Goal: Task Accomplishment & Management: Use online tool/utility

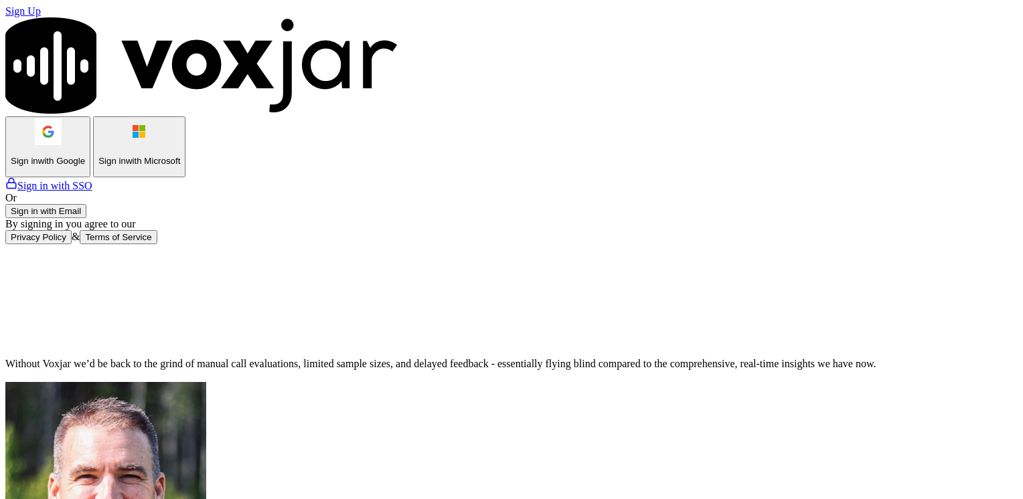
click at [86, 218] on button "Sign in with Email" at bounding box center [45, 211] width 81 height 14
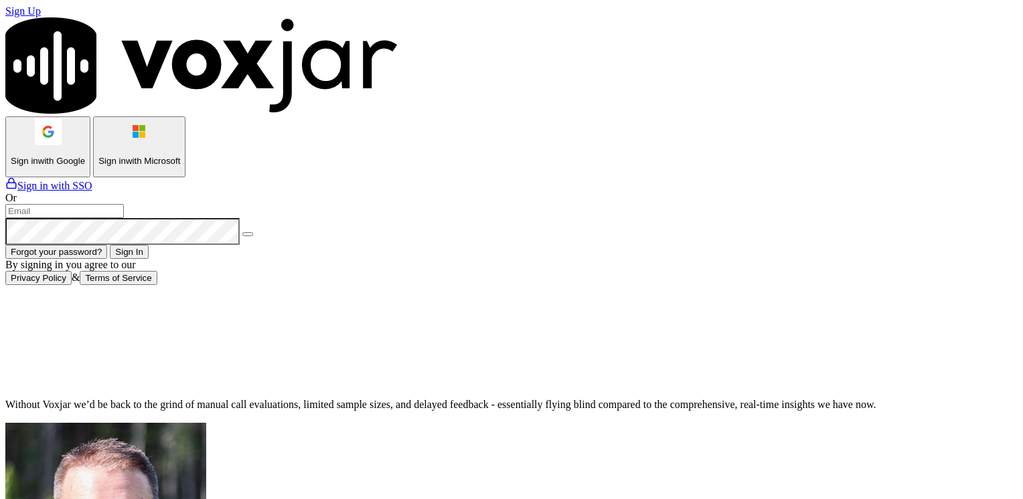
click at [124, 218] on input "email" at bounding box center [64, 211] width 118 height 14
type input "maleman@newwavepower.net"
click at [374, 285] on div "Sign Up Sign in with Google Sign in with Microsoft Sign in with SSO Or maleman@…" at bounding box center [511, 145] width 1012 height 280
click at [248, 234] on icon at bounding box center [248, 234] width 0 height 0
click at [321, 259] on div "maleman@newwavepower.net Forgot your password? Sign In" at bounding box center [511, 231] width 1012 height 55
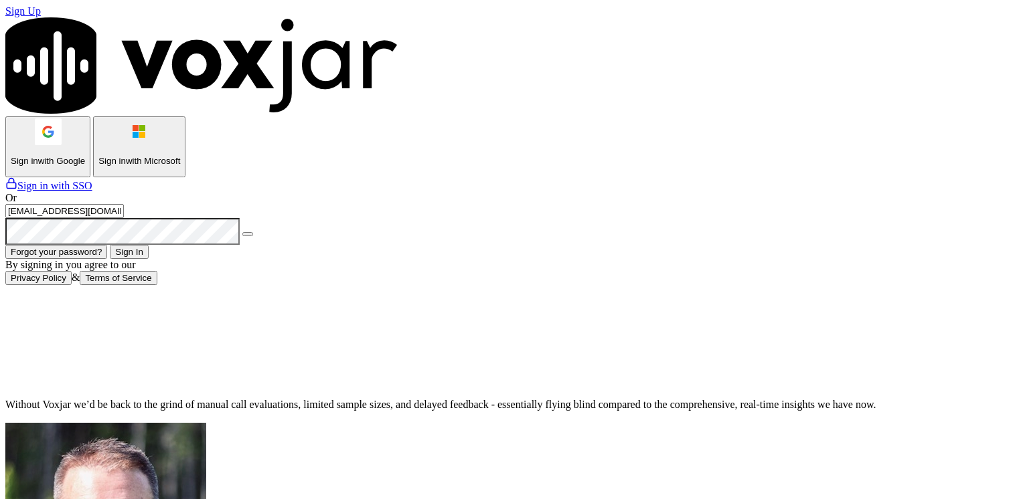
click at [149, 259] on button "Sign In" at bounding box center [129, 252] width 39 height 14
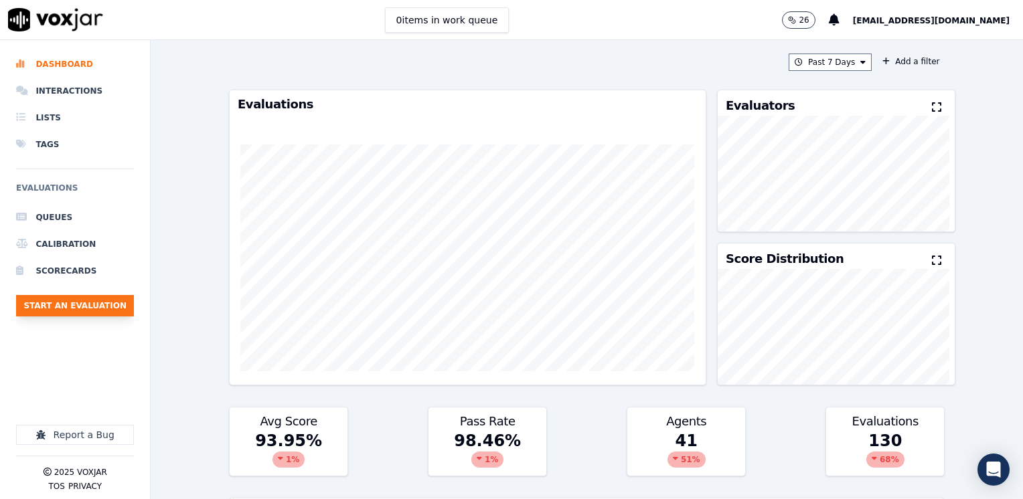
click at [92, 313] on button "Start an Evaluation" at bounding box center [75, 305] width 118 height 21
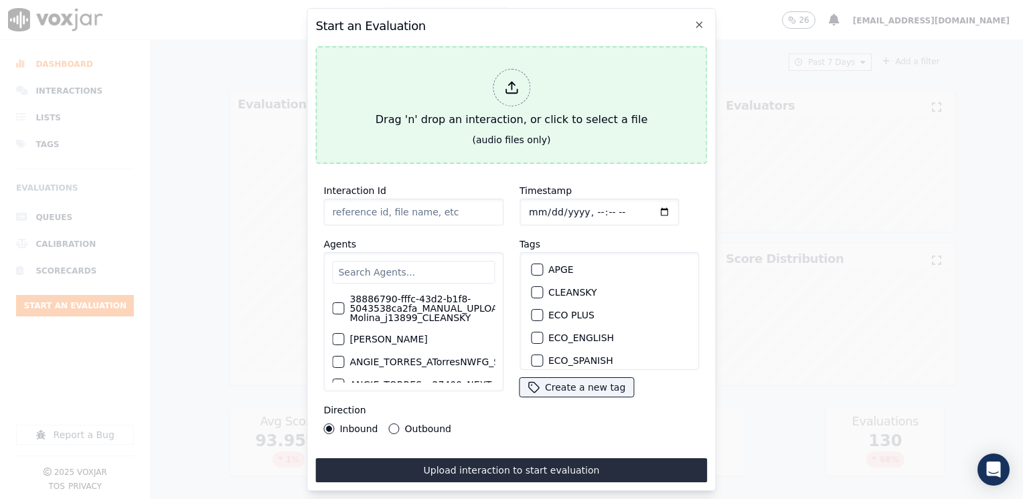
click at [517, 80] on icon at bounding box center [511, 87] width 15 height 15
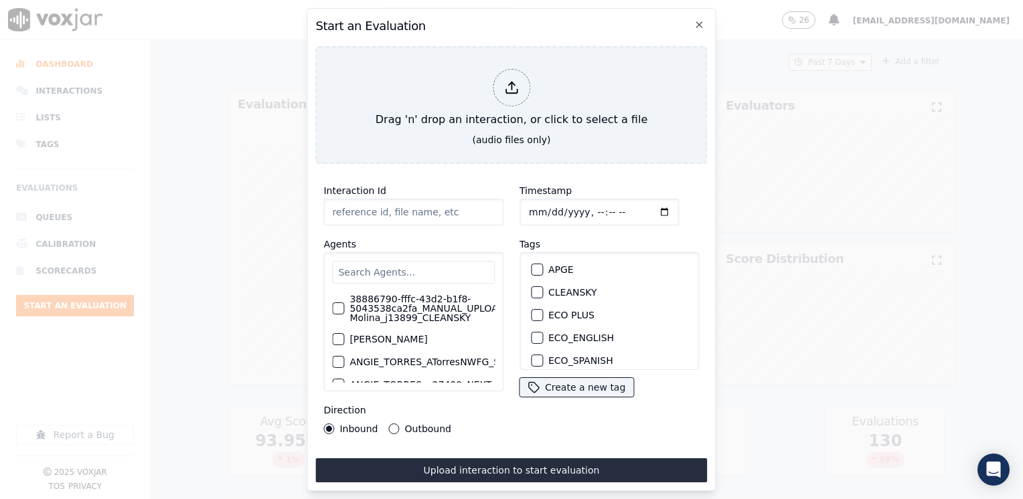
type input "20250821-142223_7085270331-[PERSON_NAME] 2 all.mp3"
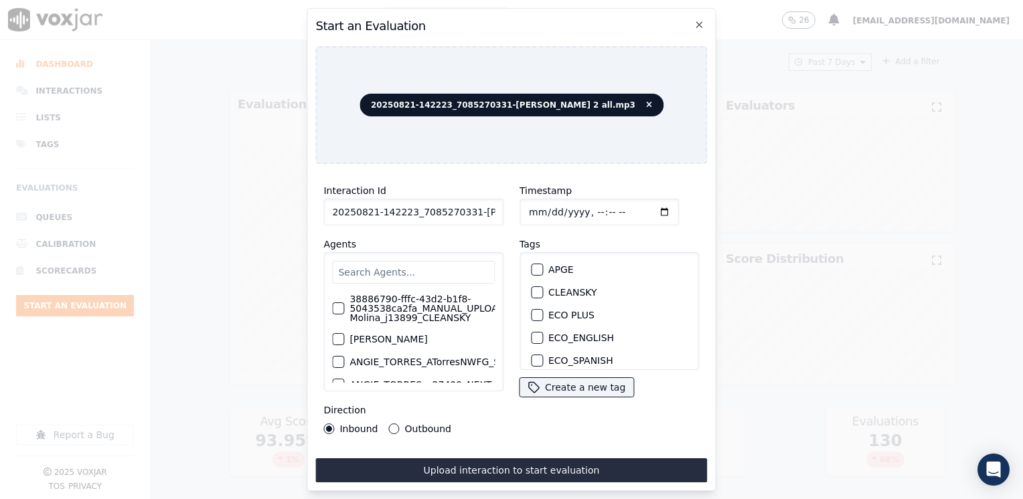
click at [396, 262] on input "text" at bounding box center [413, 272] width 163 height 23
click at [370, 263] on input "text" at bounding box center [413, 272] width 163 height 23
click at [532, 291] on div "button" at bounding box center [536, 295] width 9 height 9
click at [645, 205] on input "Timestamp" at bounding box center [598, 212] width 159 height 27
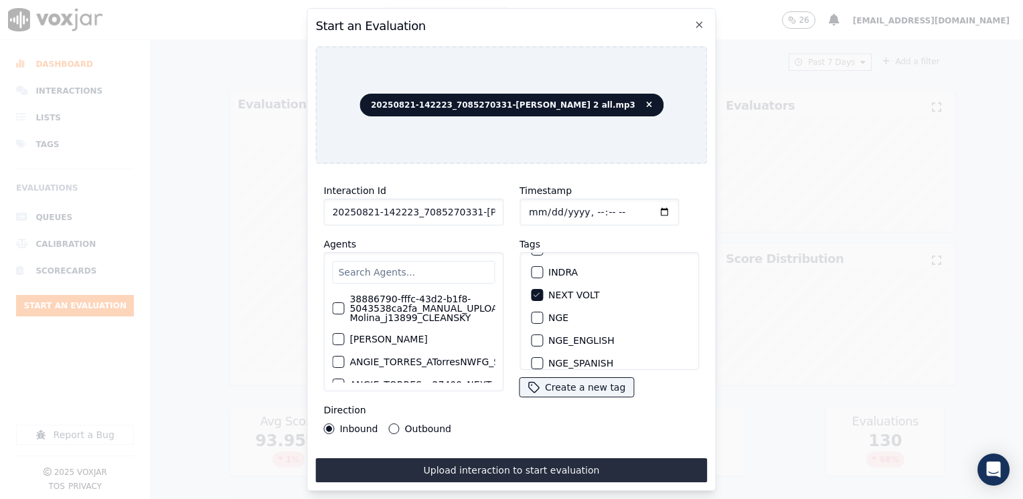
type input "[DATE]T15:35"
click at [428, 405] on div "Direction Inbound Outbound" at bounding box center [413, 418] width 180 height 32
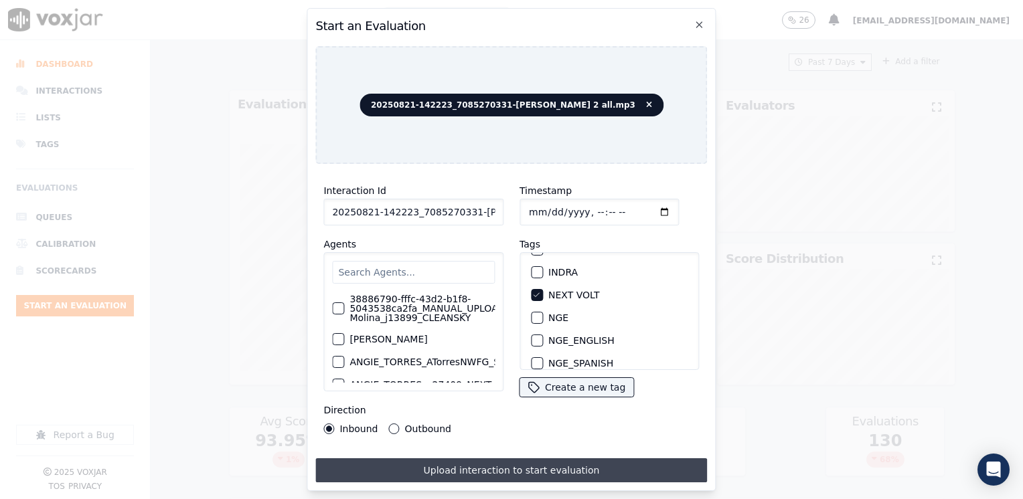
click at [462, 467] on button "Upload interaction to start evaluation" at bounding box center [511, 471] width 392 height 24
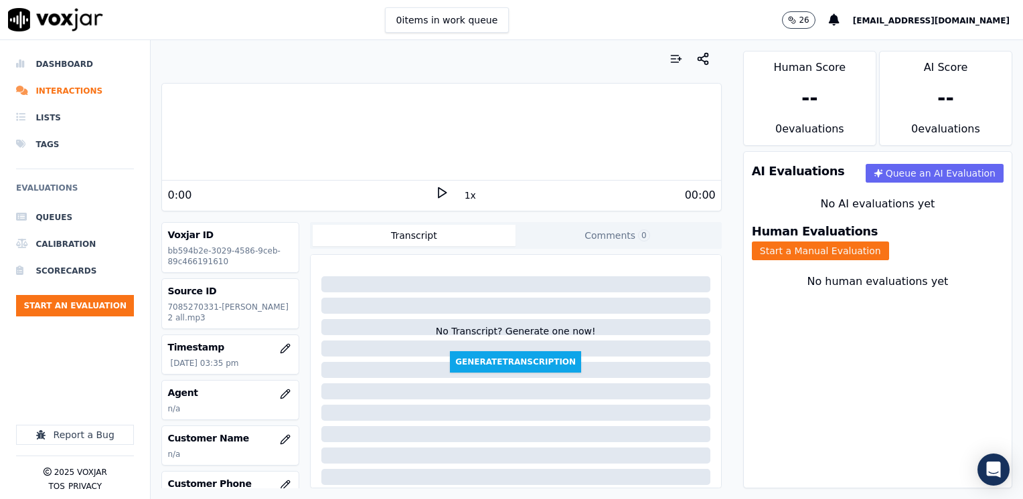
click at [426, 195] on div "0:00" at bounding box center [300, 195] width 267 height 16
click at [439, 193] on icon at bounding box center [441, 192] width 13 height 13
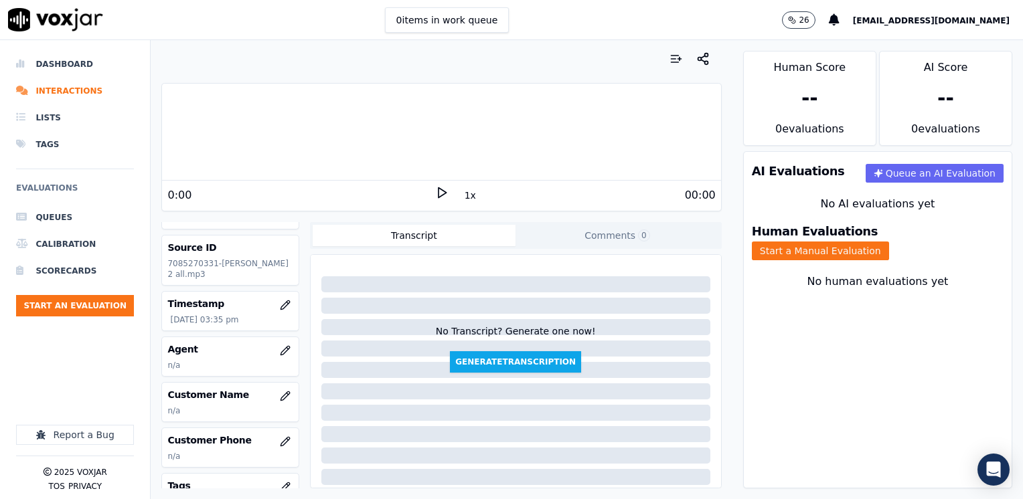
scroll to position [67, 0]
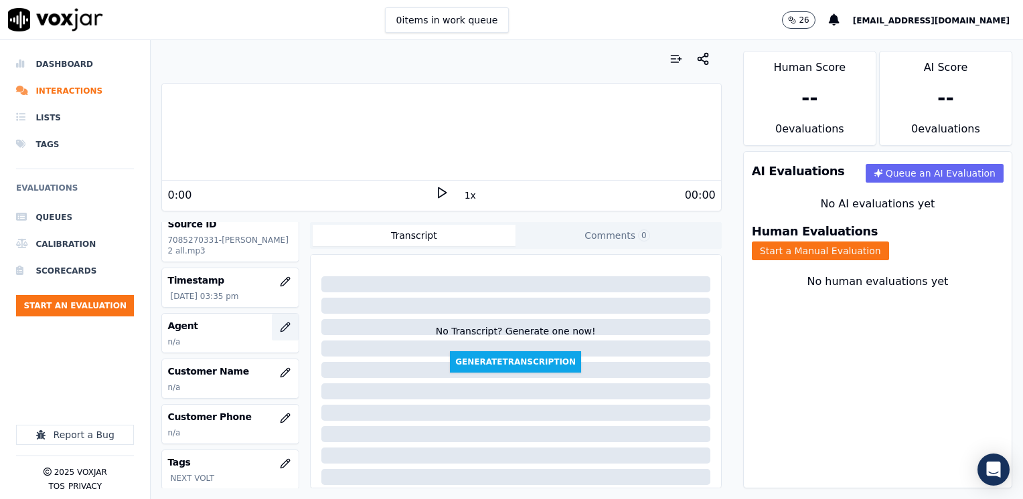
click at [280, 325] on icon "button" at bounding box center [284, 327] width 9 height 9
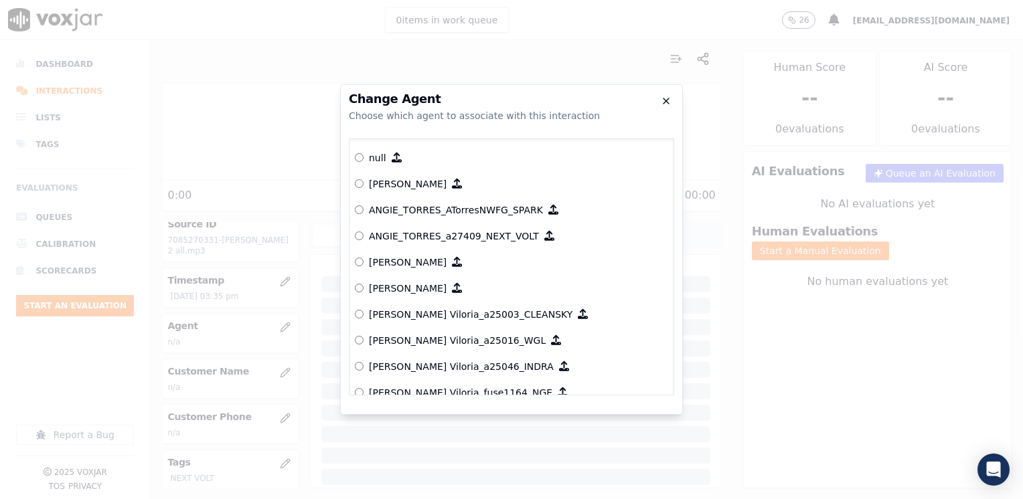
click at [662, 98] on icon "button" at bounding box center [666, 101] width 11 height 11
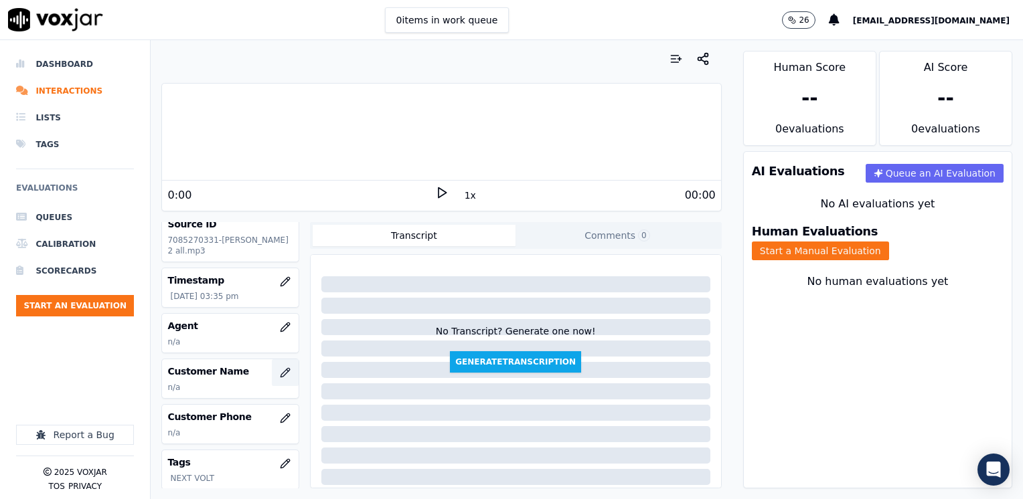
click at [272, 363] on button "button" at bounding box center [285, 372] width 27 height 27
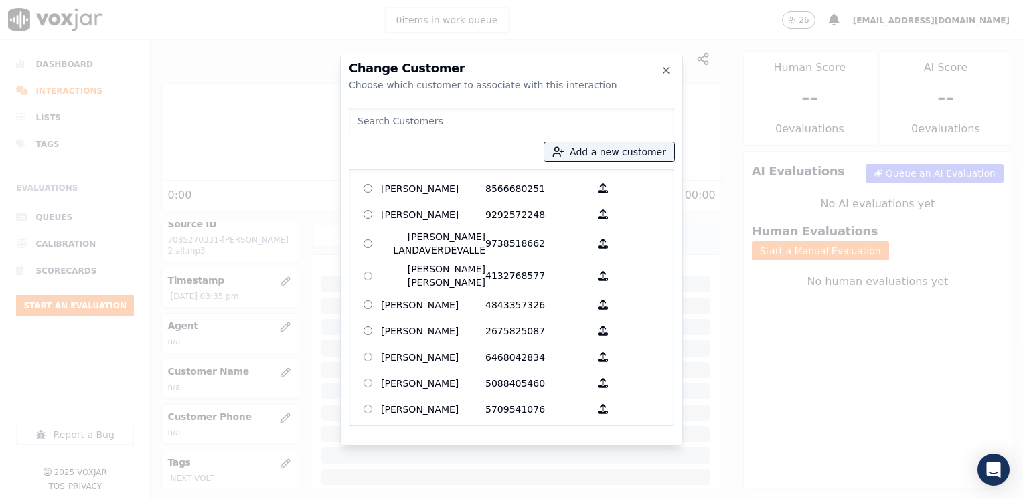
click at [426, 125] on input at bounding box center [511, 121] width 325 height 27
paste input "7085270331"
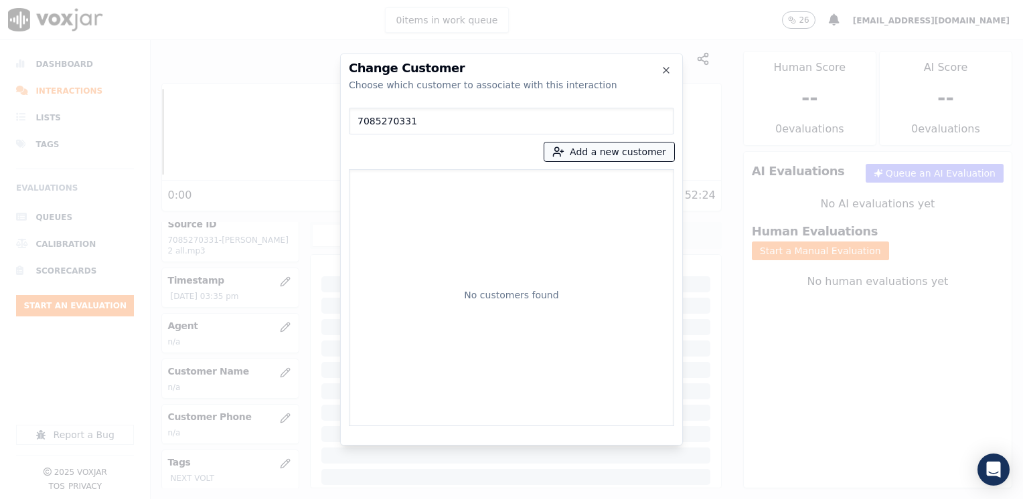
type input "7085270331"
click at [617, 149] on button "Add a new customer" at bounding box center [609, 152] width 130 height 19
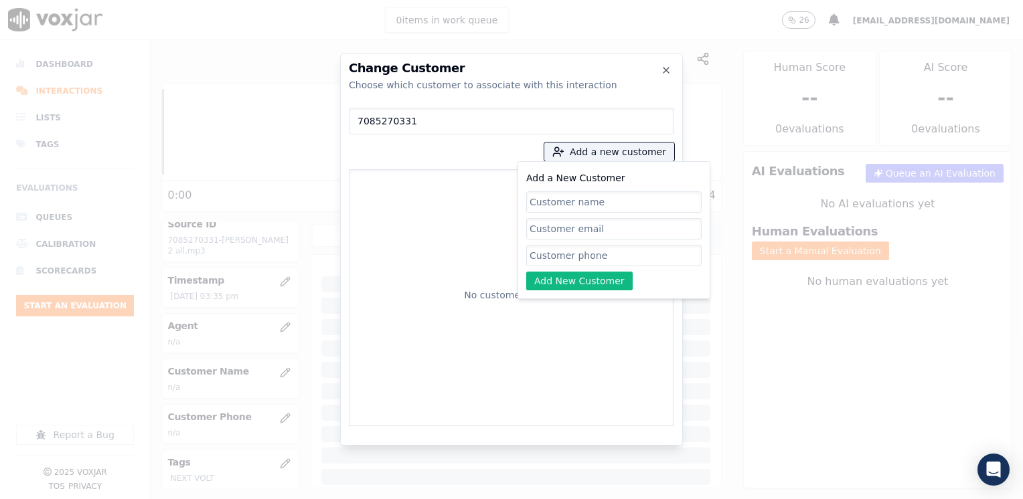
click at [588, 252] on input "Add a New Customer" at bounding box center [613, 255] width 175 height 21
paste input "7085270331"
type input "7085270331"
click at [615, 199] on input "Add a New Customer" at bounding box center [613, 201] width 175 height 21
paste input "Alzora Odhiamzo"
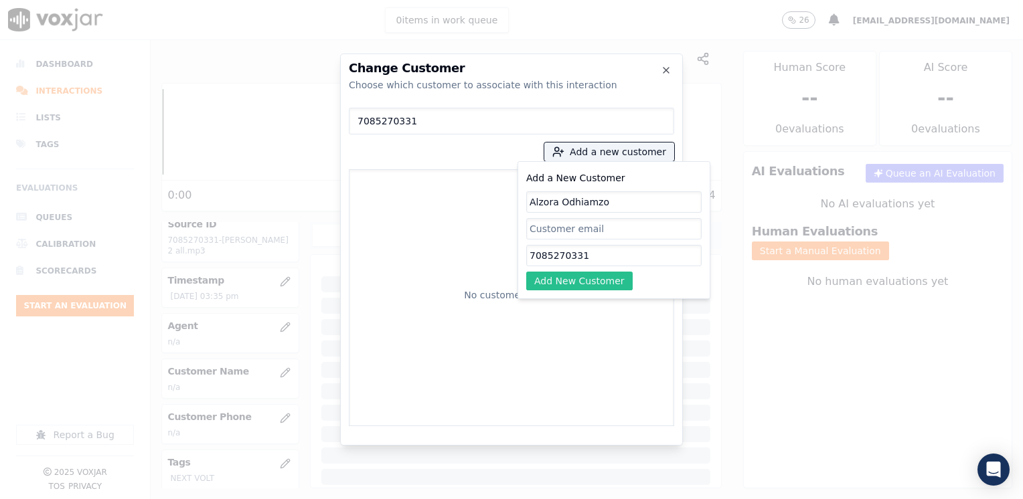
type input "Alzora Odhiamzo"
click at [597, 277] on button "Add New Customer" at bounding box center [579, 281] width 106 height 19
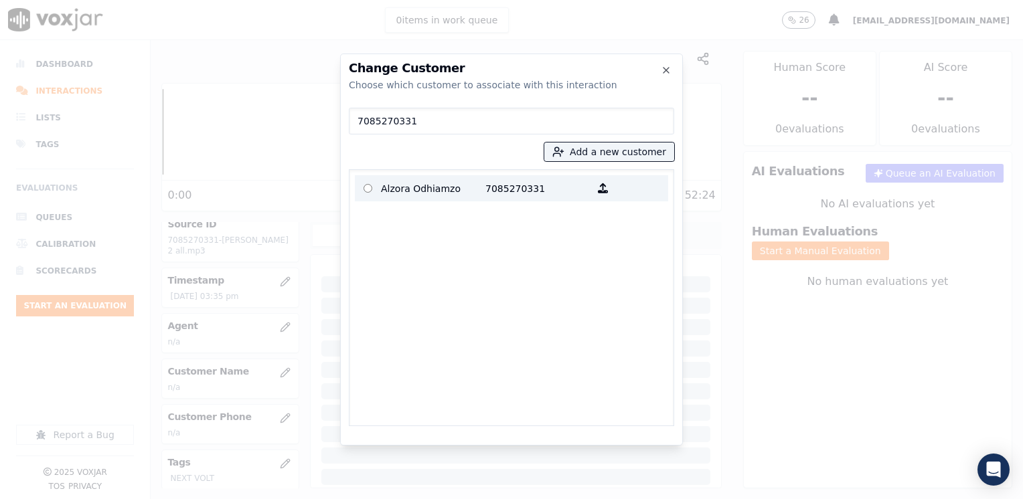
click at [465, 189] on p "Alzora Odhiamzo" at bounding box center [433, 188] width 104 height 21
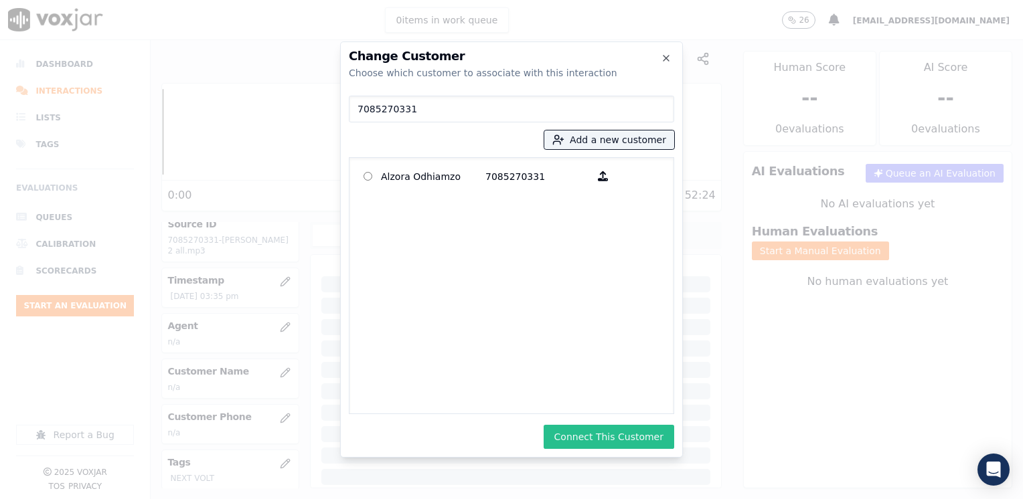
click at [612, 437] on button "Connect This Customer" at bounding box center [609, 437] width 131 height 24
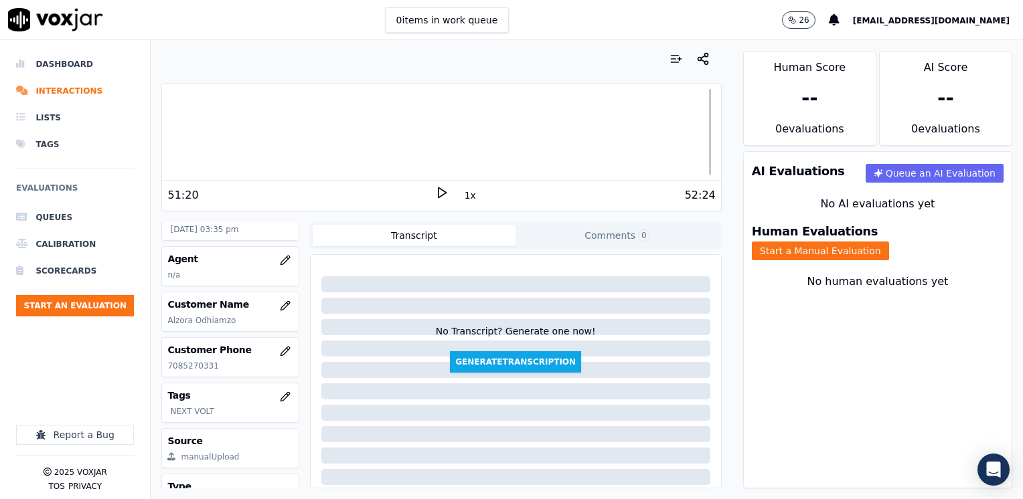
scroll to position [187, 0]
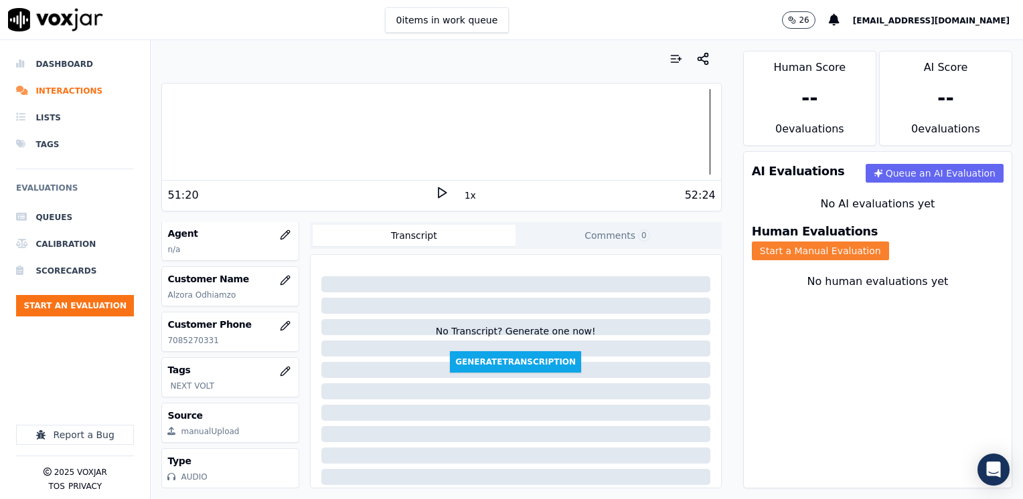
click at [889, 242] on button "Start a Manual Evaluation" at bounding box center [820, 251] width 137 height 19
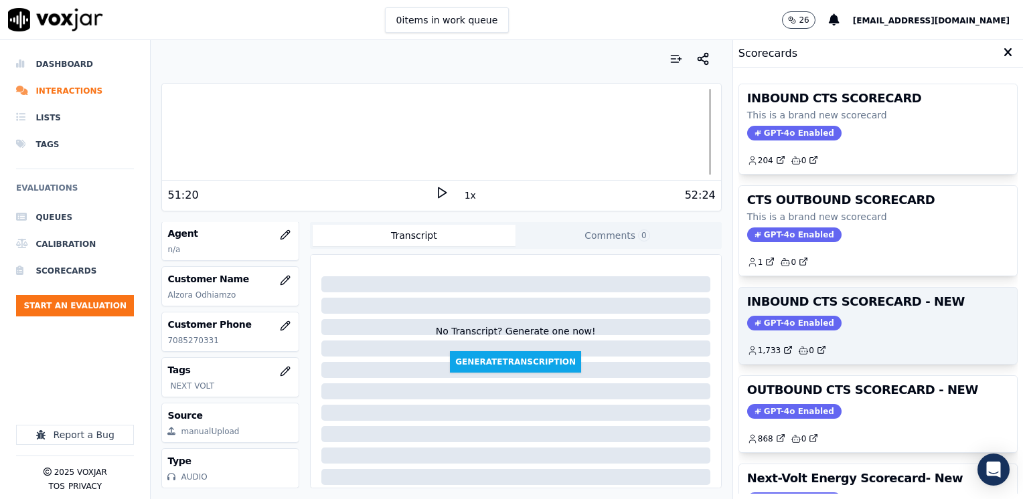
click at [770, 320] on span "GPT-4o Enabled" at bounding box center [794, 323] width 94 height 15
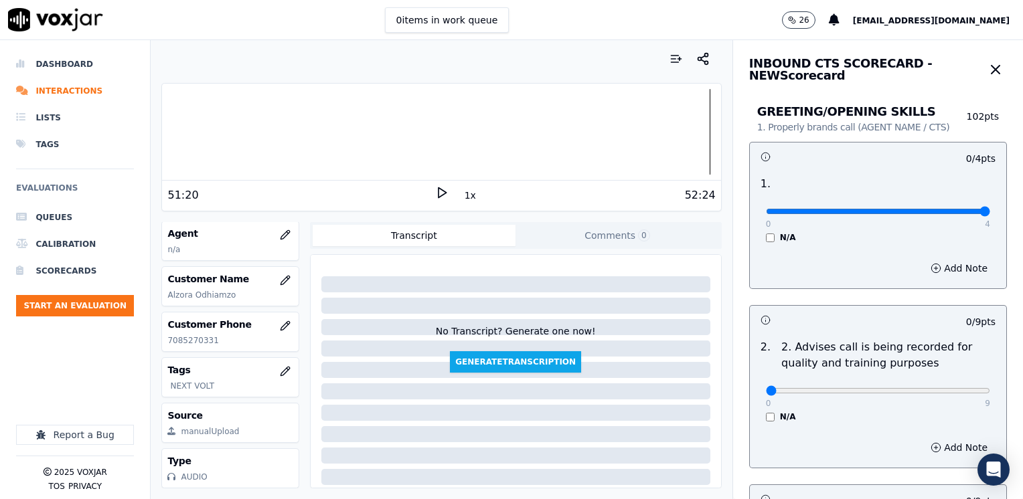
drag, startPoint x: 762, startPoint y: 209, endPoint x: 1005, endPoint y: 271, distance: 250.8
type input "4"
click at [990, 214] on input "range" at bounding box center [878, 211] width 224 height 5
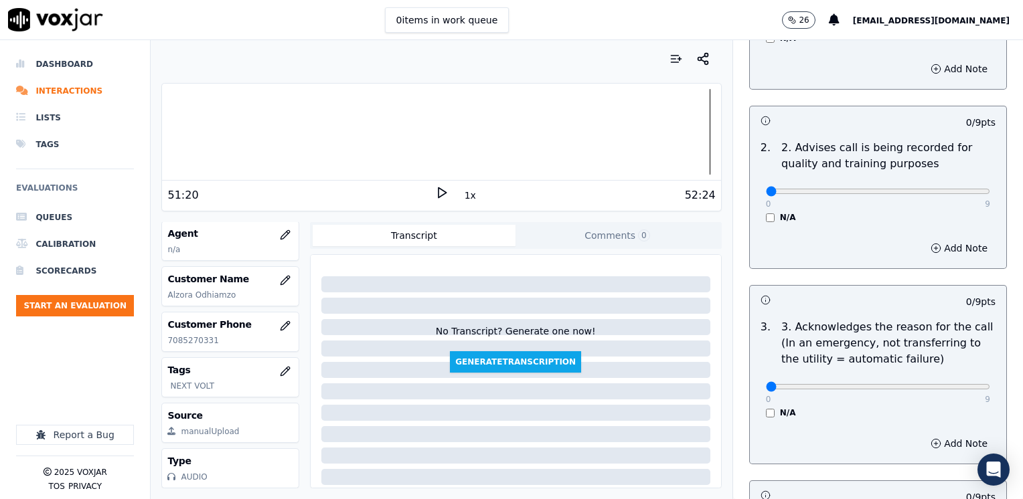
scroll to position [201, 0]
drag, startPoint x: 760, startPoint y: 382, endPoint x: 1022, endPoint y: 382, distance: 261.7
type input "9"
click at [990, 13] on input "range" at bounding box center [878, 10] width 224 height 5
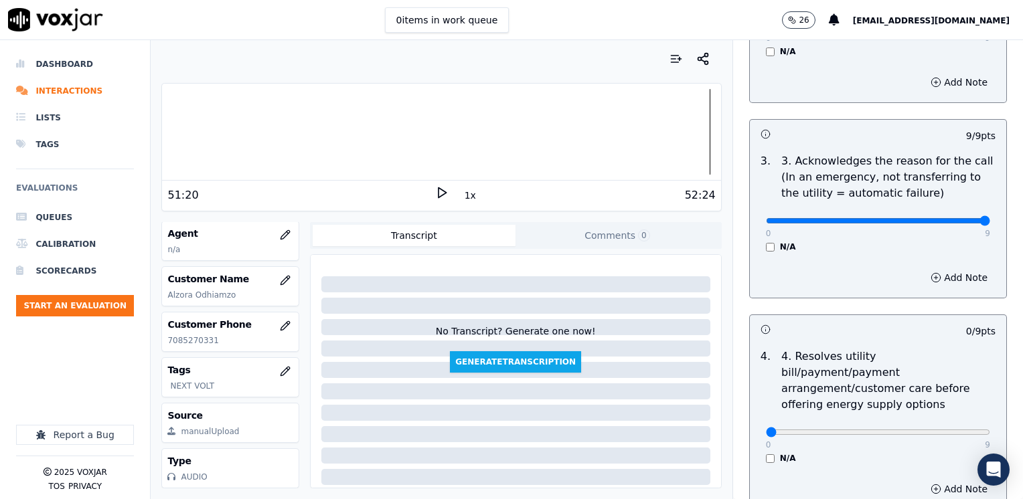
scroll to position [402, 0]
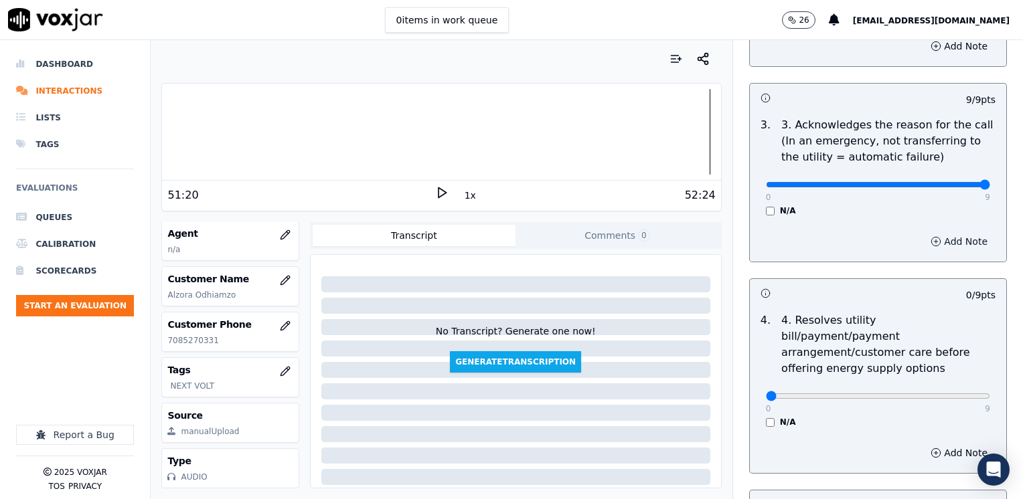
click at [937, 237] on button "Add Note" at bounding box center [958, 241] width 73 height 19
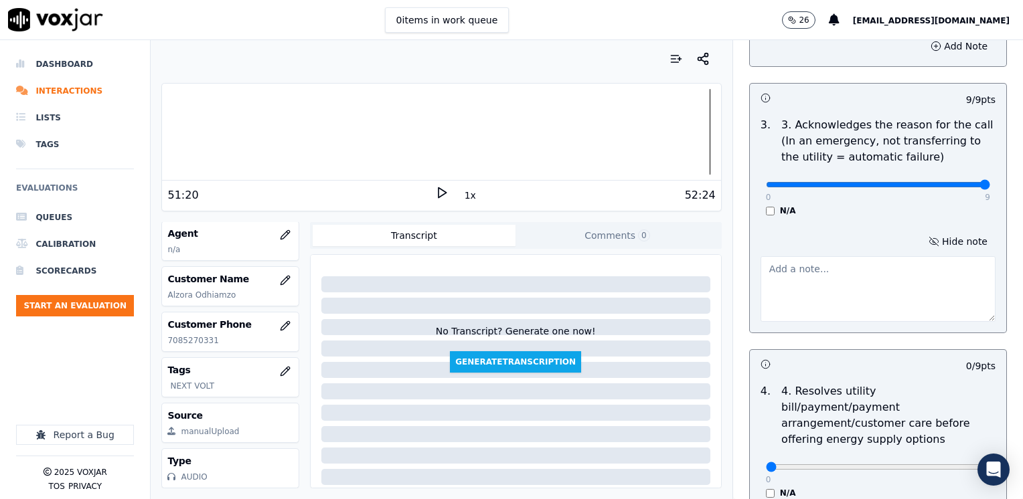
click at [860, 287] on textarea at bounding box center [877, 289] width 235 height 66
type textarea "c"
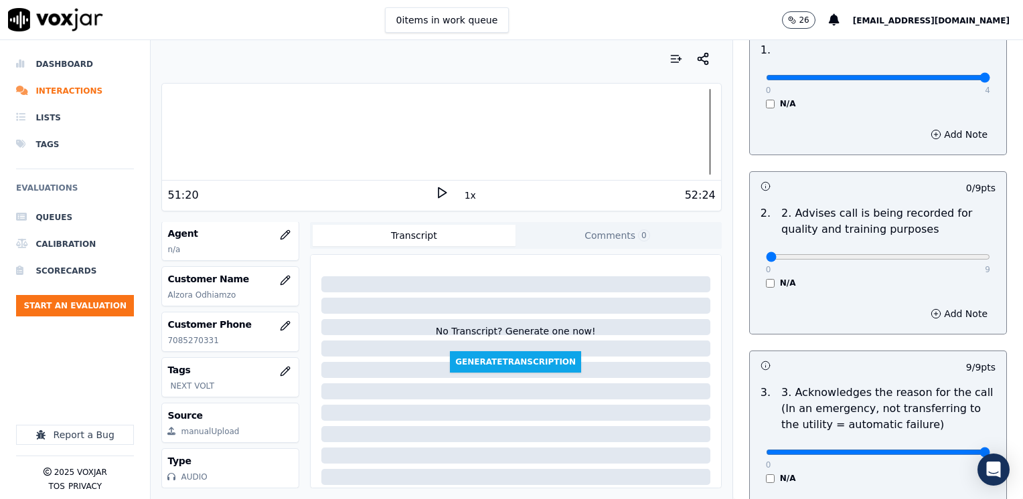
scroll to position [0, 0]
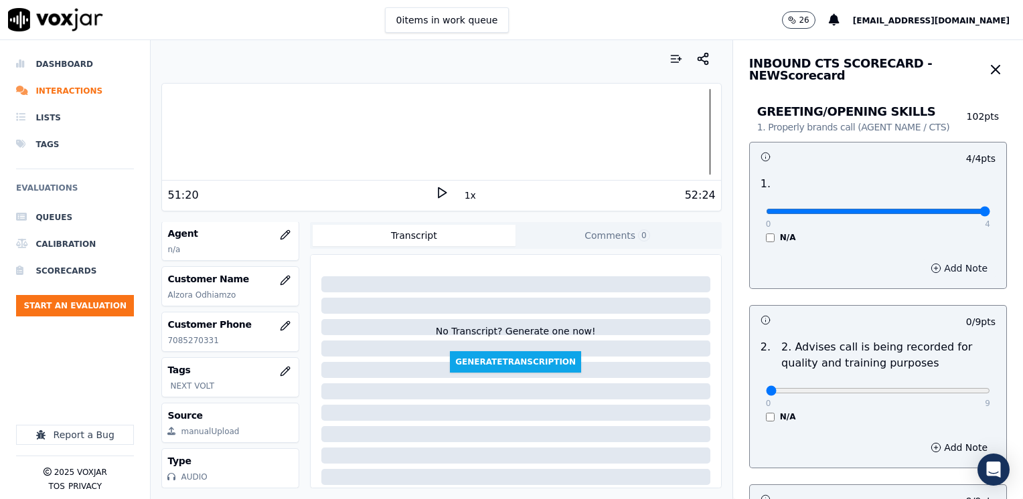
type textarea "Cx calls to get assistance with her water service"
click at [939, 270] on button "Add Note" at bounding box center [958, 268] width 73 height 19
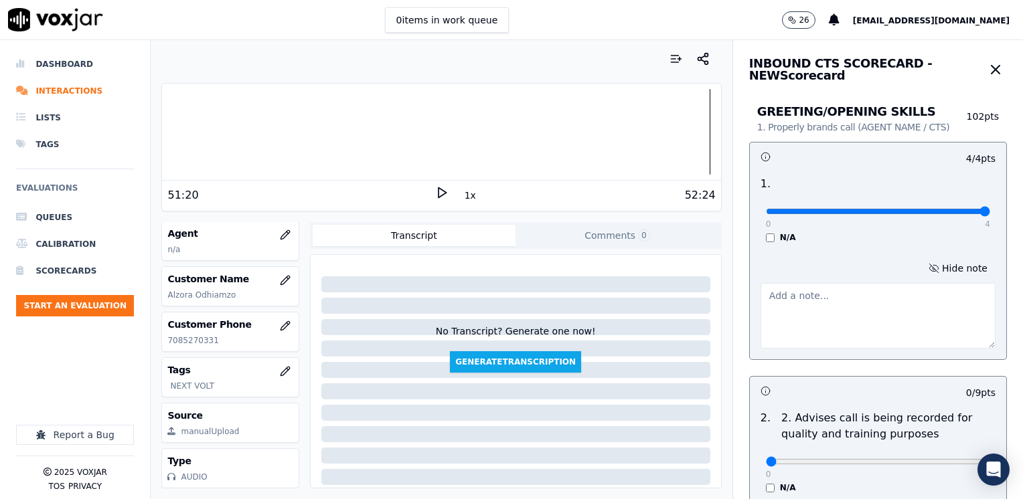
click at [860, 300] on textarea at bounding box center [877, 316] width 235 height 66
type textarea "A"
type textarea "N"
type textarea "a"
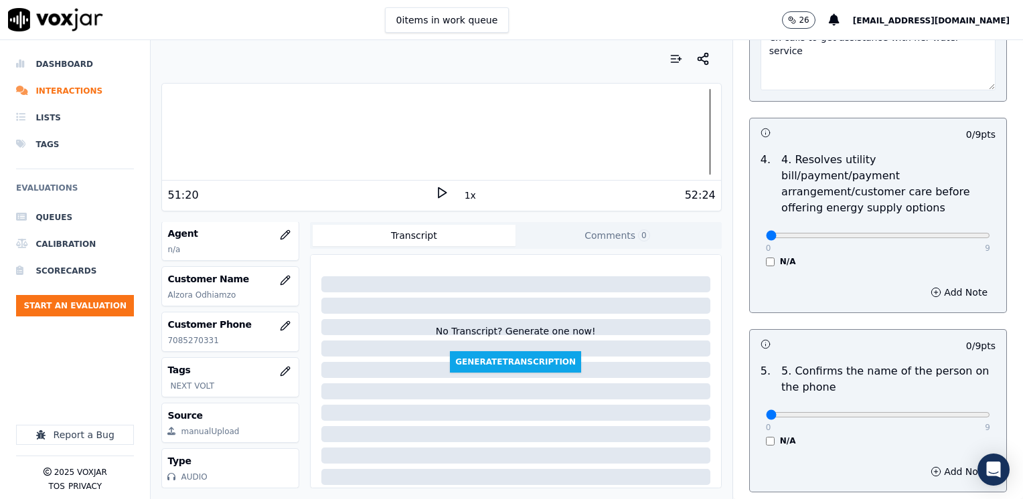
scroll to position [736, 0]
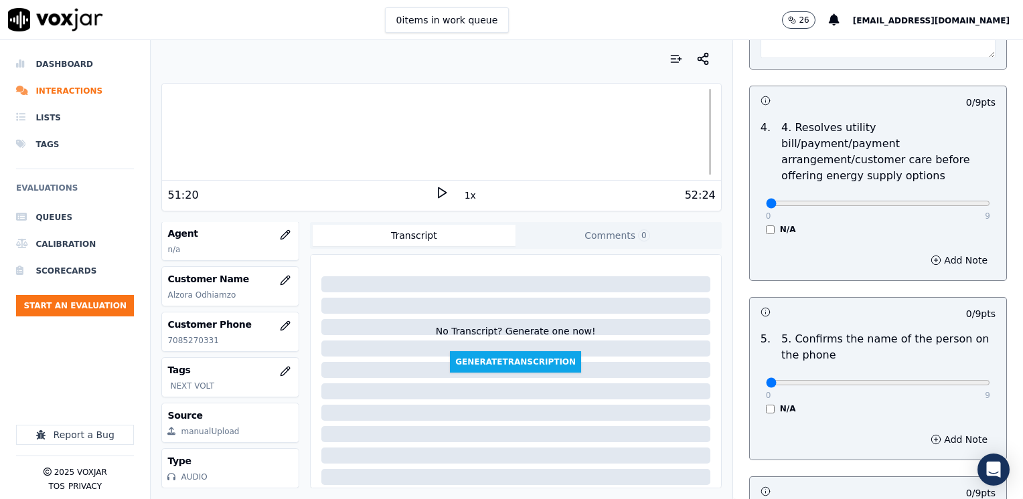
type textarea "Agent took the call, then [PERSON_NAME] took the call"
drag, startPoint x: 758, startPoint y: 361, endPoint x: 1022, endPoint y: 351, distance: 264.6
type input "9"
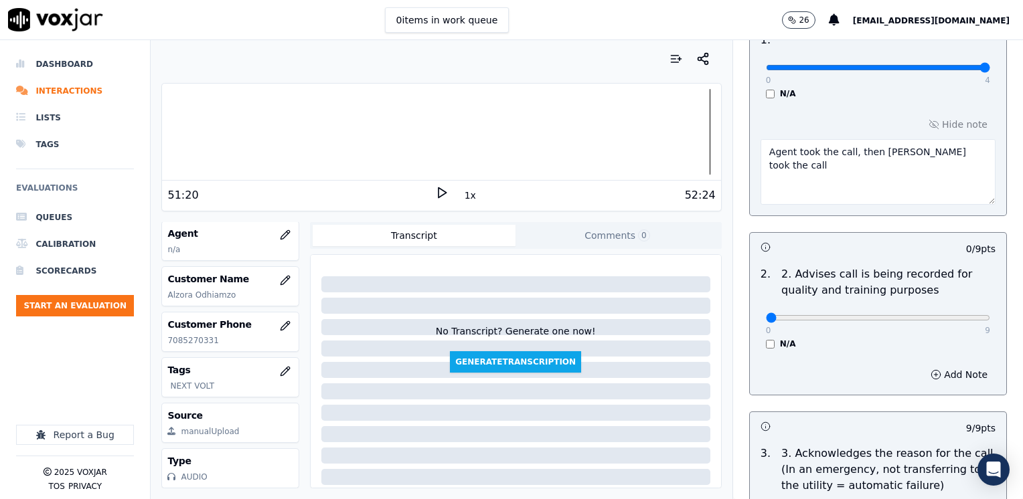
scroll to position [67, 0]
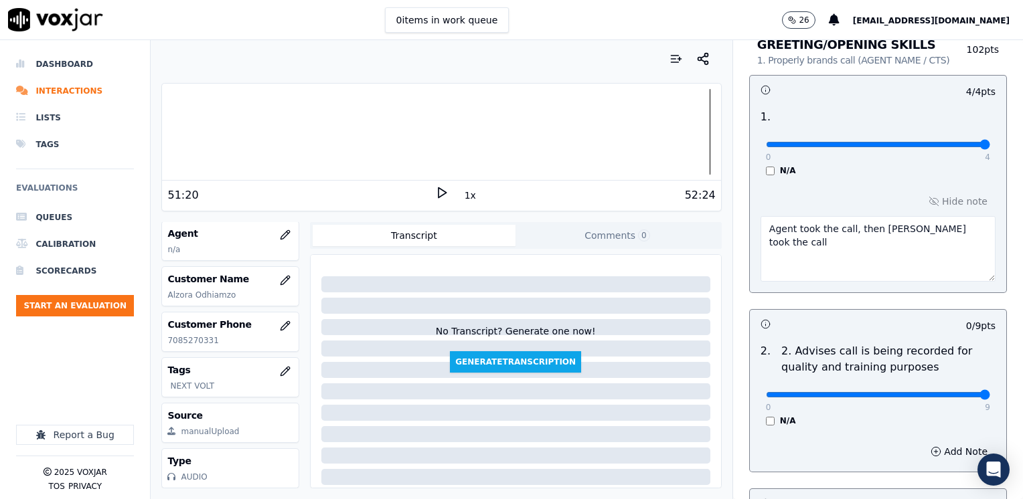
drag, startPoint x: 754, startPoint y: 395, endPoint x: 1025, endPoint y: 390, distance: 271.2
type input "9"
click at [990, 147] on input "range" at bounding box center [878, 144] width 224 height 5
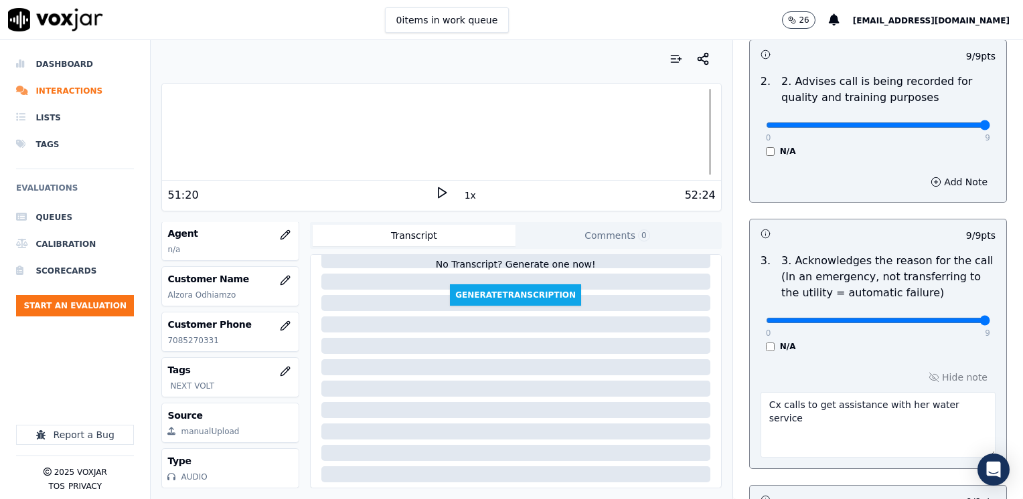
scroll to position [335, 0]
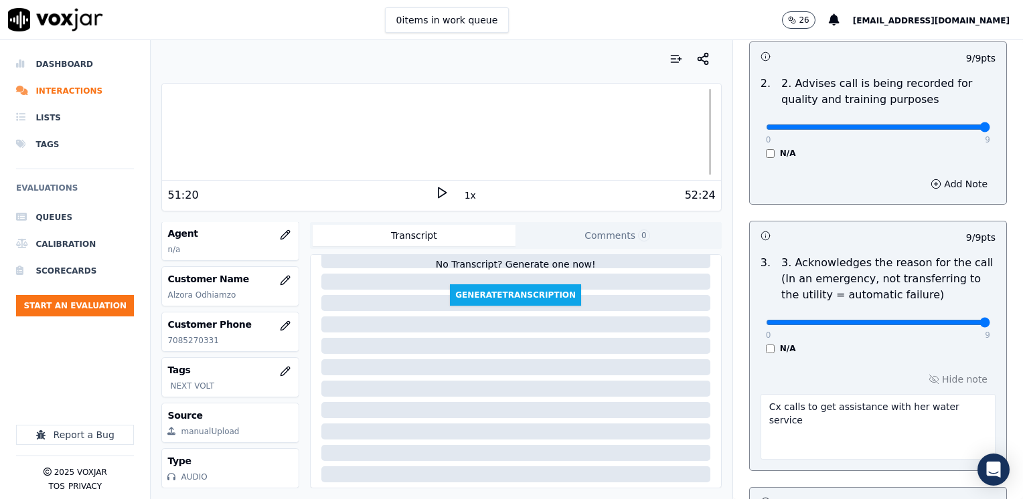
click at [959, 408] on textarea "Cx calls to get assistance with her water service" at bounding box center [877, 427] width 235 height 66
click at [820, 420] on textarea "Cx calls to get assistance with her water service. She wants to start a new wat…" at bounding box center [877, 427] width 235 height 66
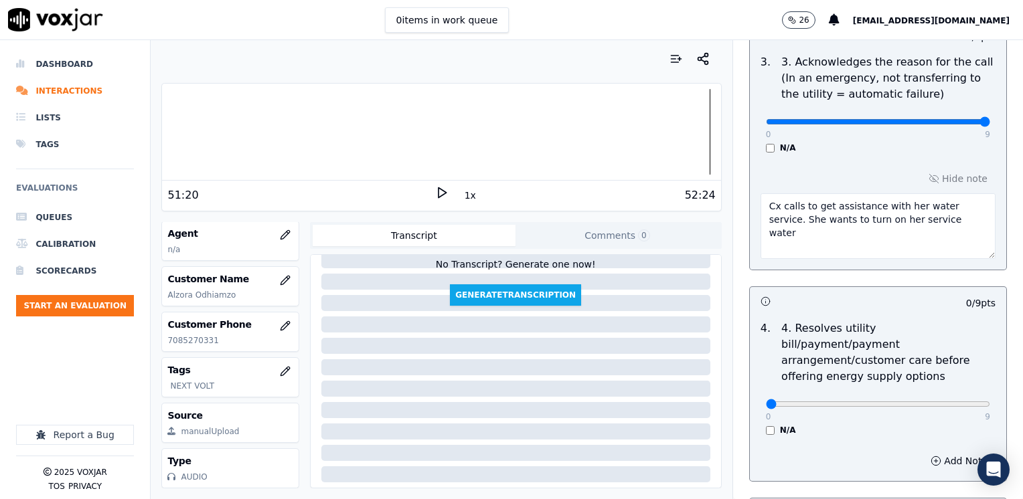
scroll to position [669, 0]
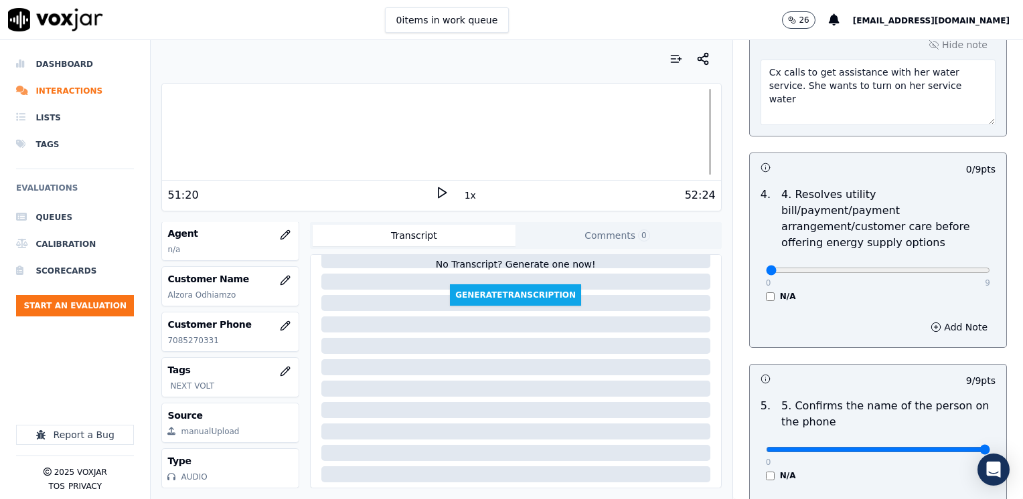
type textarea "Cx calls to get assistance with her water service. She wants to turn on her ser…"
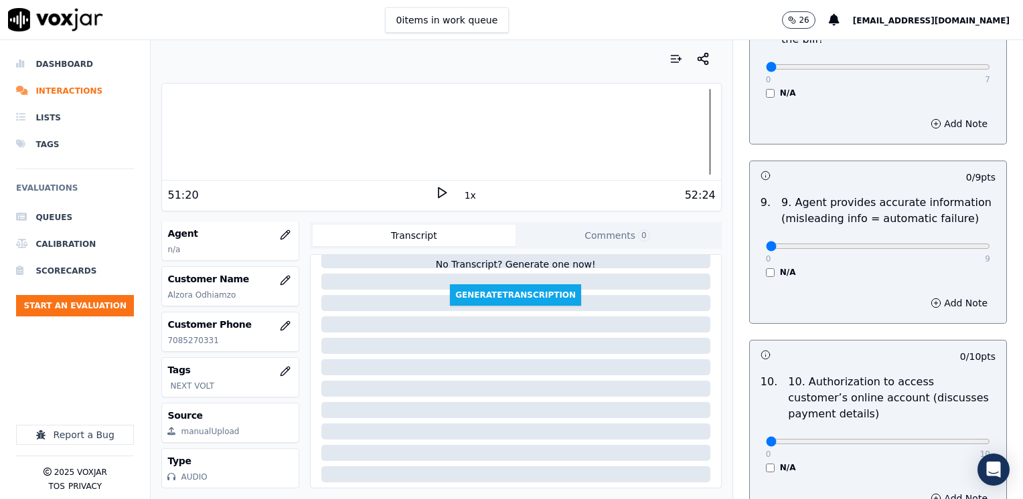
scroll to position [1740, 0]
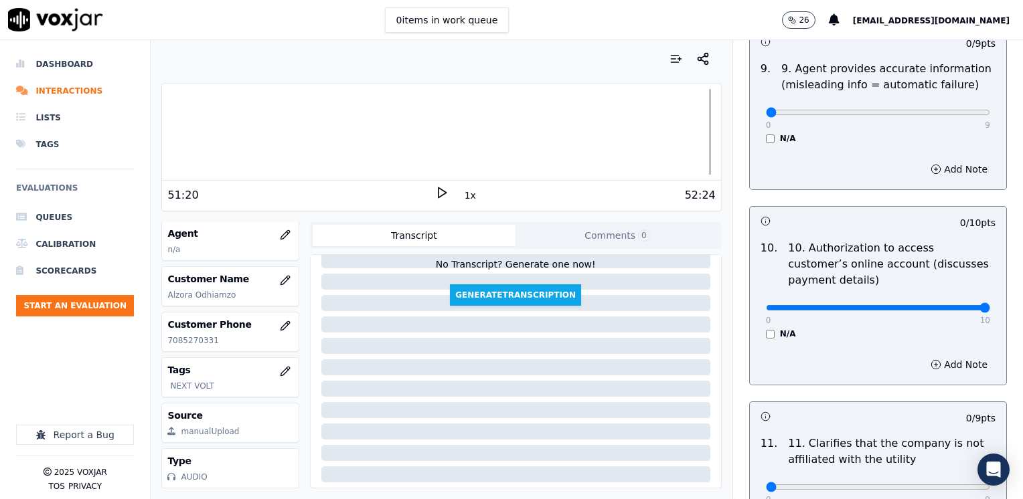
drag, startPoint x: 761, startPoint y: 272, endPoint x: 1025, endPoint y: 266, distance: 263.8
type input "10"
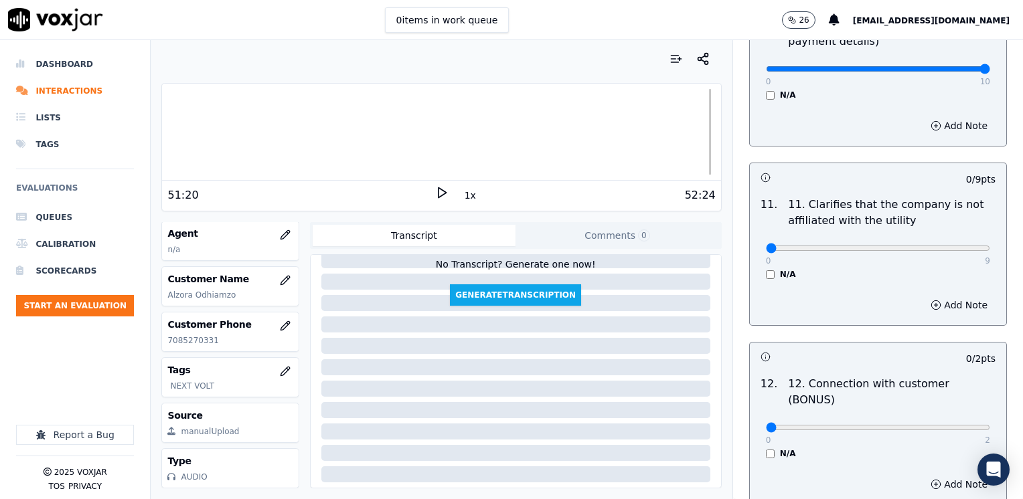
scroll to position [2008, 0]
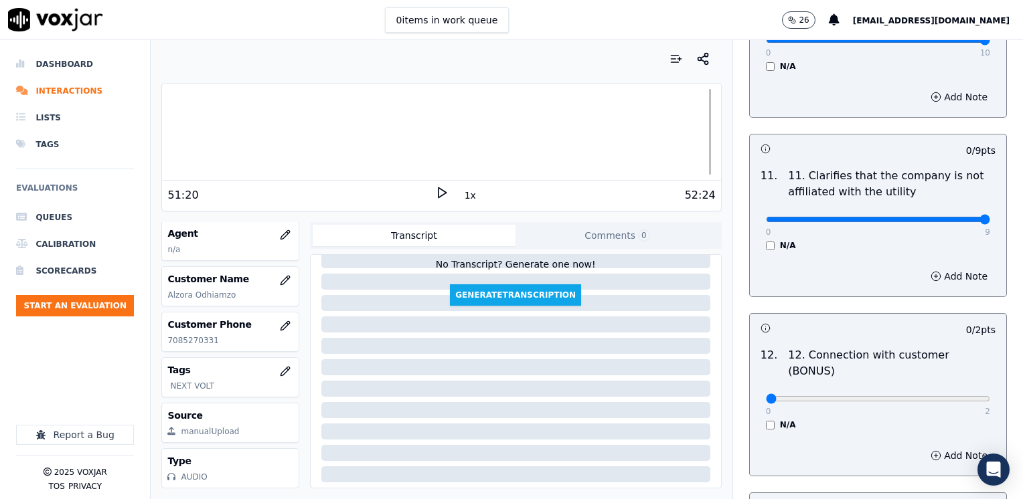
drag, startPoint x: 758, startPoint y: 179, endPoint x: 1025, endPoint y: 222, distance: 270.5
type input "9"
drag, startPoint x: 758, startPoint y: 345, endPoint x: 1025, endPoint y: 371, distance: 268.3
type input "2"
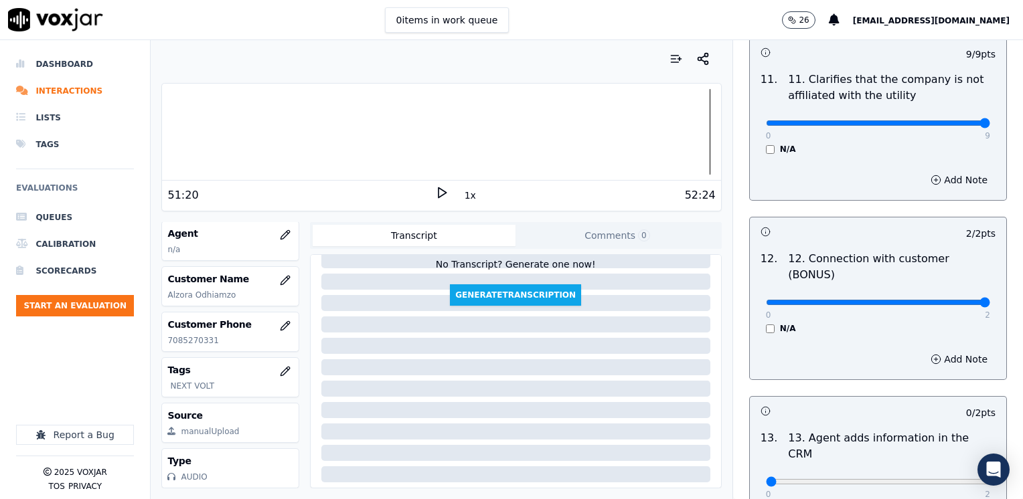
scroll to position [2209, 0]
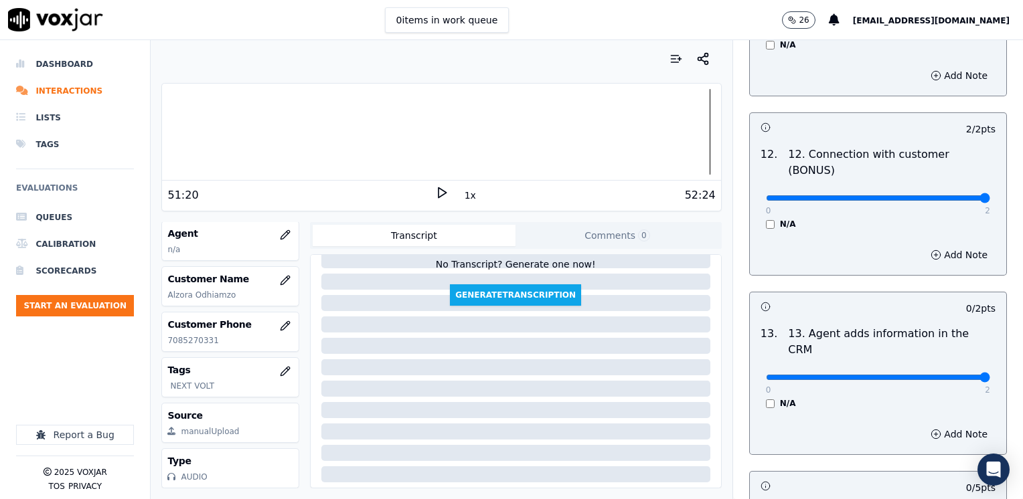
drag, startPoint x: 763, startPoint y: 309, endPoint x: 1025, endPoint y: 346, distance: 264.3
type input "2"
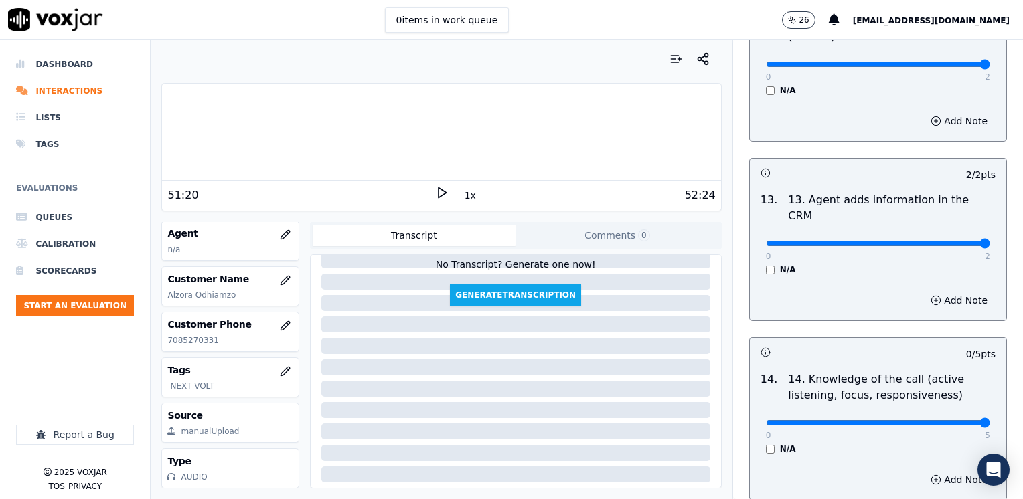
drag, startPoint x: 758, startPoint y: 355, endPoint x: 1020, endPoint y: 378, distance: 263.5
type input "5"
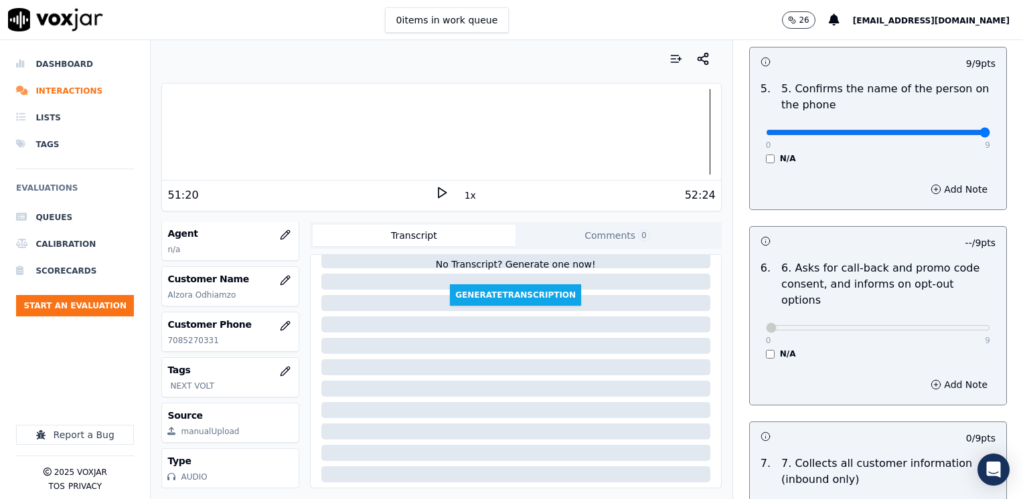
scroll to position [1004, 0]
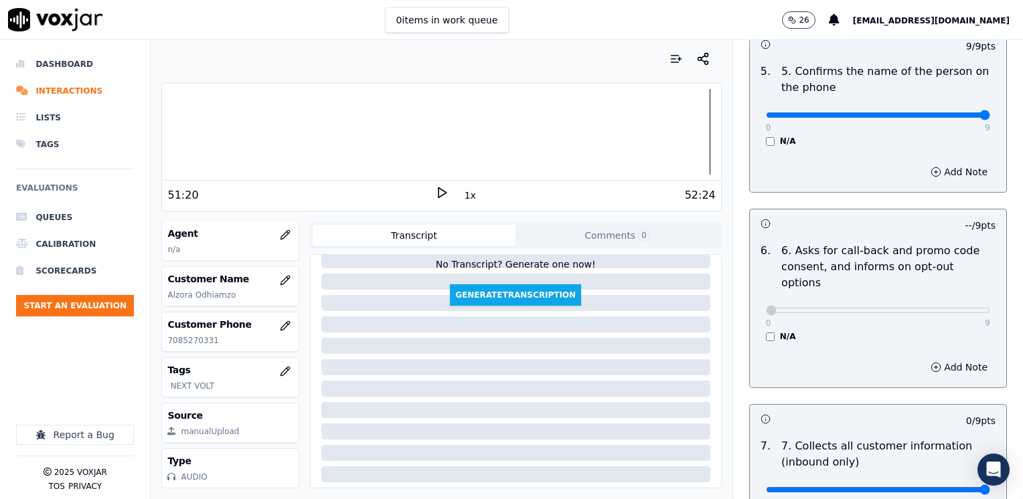
drag, startPoint x: 760, startPoint y: 456, endPoint x: 1025, endPoint y: 446, distance: 264.6
type input "9"
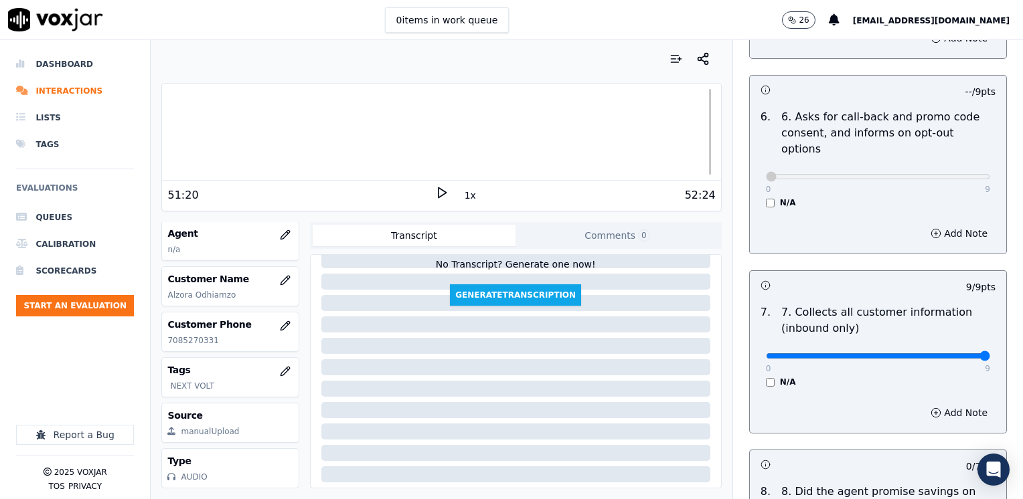
scroll to position [1406, 0]
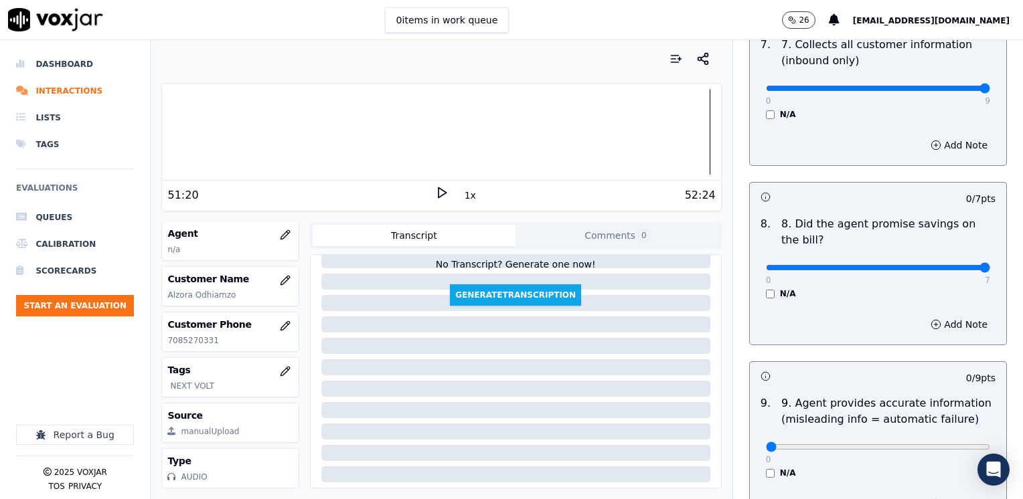
drag, startPoint x: 760, startPoint y: 233, endPoint x: 1025, endPoint y: 232, distance: 265.1
type input "7"
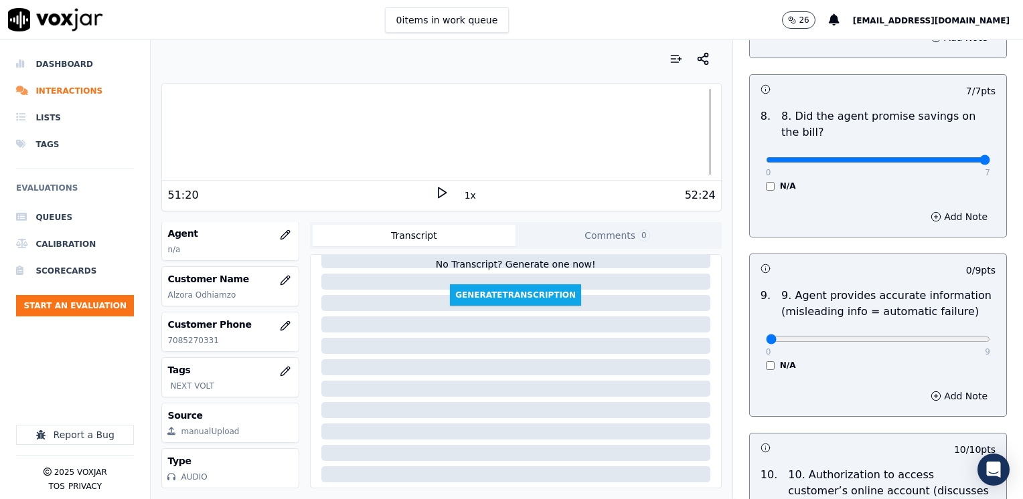
scroll to position [1607, 0]
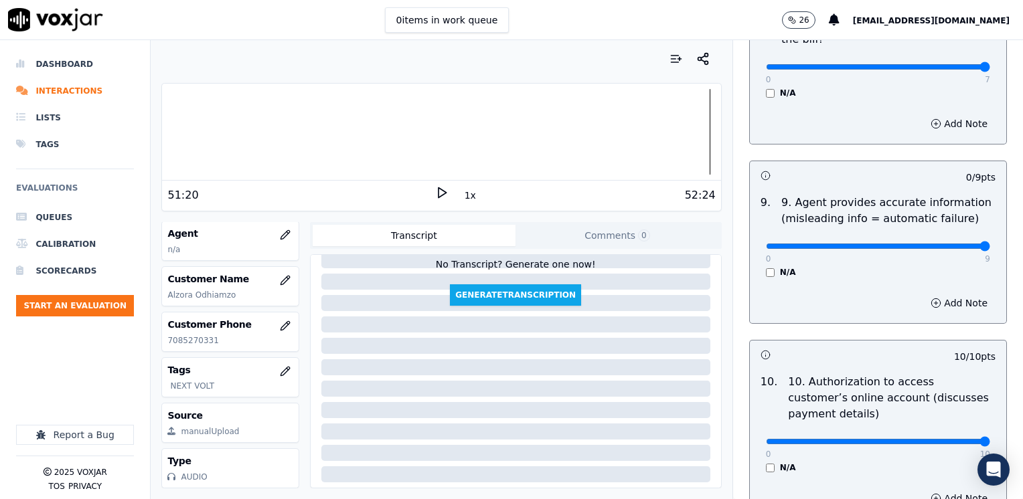
drag, startPoint x: 760, startPoint y: 212, endPoint x: 1025, endPoint y: 210, distance: 264.4
type input "9"
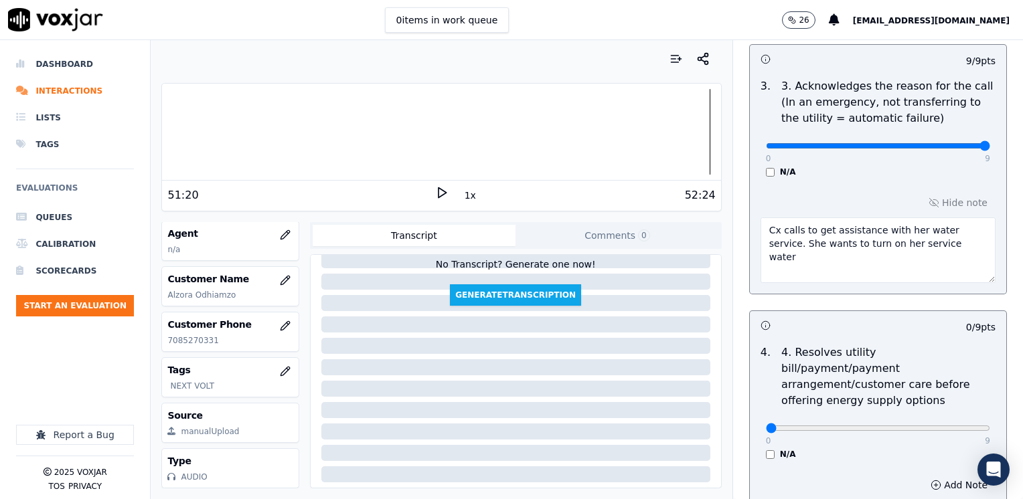
scroll to position [645, 0]
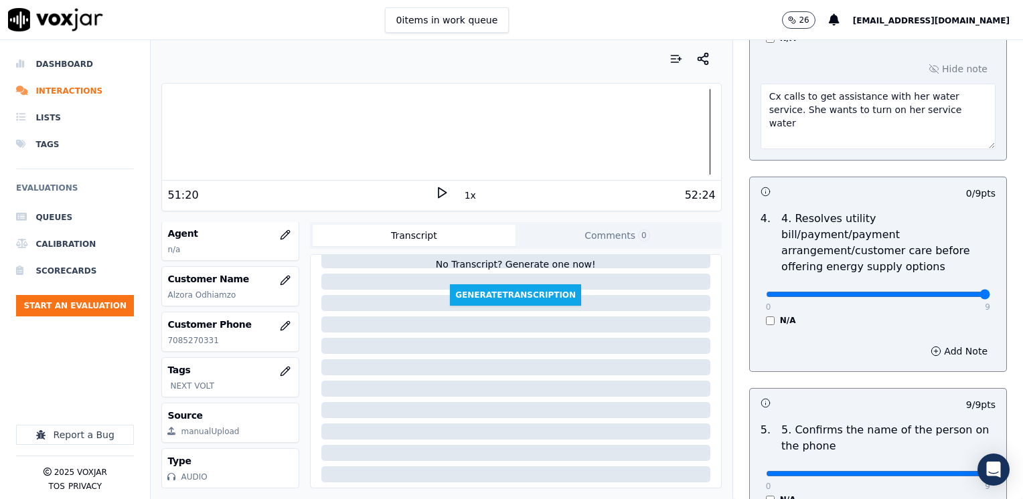
drag, startPoint x: 756, startPoint y: 280, endPoint x: 1025, endPoint y: 278, distance: 269.1
type input "9"
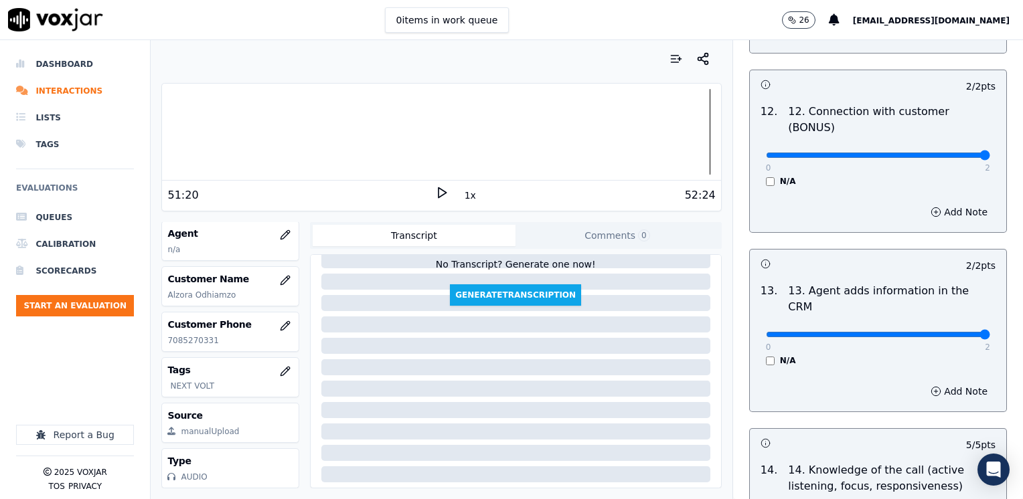
scroll to position [2386, 0]
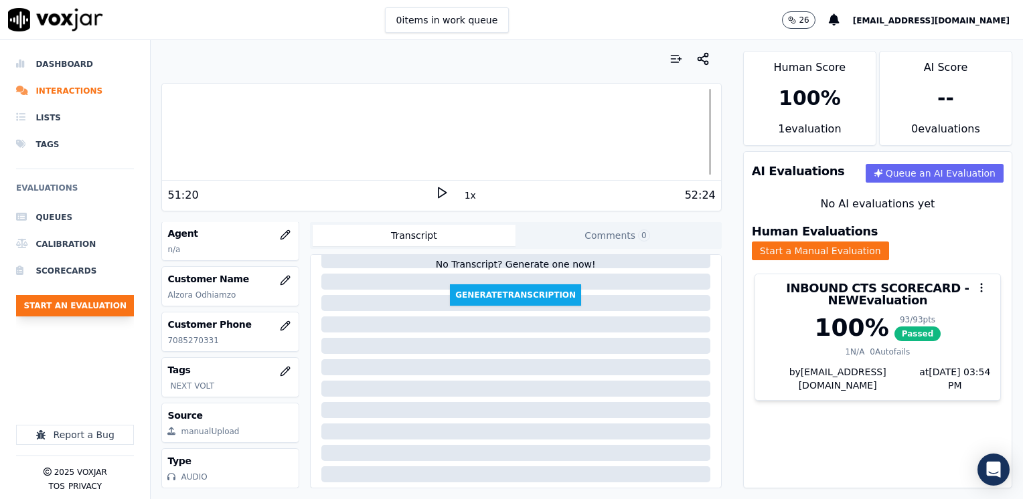
click at [82, 302] on button "Start an Evaluation" at bounding box center [75, 305] width 118 height 21
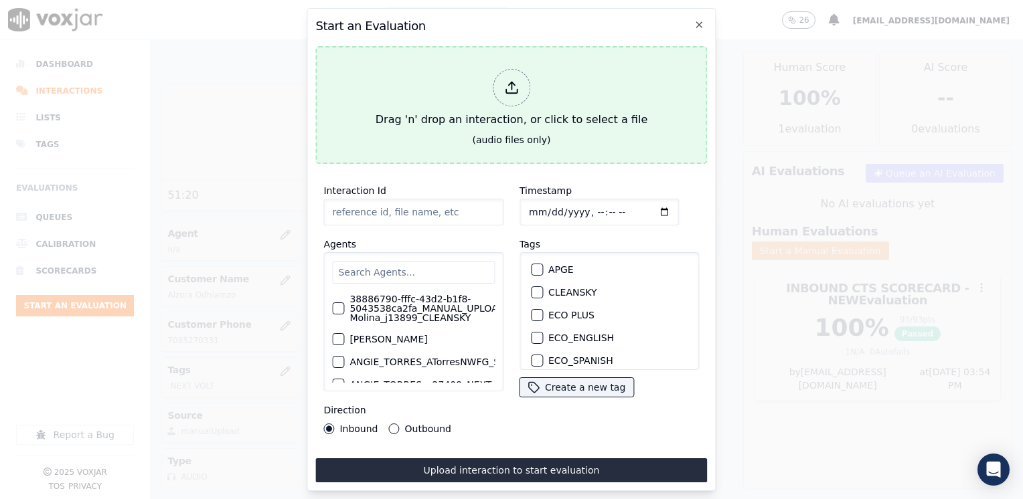
click at [506, 93] on div at bounding box center [511, 87] width 37 height 37
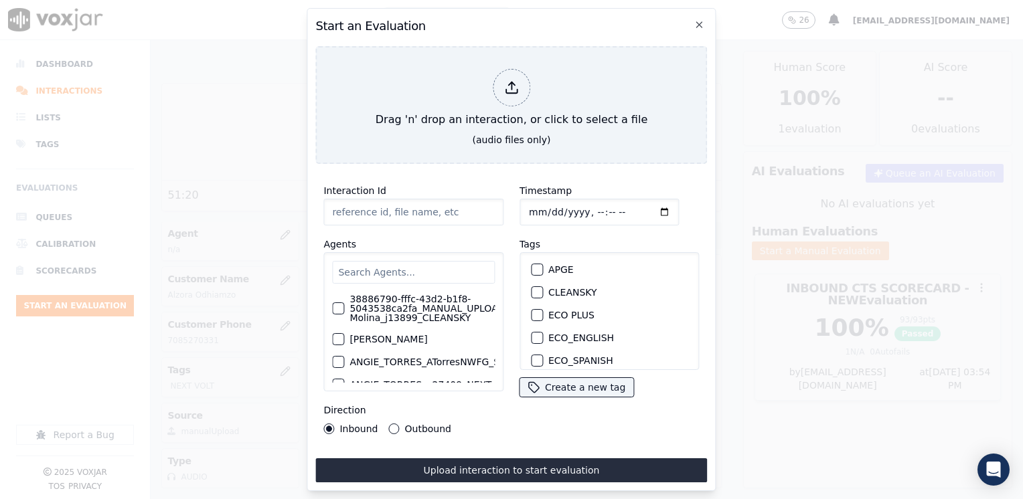
type input "20250821-122032_7735434648-[PERSON_NAME] all.mp3"
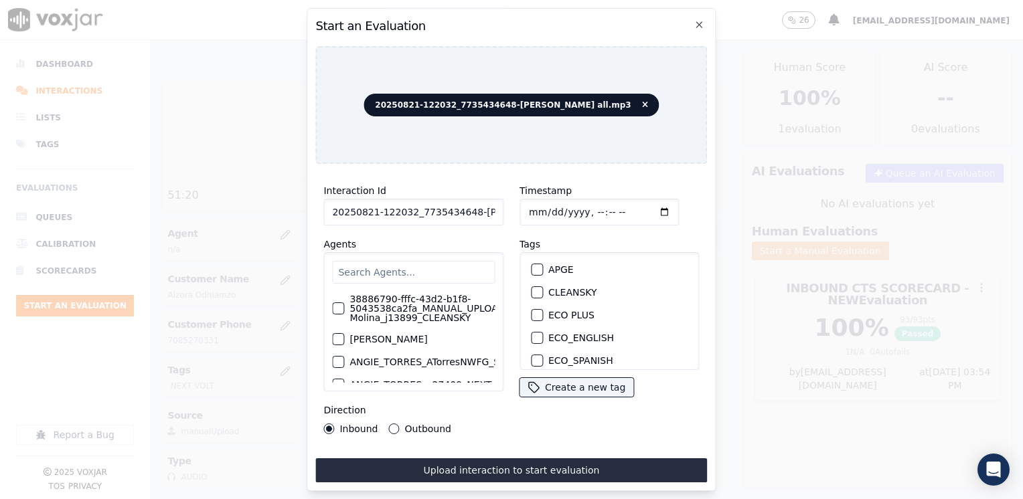
click at [405, 264] on input "text" at bounding box center [413, 272] width 163 height 23
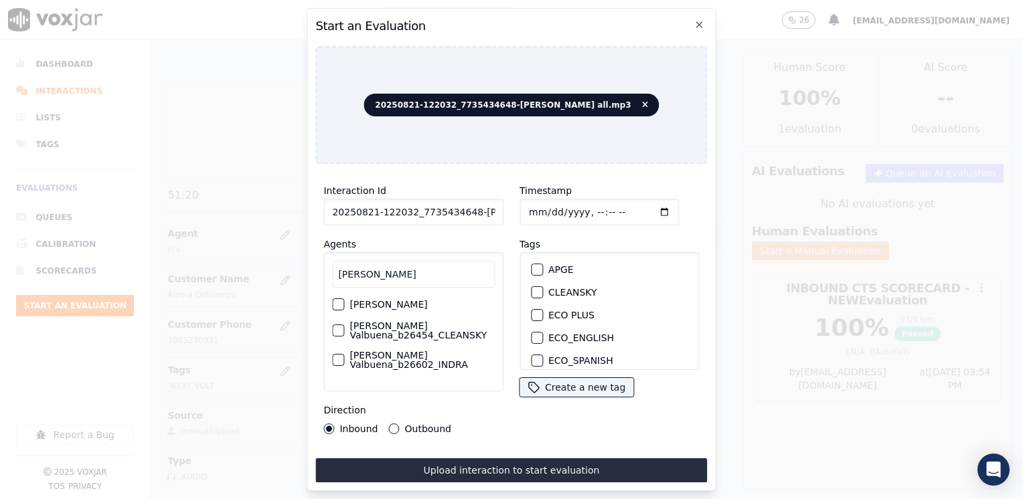
scroll to position [0, 0]
type input "[PERSON_NAME]"
click at [337, 301] on div "button" at bounding box center [337, 304] width 9 height 9
click at [532, 291] on div "button" at bounding box center [536, 295] width 9 height 9
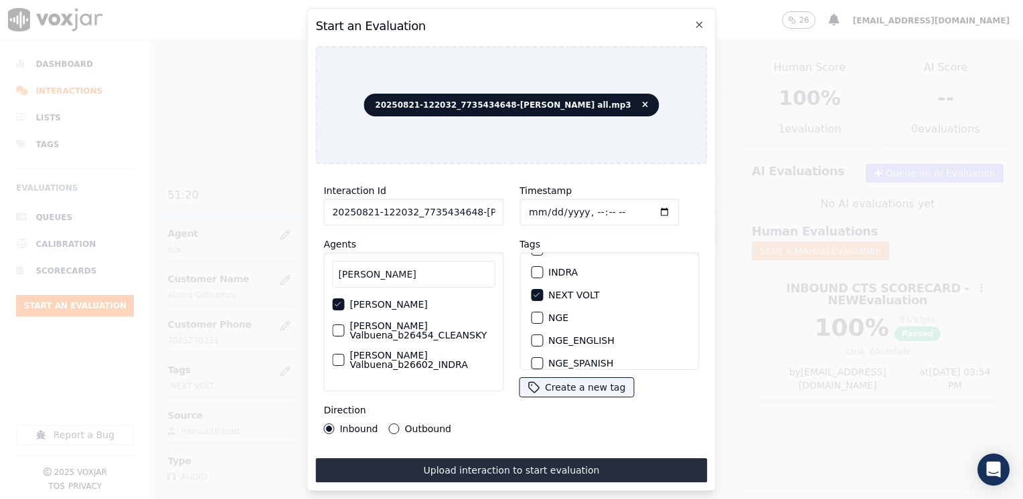
click at [642, 208] on input "Timestamp" at bounding box center [598, 212] width 159 height 27
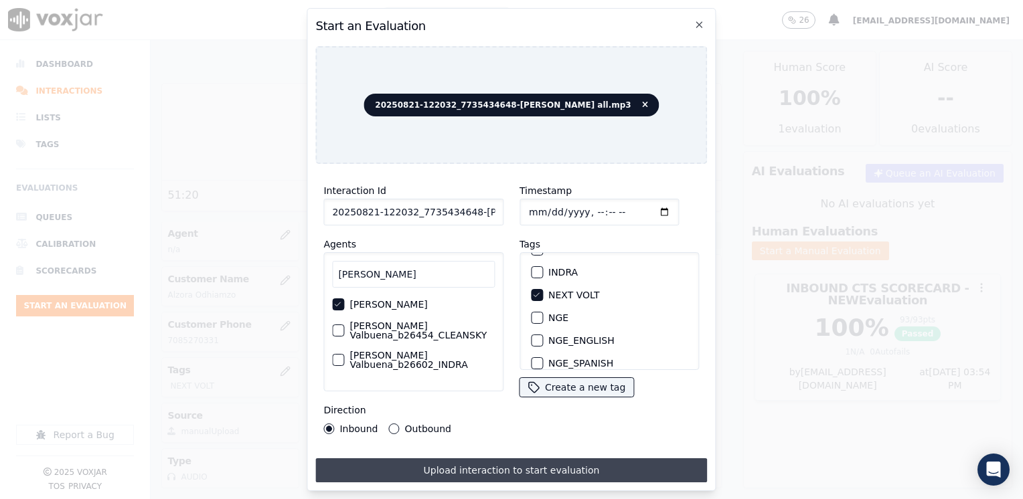
type input "[DATE]T15:59"
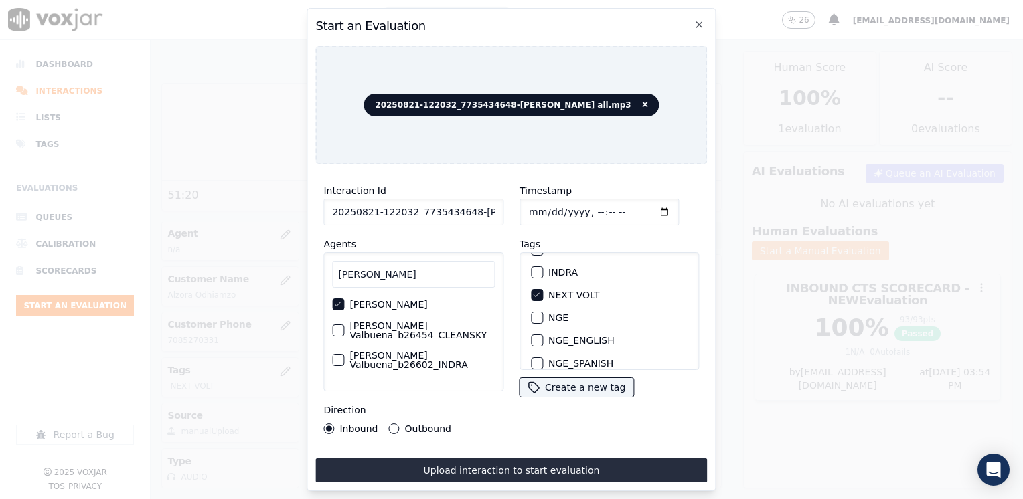
click at [482, 469] on button "Upload interaction to start evaluation" at bounding box center [511, 471] width 392 height 24
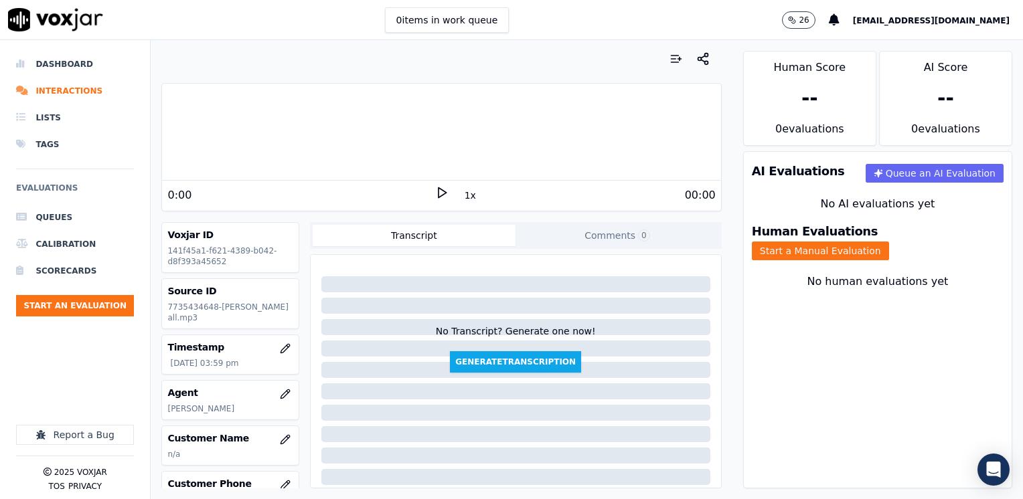
click at [438, 190] on polygon at bounding box center [442, 193] width 8 height 10
click at [436, 190] on icon at bounding box center [441, 192] width 13 height 13
click at [438, 190] on polygon at bounding box center [442, 193] width 8 height 10
click at [442, 190] on rect at bounding box center [443, 192] width 2 height 9
click at [435, 197] on icon at bounding box center [441, 192] width 13 height 13
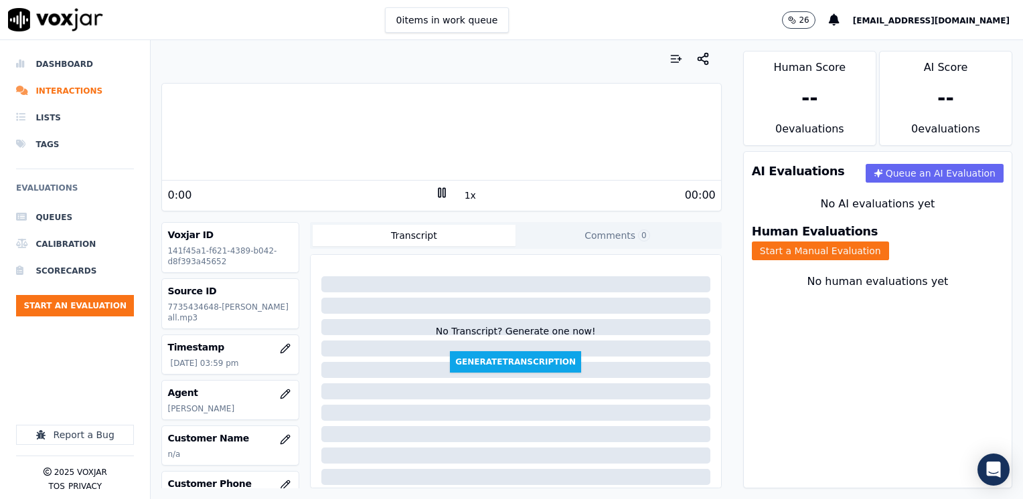
click at [435, 197] on icon at bounding box center [441, 192] width 13 height 13
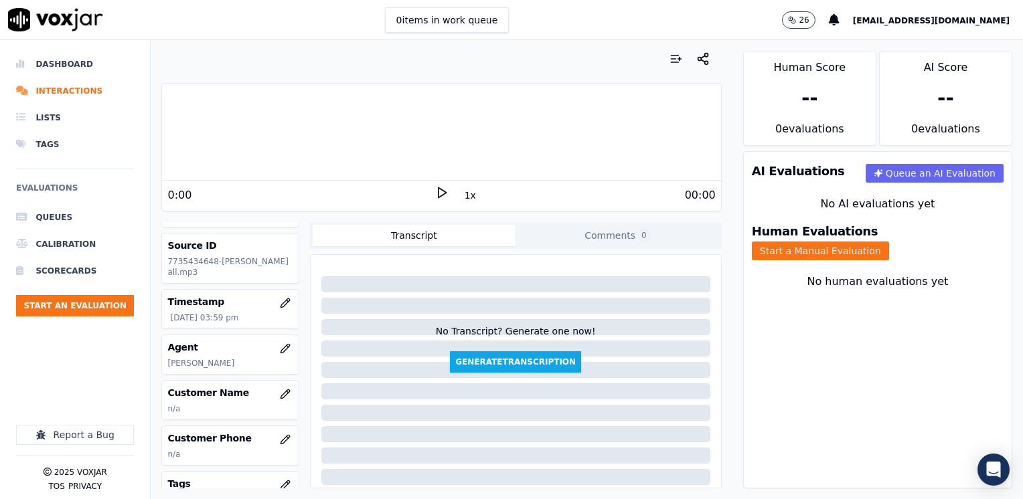
scroll to position [67, 0]
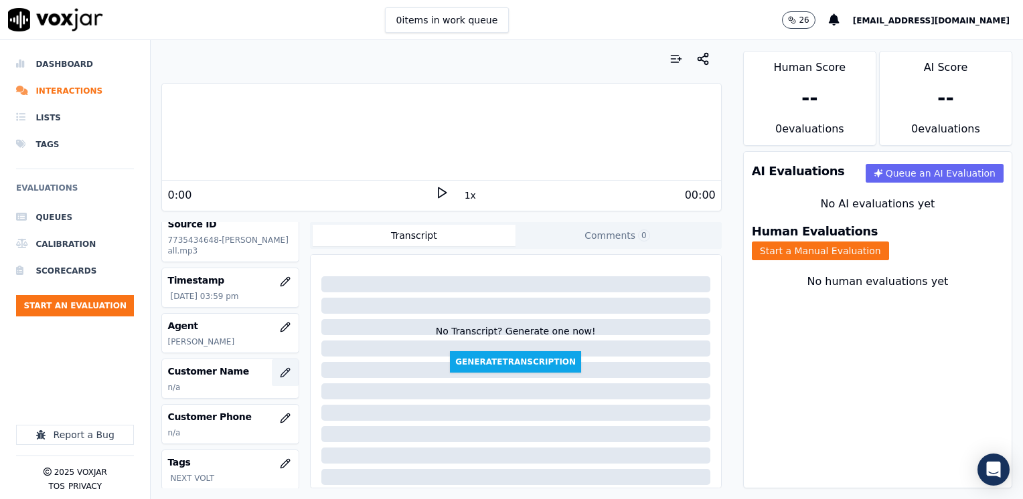
click at [280, 378] on icon "button" at bounding box center [285, 373] width 11 height 11
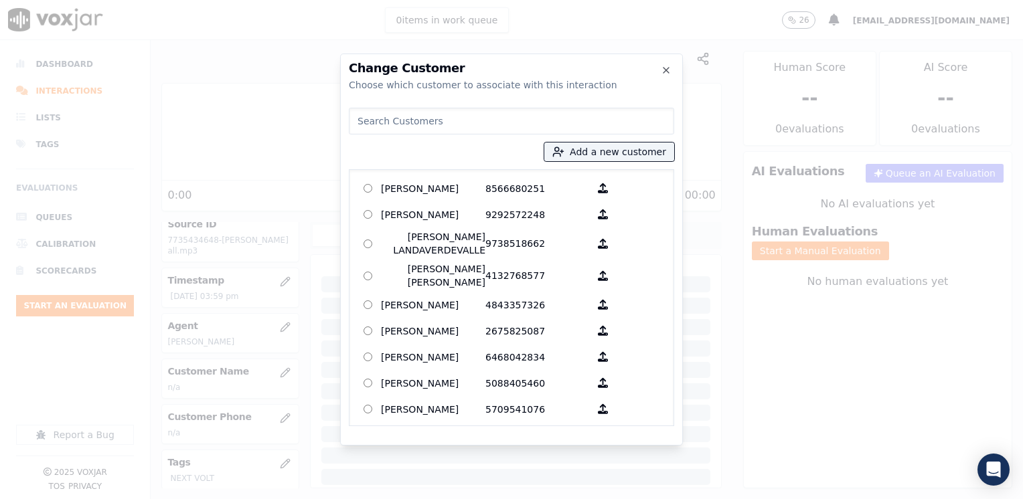
drag, startPoint x: 467, startPoint y: 106, endPoint x: 474, endPoint y: 133, distance: 28.3
click at [468, 107] on div "Add a new customer [PERSON_NAME] 8566680251 [PERSON_NAME] 9292572248 [PERSON_NA…" at bounding box center [511, 264] width 325 height 324
click at [474, 133] on input at bounding box center [511, 121] width 325 height 27
paste input "7735434648"
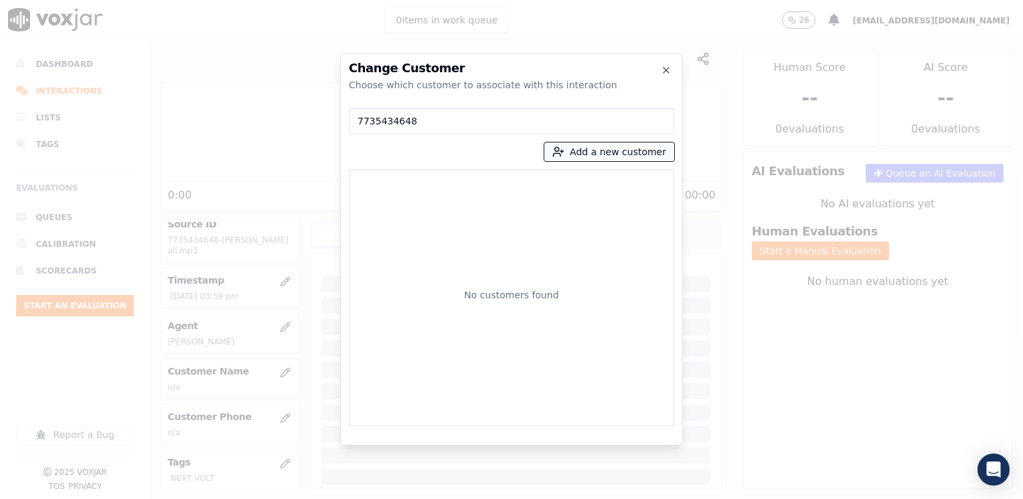
type input "7735434648"
click at [629, 156] on button "Add a new customer" at bounding box center [609, 152] width 130 height 19
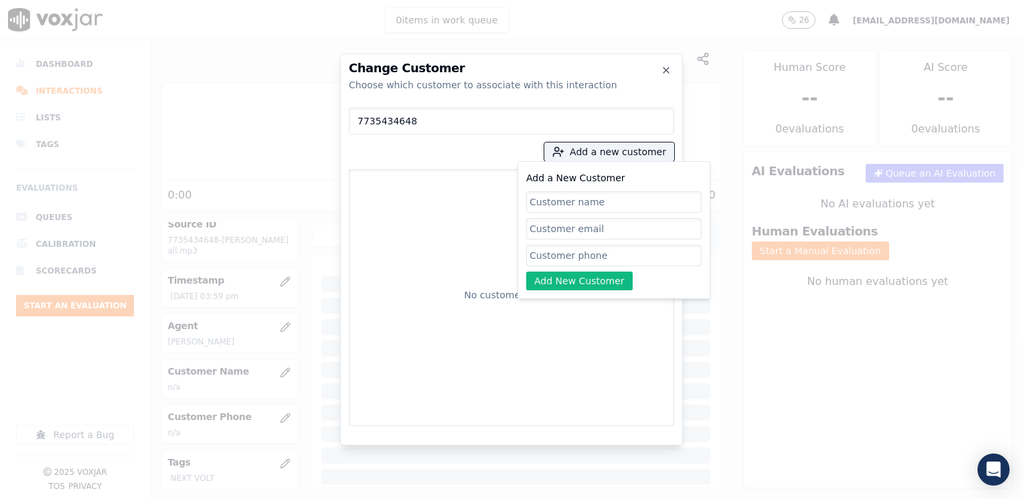
click at [613, 248] on input "Add a New Customer" at bounding box center [613, 255] width 175 height 21
paste input "7735434648"
type input "7735434648"
click at [622, 199] on input "Add a New Customer" at bounding box center [613, 201] width 175 height 21
paste input "[PERSON_NAME]"
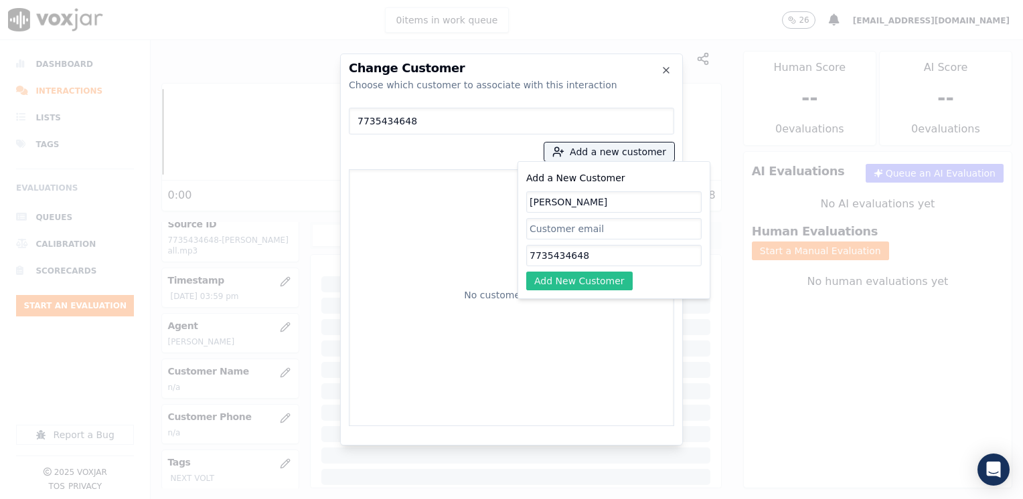
type input "[PERSON_NAME]"
click at [578, 282] on button "Add New Customer" at bounding box center [579, 281] width 106 height 19
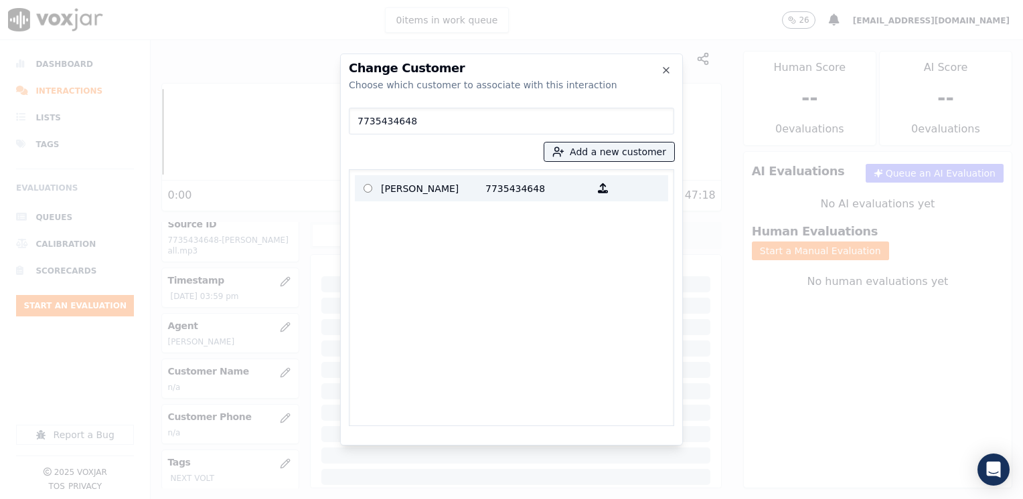
click at [460, 190] on p "[PERSON_NAME]" at bounding box center [433, 188] width 104 height 21
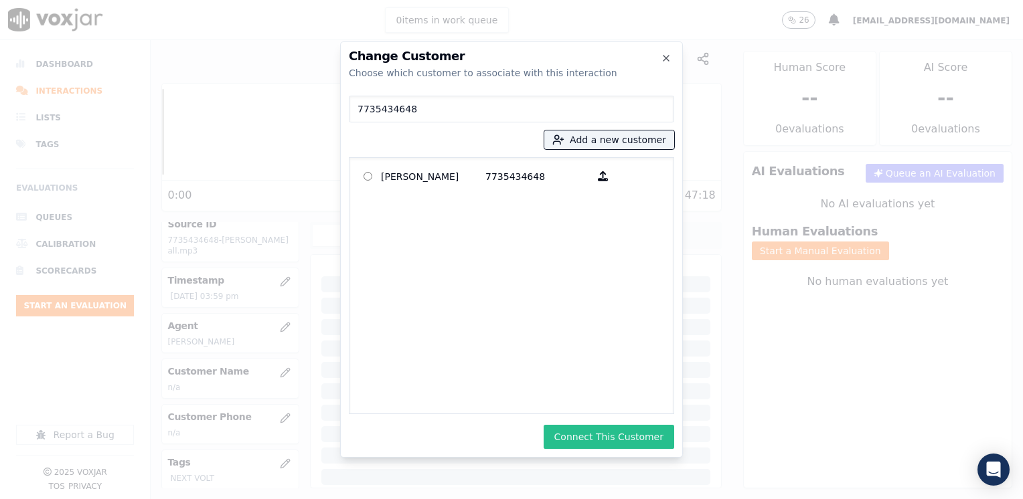
click at [624, 438] on button "Connect This Customer" at bounding box center [609, 437] width 131 height 24
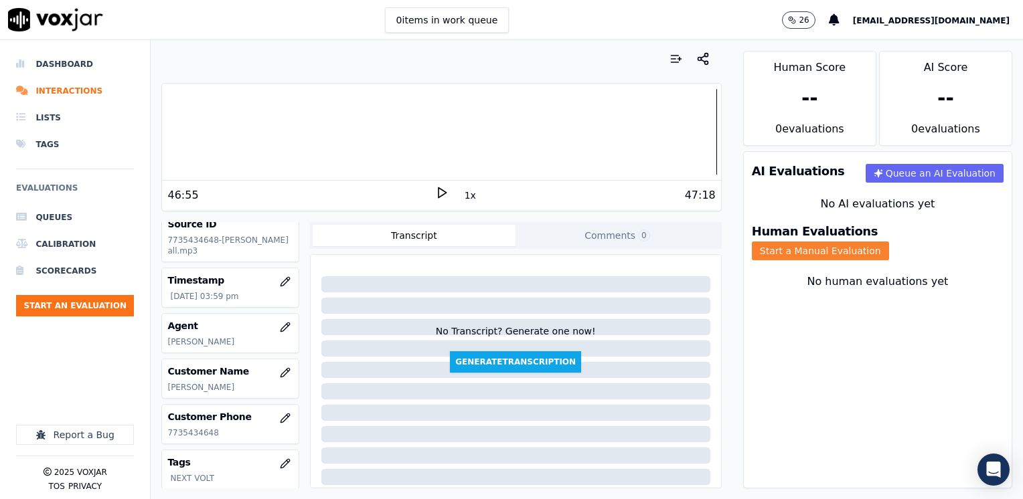
click at [887, 242] on button "Start a Manual Evaluation" at bounding box center [820, 251] width 137 height 19
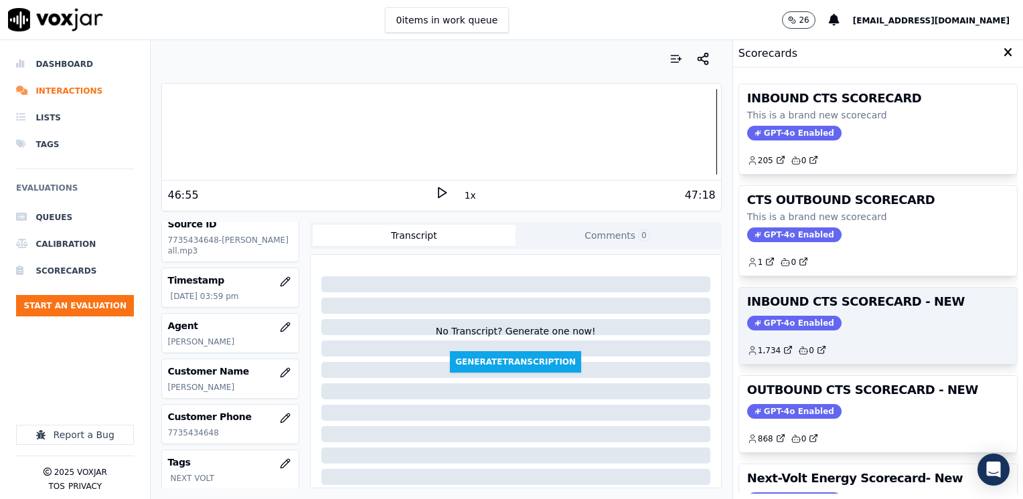
click at [774, 309] on div "INBOUND CTS SCORECARD - NEW GPT-4o Enabled 1,734 0" at bounding box center [878, 326] width 278 height 76
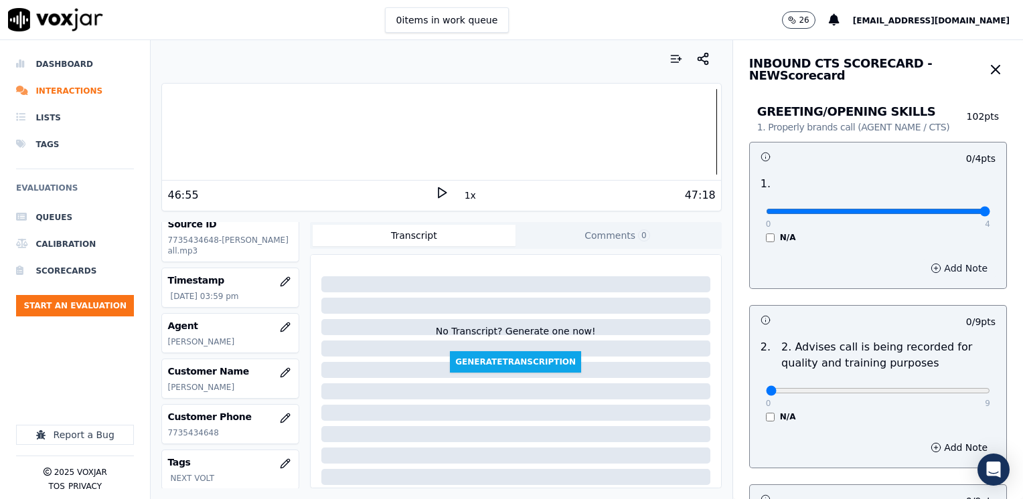
drag, startPoint x: 753, startPoint y: 209, endPoint x: 910, endPoint y: 274, distance: 170.4
type input "4"
click at [990, 209] on input "range" at bounding box center [878, 211] width 224 height 5
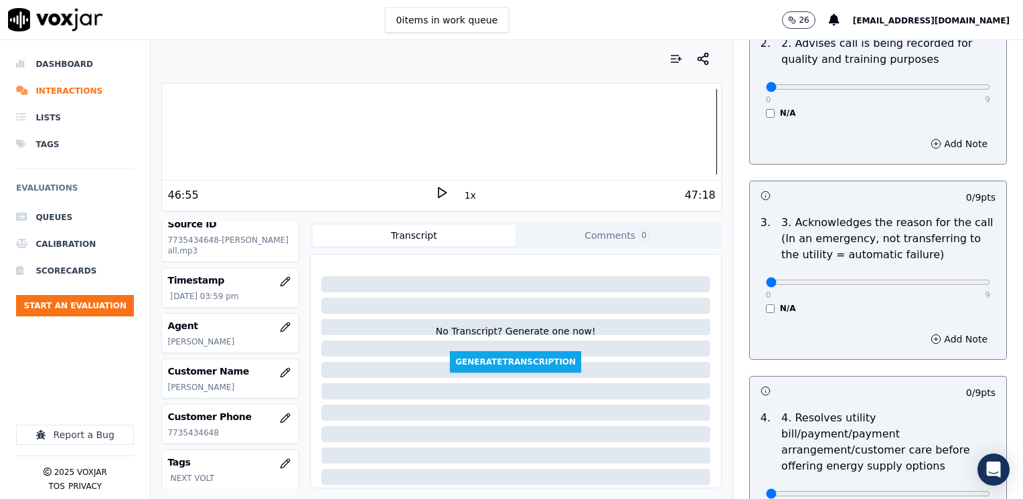
scroll to position [335, 0]
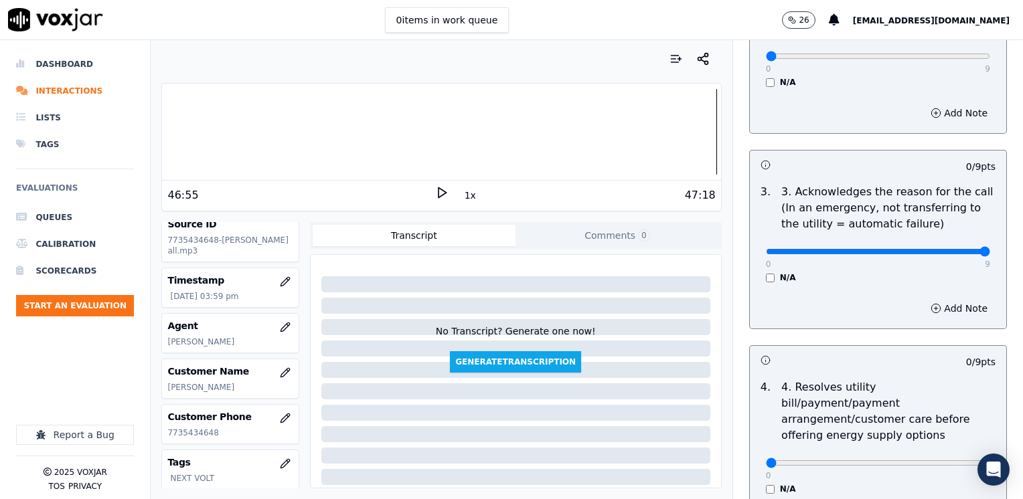
drag, startPoint x: 759, startPoint y: 248, endPoint x: 1025, endPoint y: 253, distance: 265.8
type input "9"
click at [949, 305] on button "Add Note" at bounding box center [958, 308] width 73 height 19
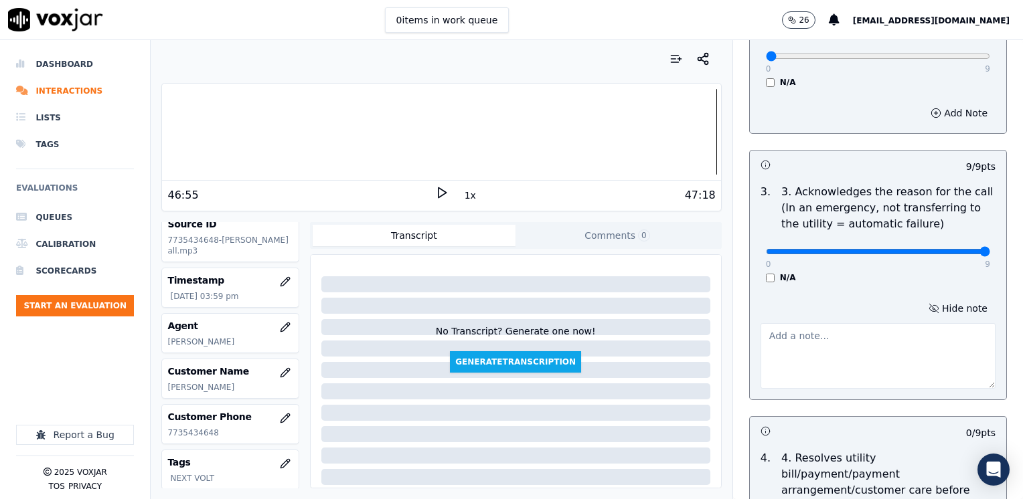
click at [874, 343] on textarea at bounding box center [877, 356] width 235 height 66
type textarea "Cx calls to get assistance with her gas service as her services were cut off"
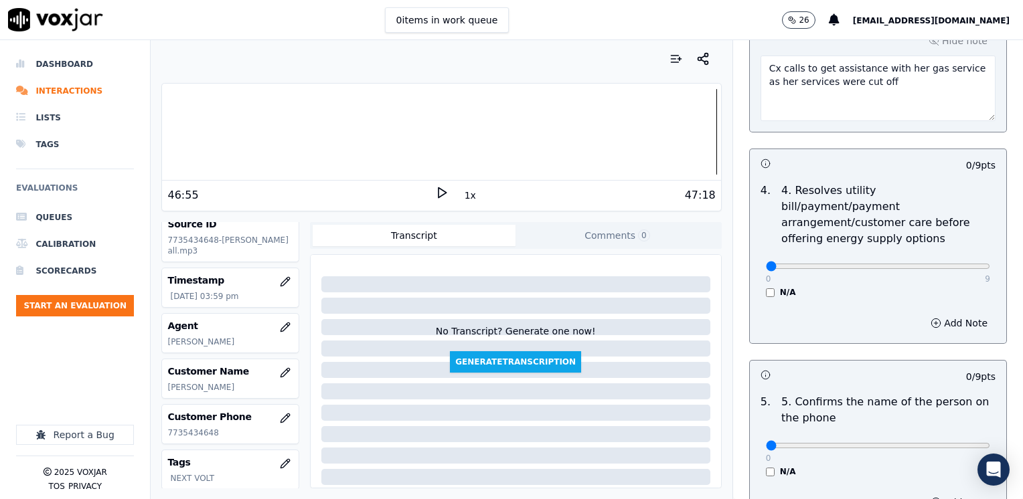
scroll to position [736, 0]
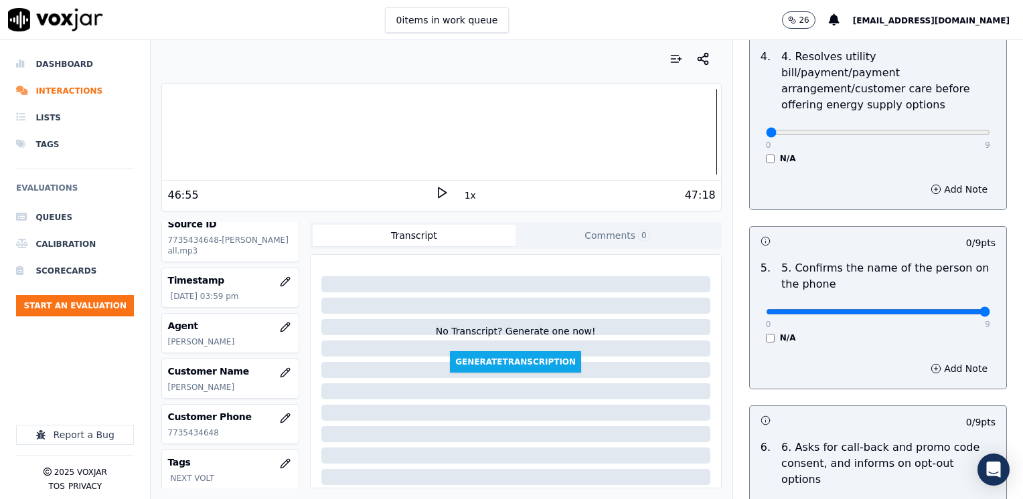
drag, startPoint x: 758, startPoint y: 295, endPoint x: 1025, endPoint y: 325, distance: 268.1
type input "9"
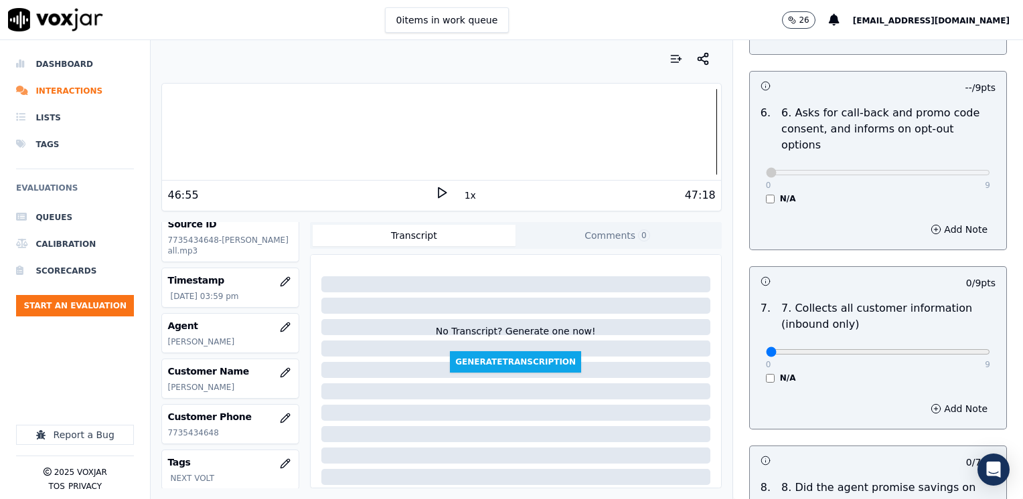
scroll to position [1205, 0]
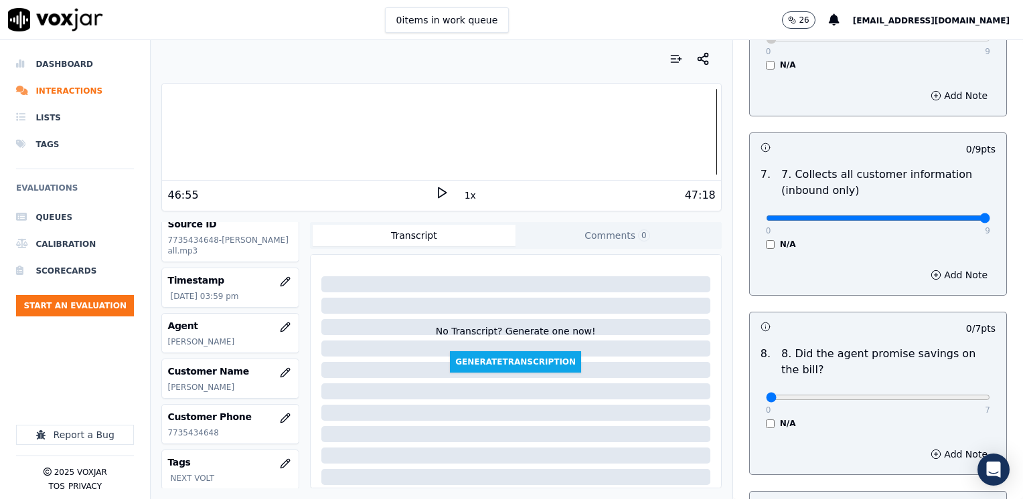
drag, startPoint x: 757, startPoint y: 189, endPoint x: 1025, endPoint y: 189, distance: 267.8
drag, startPoint x: 665, startPoint y: 195, endPoint x: 606, endPoint y: 199, distance: 59.0
type input "0"
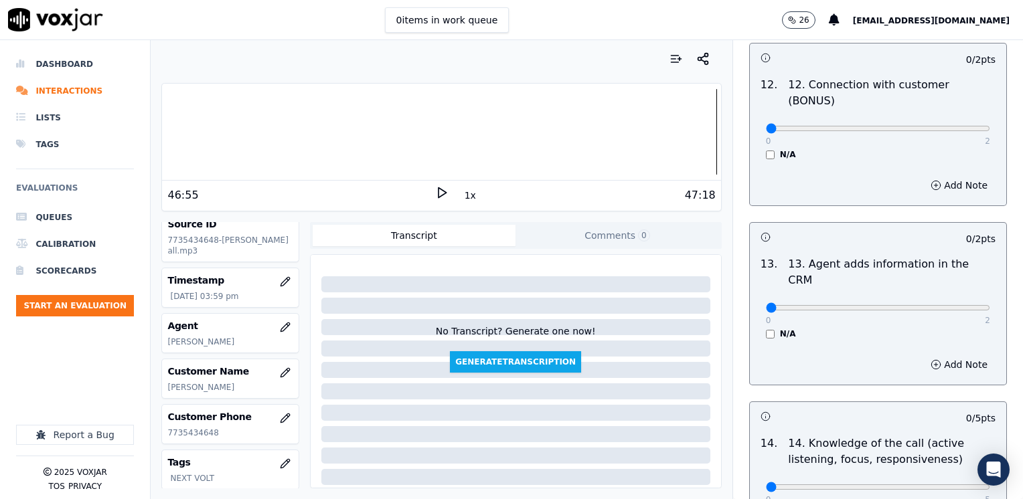
scroll to position [2316, 0]
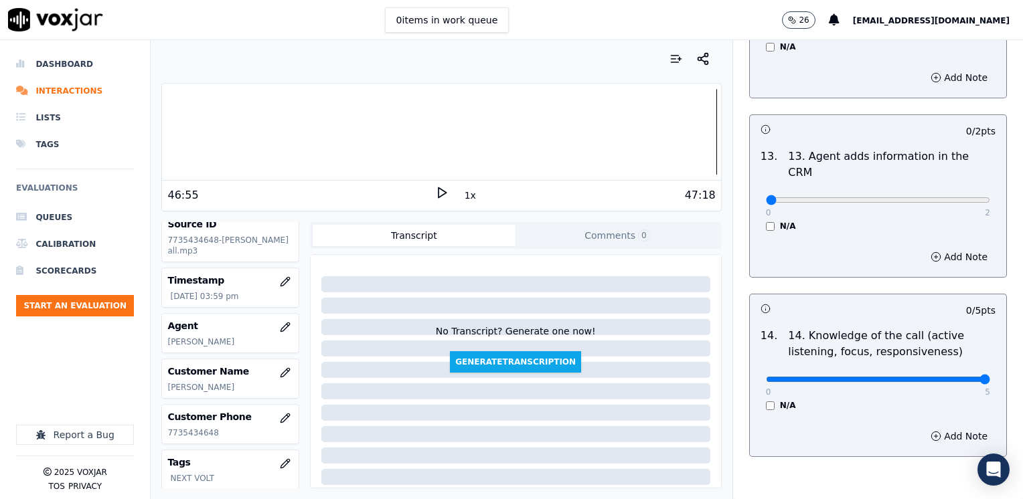
drag, startPoint x: 756, startPoint y: 312, endPoint x: 1025, endPoint y: 295, distance: 269.0
type input "5"
drag, startPoint x: 758, startPoint y: 135, endPoint x: 1025, endPoint y: 130, distance: 267.1
type input "2"
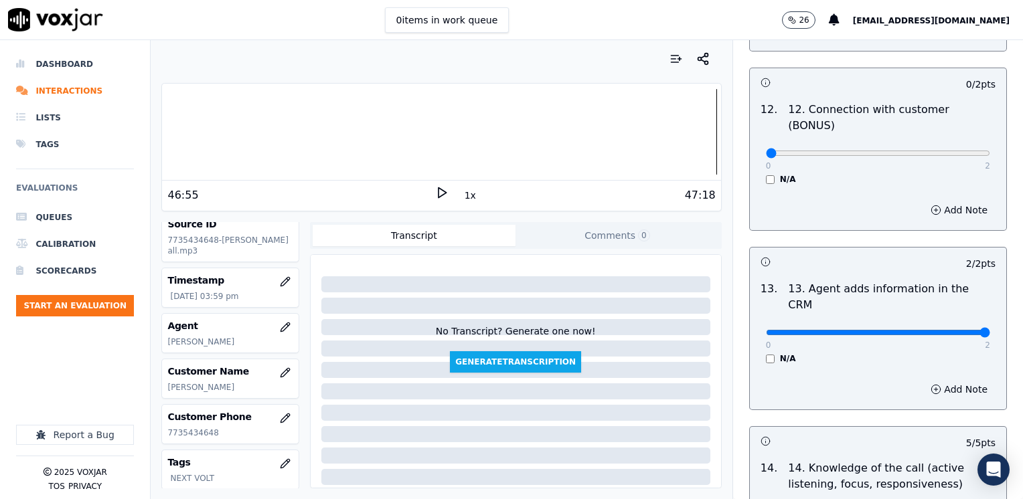
scroll to position [2182, 0]
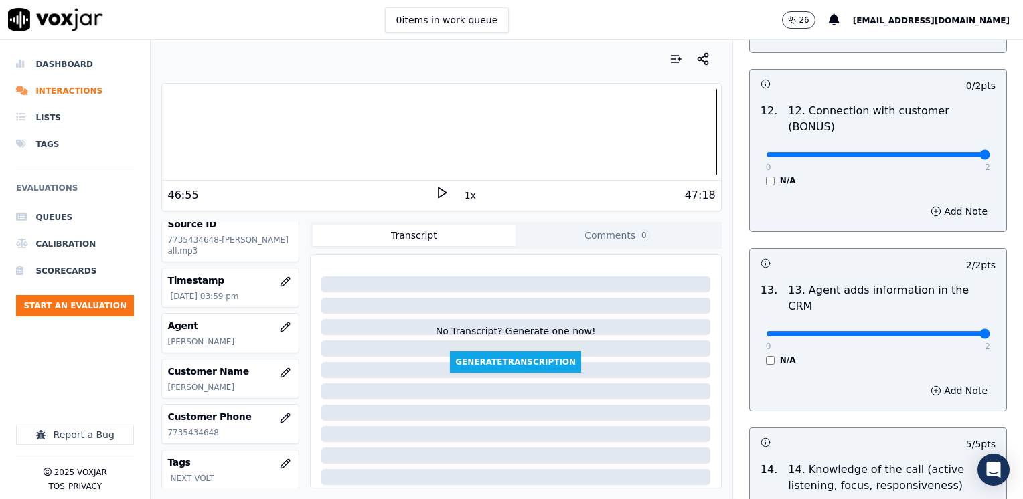
drag, startPoint x: 819, startPoint y: 102, endPoint x: 1025, endPoint y: 102, distance: 205.5
type input "2"
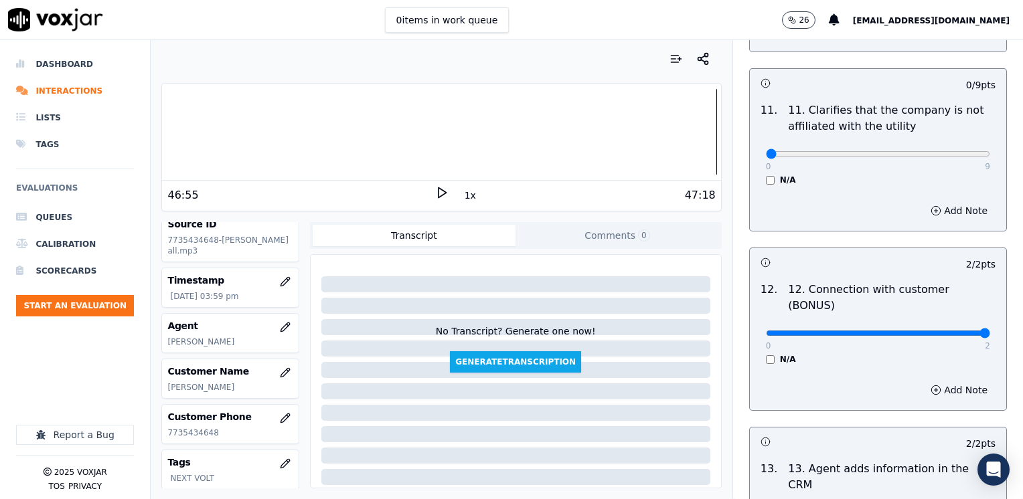
scroll to position [1981, 0]
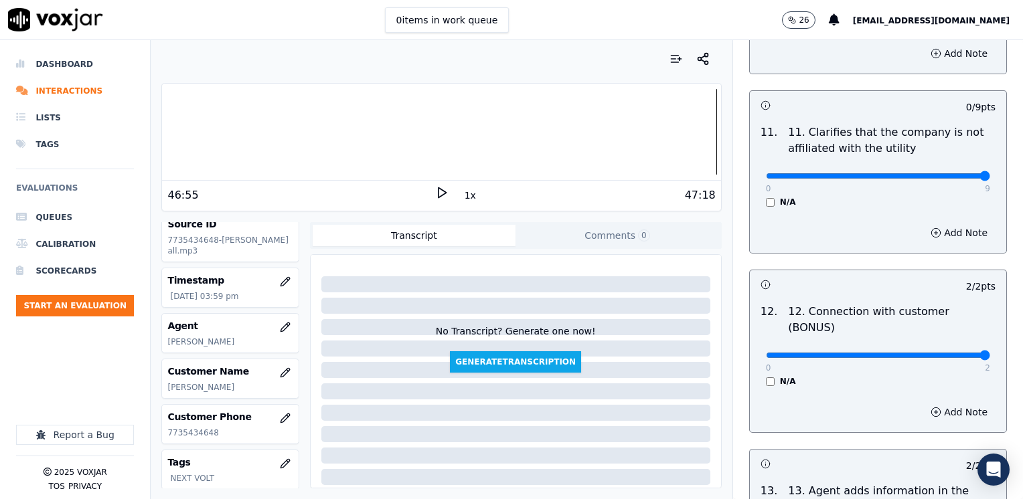
drag, startPoint x: 756, startPoint y: 140, endPoint x: 1025, endPoint y: 167, distance: 269.8
type input "9"
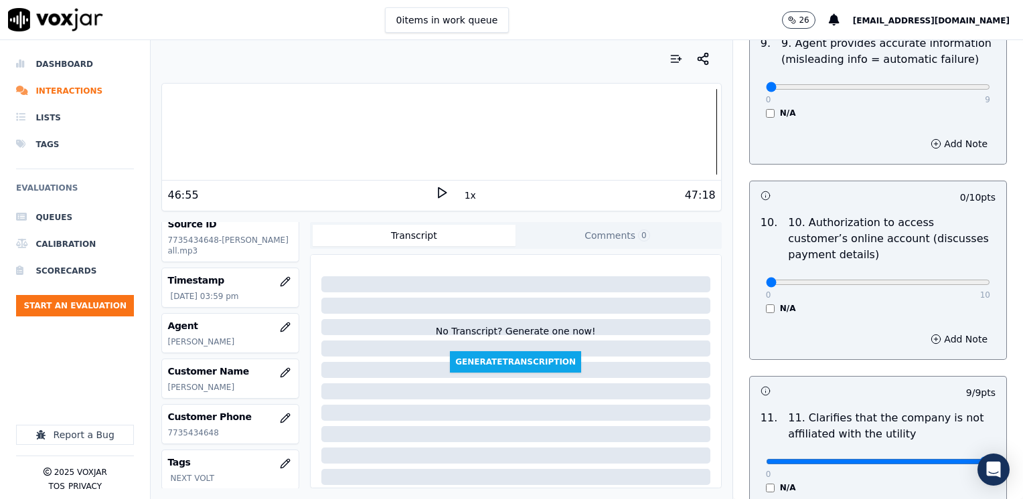
scroll to position [1646, 0]
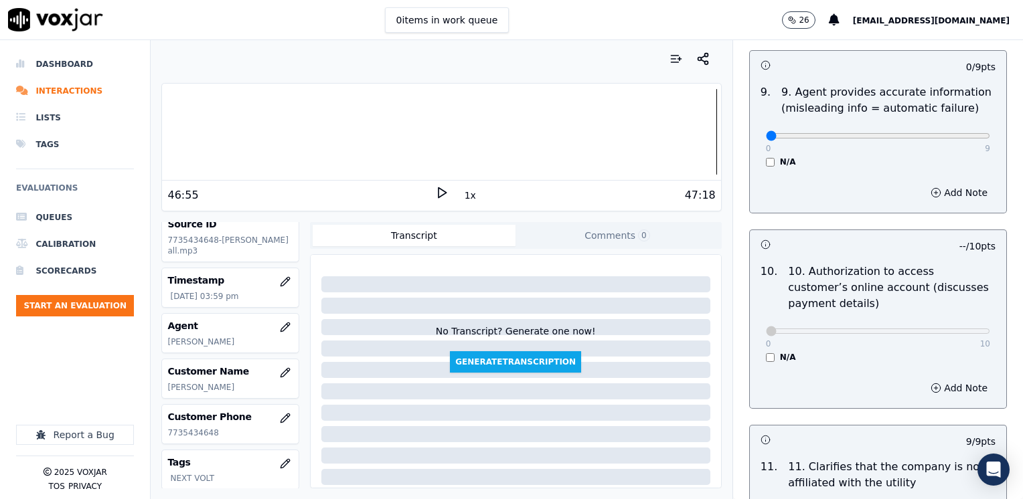
click at [874, 368] on div "Add Note" at bounding box center [878, 388] width 256 height 40
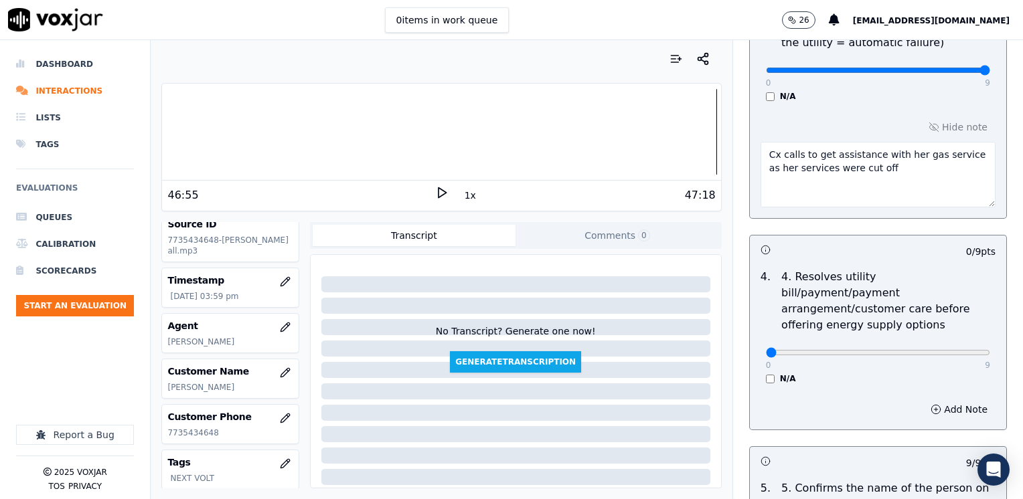
scroll to position [508, 0]
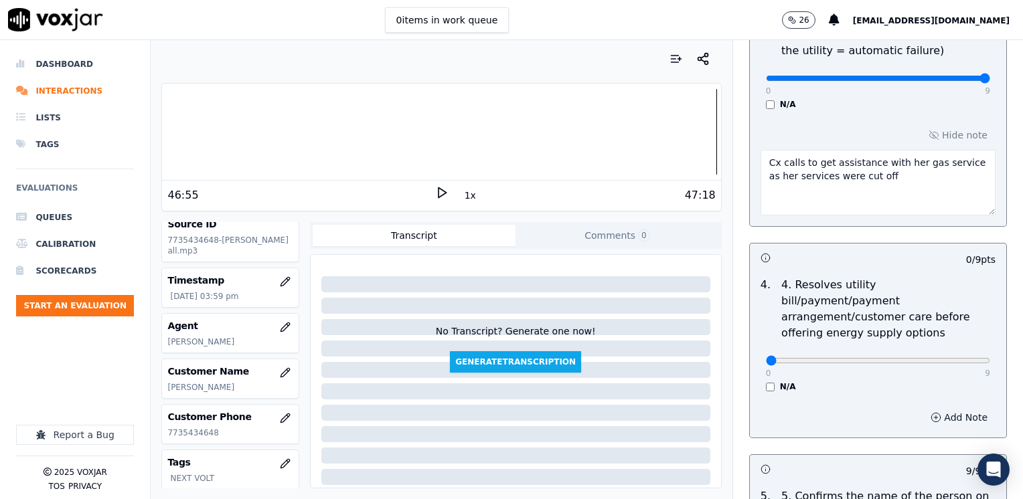
click at [932, 408] on button "Add Note" at bounding box center [958, 417] width 73 height 19
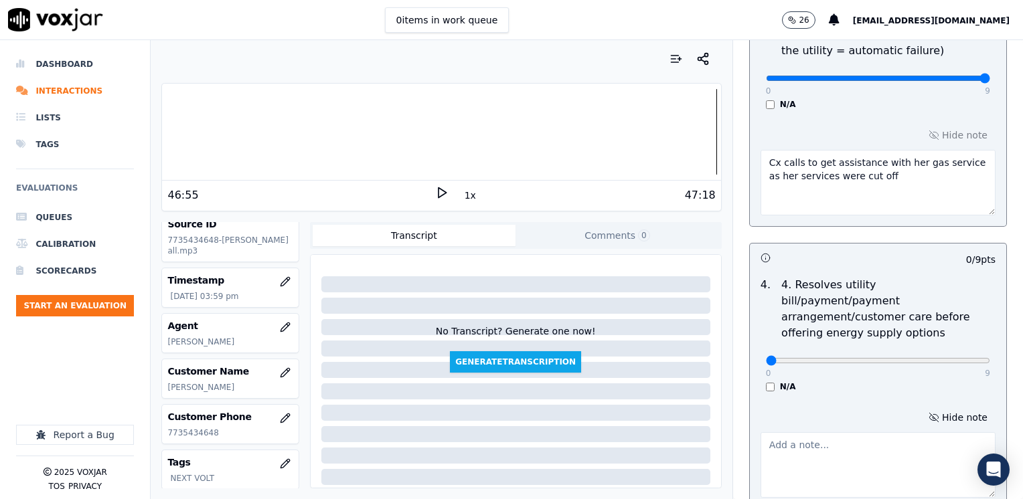
click at [843, 432] on textarea at bounding box center [877, 465] width 235 height 66
type textarea "C"
type textarea "Agent advised her to do a payment agreement and transferred cx to the correspon…"
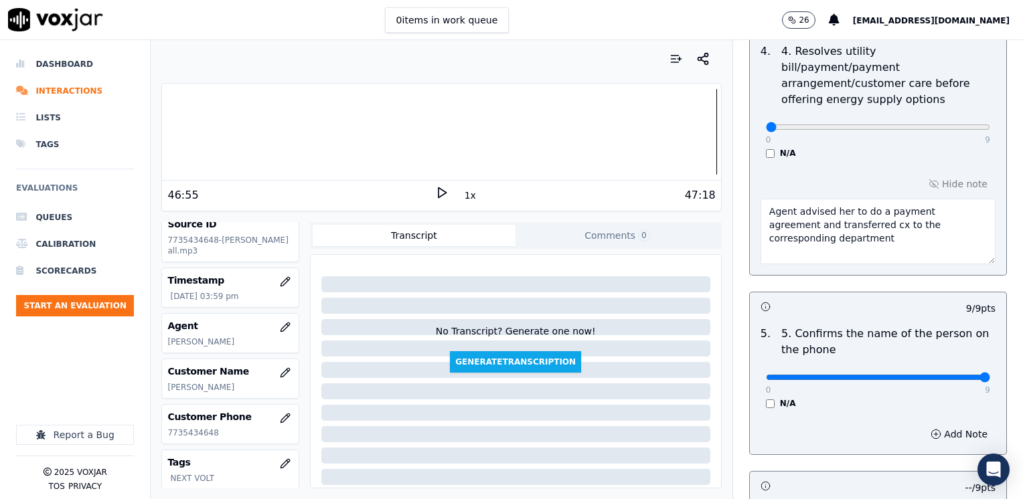
scroll to position [669, 0]
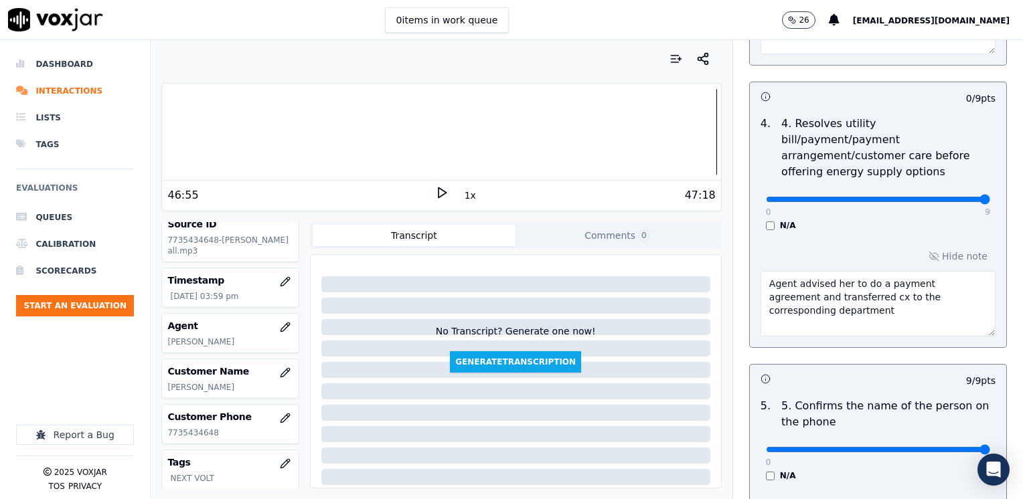
drag, startPoint x: 755, startPoint y: 185, endPoint x: 1025, endPoint y: 173, distance: 270.0
type input "9"
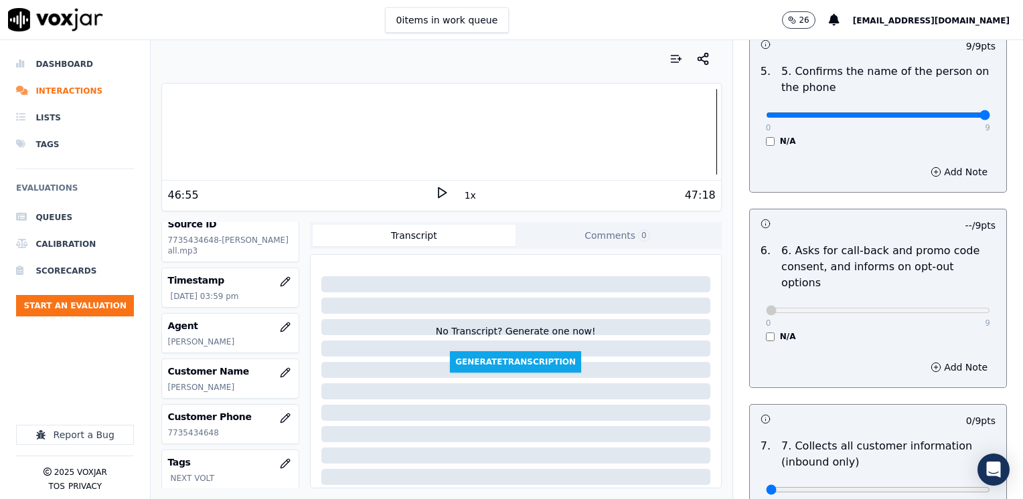
scroll to position [1272, 0]
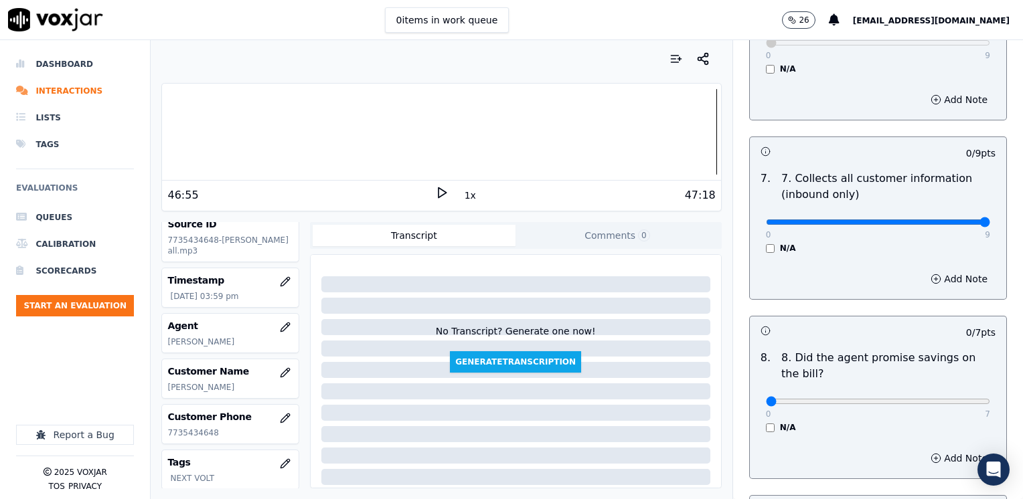
drag, startPoint x: 752, startPoint y: 191, endPoint x: 1025, endPoint y: 175, distance: 272.9
type input "9"
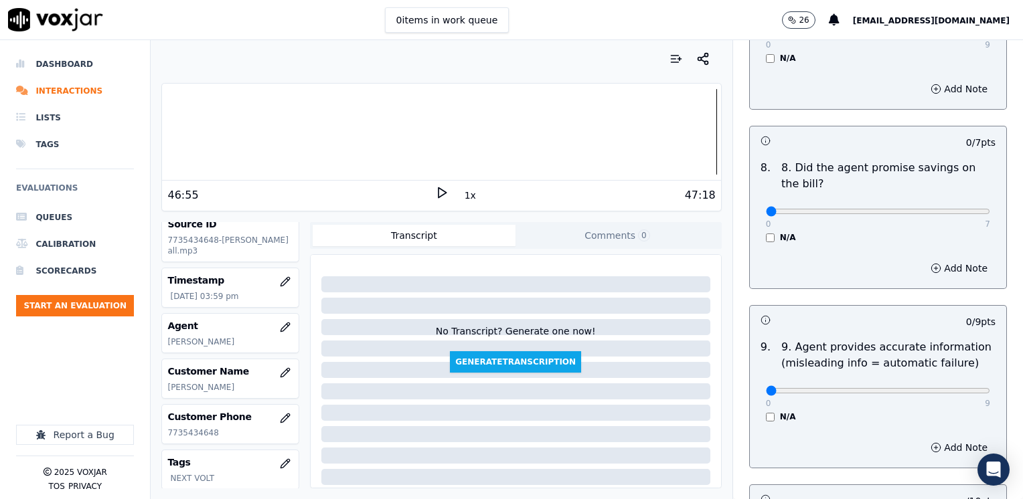
scroll to position [1473, 0]
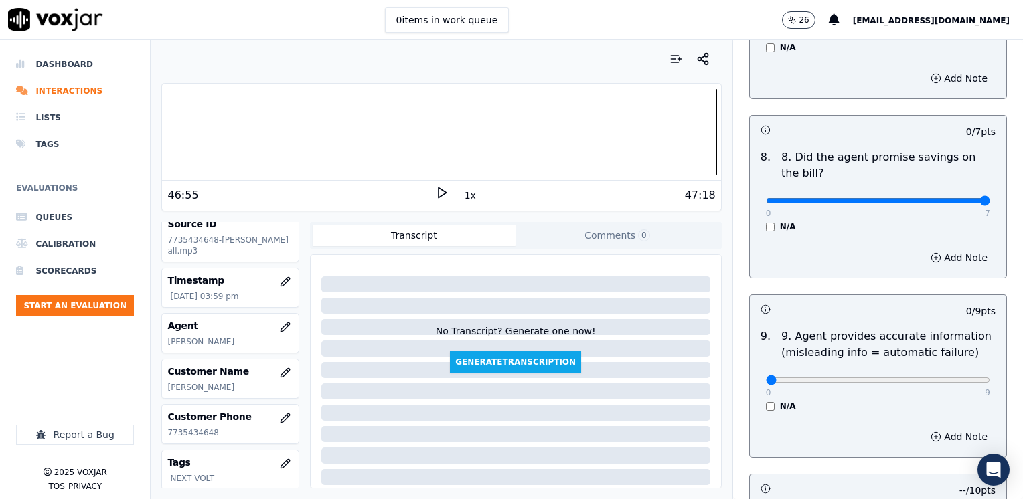
drag, startPoint x: 758, startPoint y: 167, endPoint x: 1025, endPoint y: 167, distance: 267.1
type input "7"
drag, startPoint x: 758, startPoint y: 347, endPoint x: 1025, endPoint y: 341, distance: 267.2
type input "9"
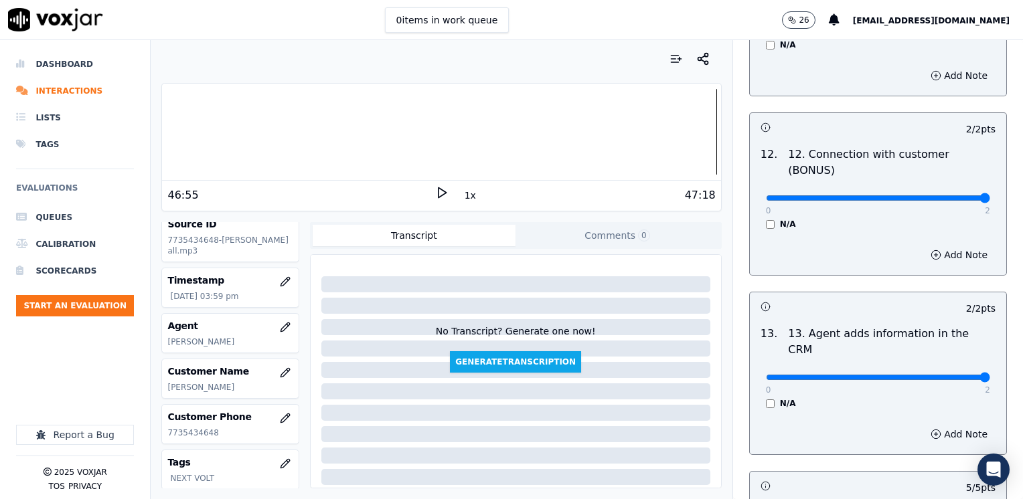
scroll to position [2386, 0]
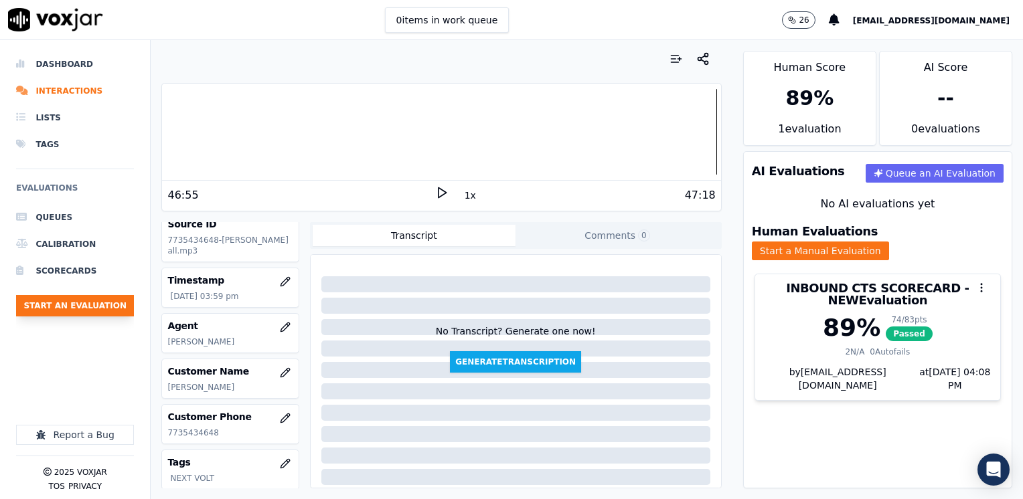
click at [70, 302] on button "Start an Evaluation" at bounding box center [75, 305] width 118 height 21
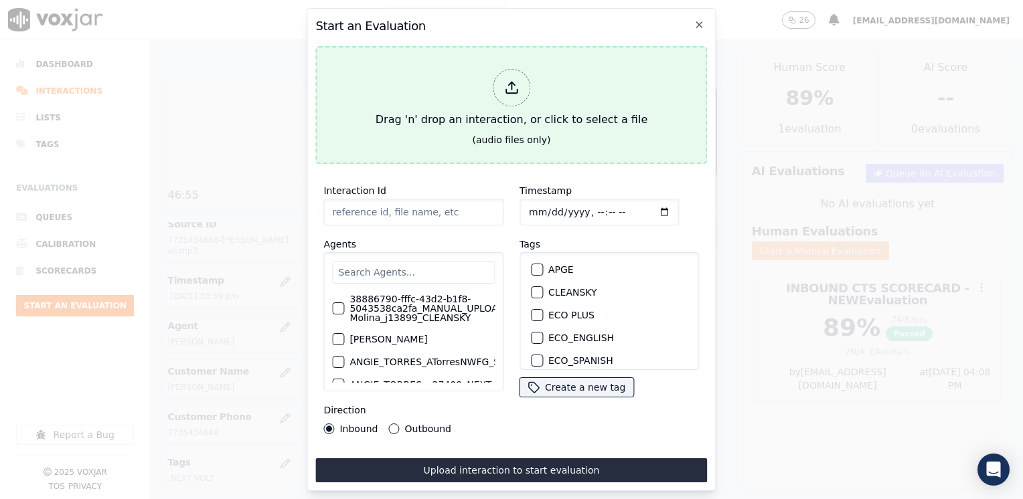
click at [515, 82] on icon at bounding box center [511, 87] width 15 height 15
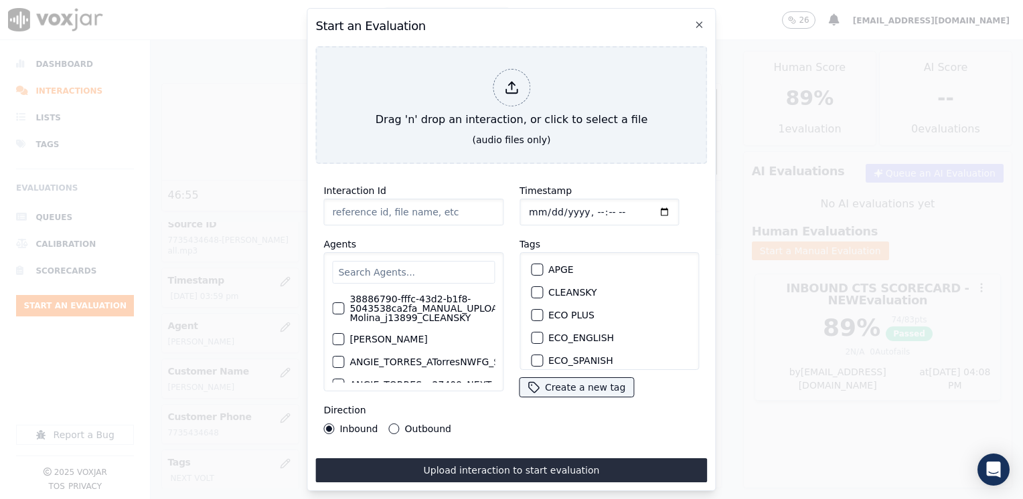
type input "20250821-165614_6147018416-[PERSON_NAME] o [PERSON_NAME] all.mp3"
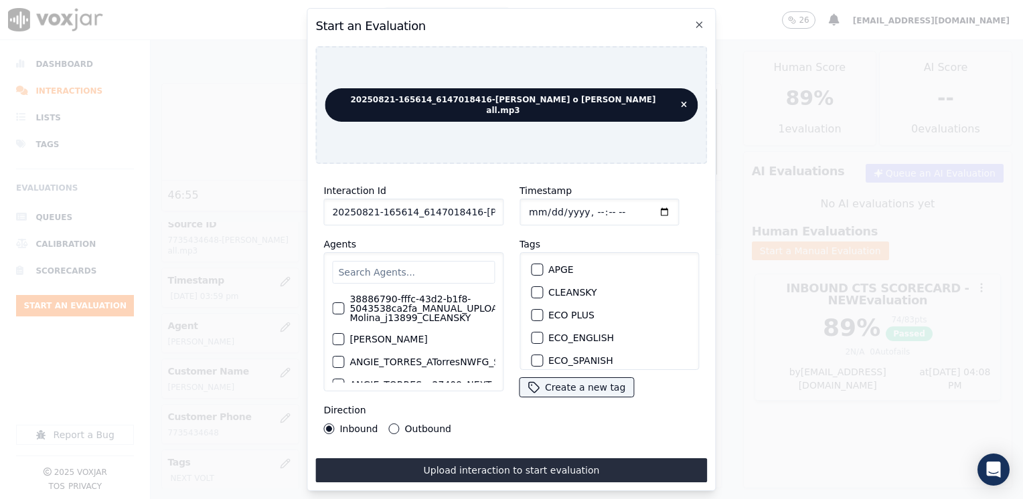
click at [391, 266] on input "text" at bounding box center [413, 272] width 163 height 23
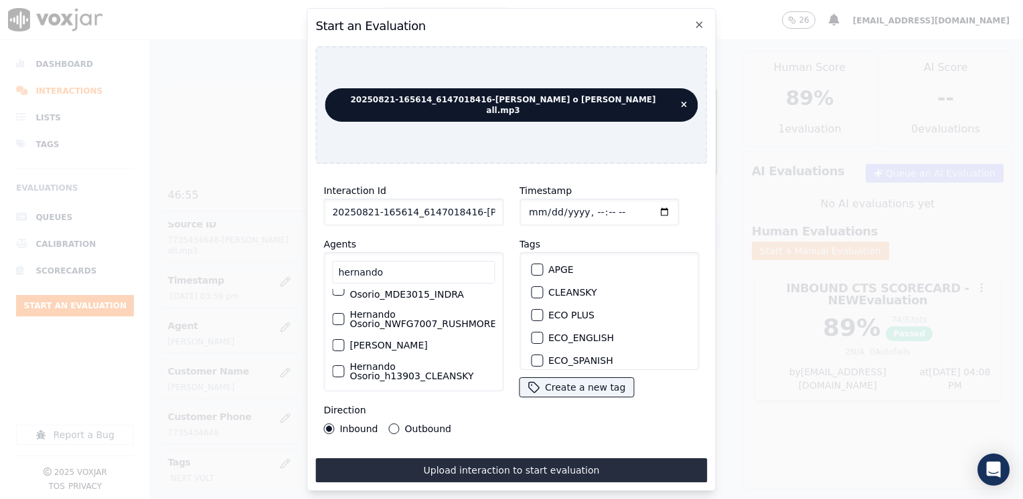
scroll to position [67, 0]
type input "hernando"
click at [339, 293] on div "button" at bounding box center [337, 289] width 9 height 9
click at [339, 293] on icon "button" at bounding box center [337, 289] width 8 height 8
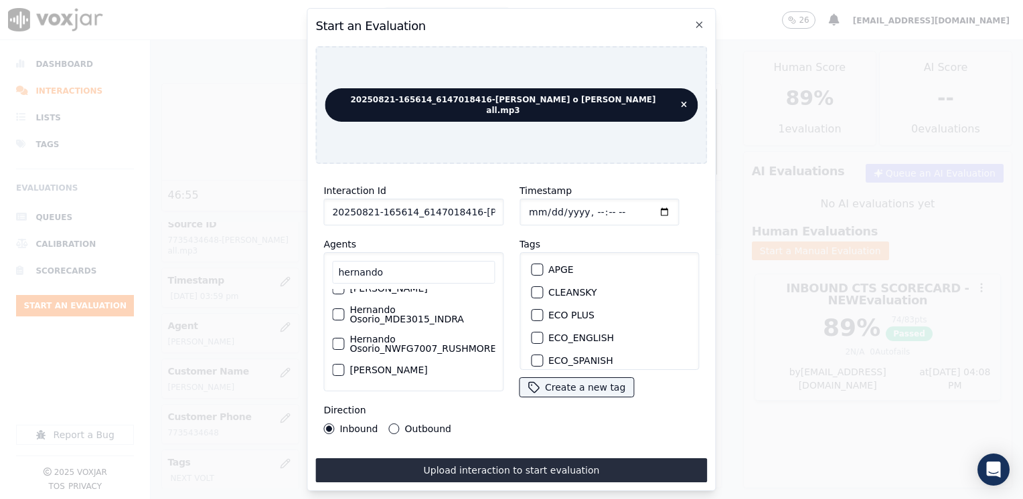
scroll to position [0, 0]
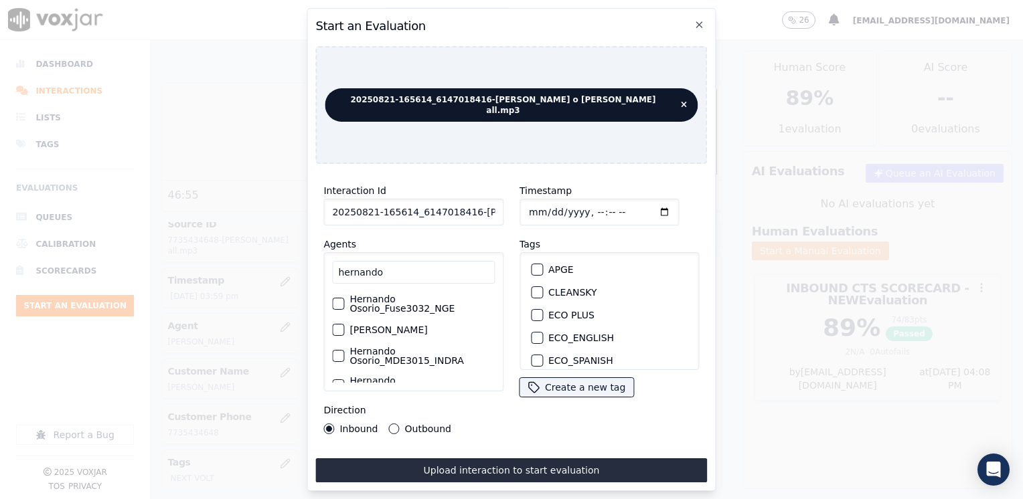
click at [337, 300] on div "button" at bounding box center [337, 303] width 9 height 9
click at [644, 206] on input "Timestamp" at bounding box center [598, 212] width 159 height 27
type input "[DATE]T16:08"
click at [484, 412] on div "Direction Inbound Outbound" at bounding box center [413, 418] width 180 height 32
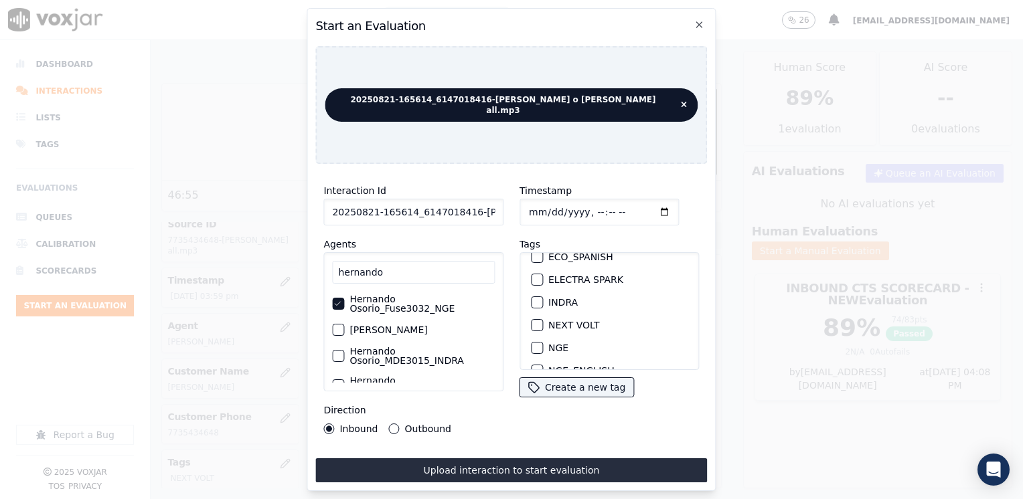
scroll to position [134, 0]
click at [532, 291] on div "button" at bounding box center [536, 295] width 9 height 9
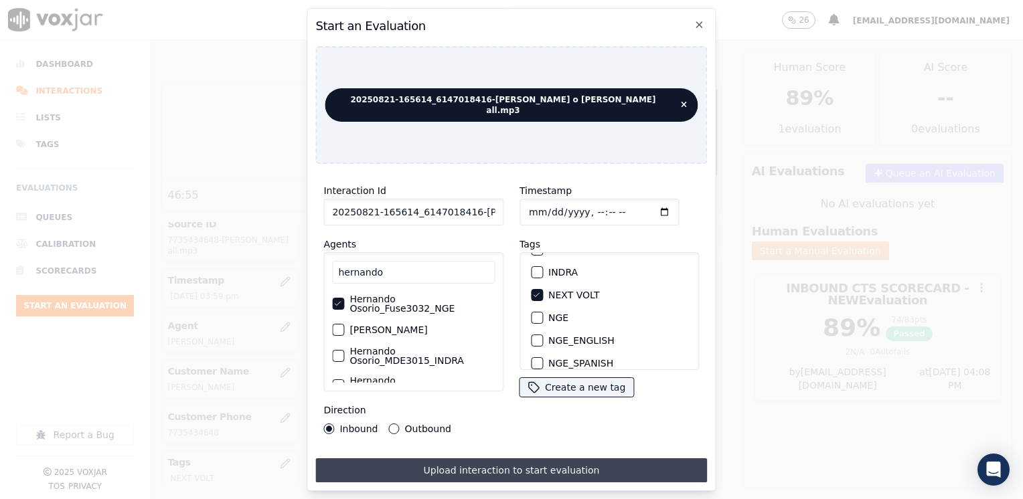
click at [519, 459] on button "Upload interaction to start evaluation" at bounding box center [511, 471] width 392 height 24
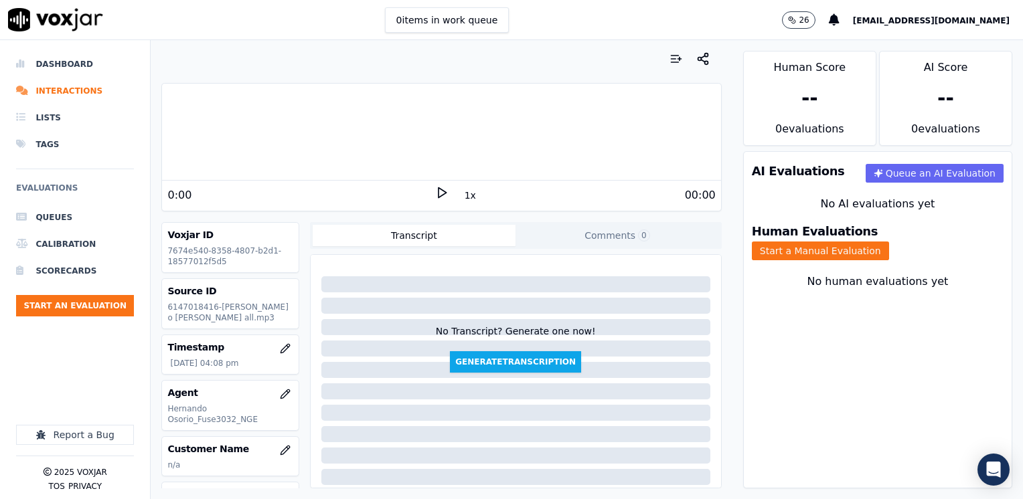
click at [449, 191] on div "00:00" at bounding box center [582, 195] width 267 height 16
click at [435, 193] on icon at bounding box center [441, 192] width 13 height 13
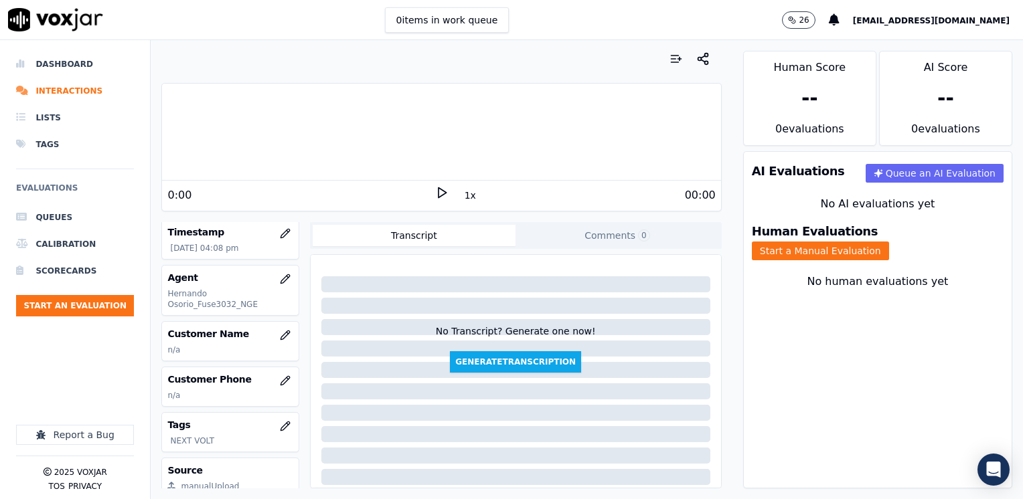
scroll to position [134, 0]
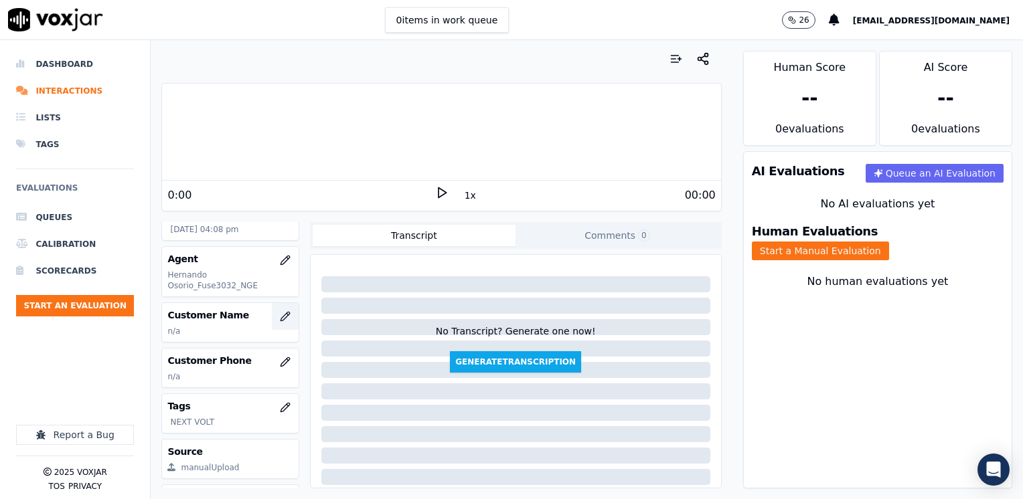
click at [280, 322] on icon "button" at bounding box center [285, 316] width 11 height 11
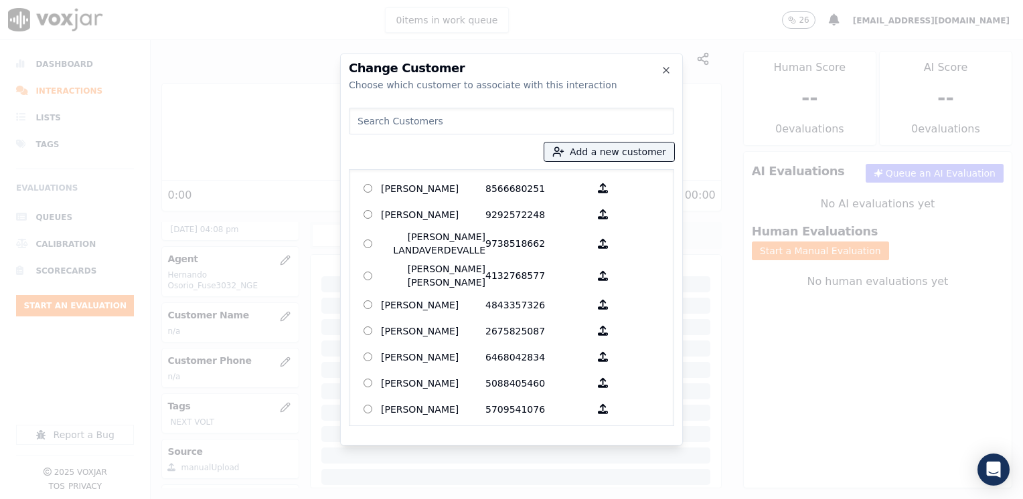
click at [474, 127] on input at bounding box center [511, 121] width 325 height 27
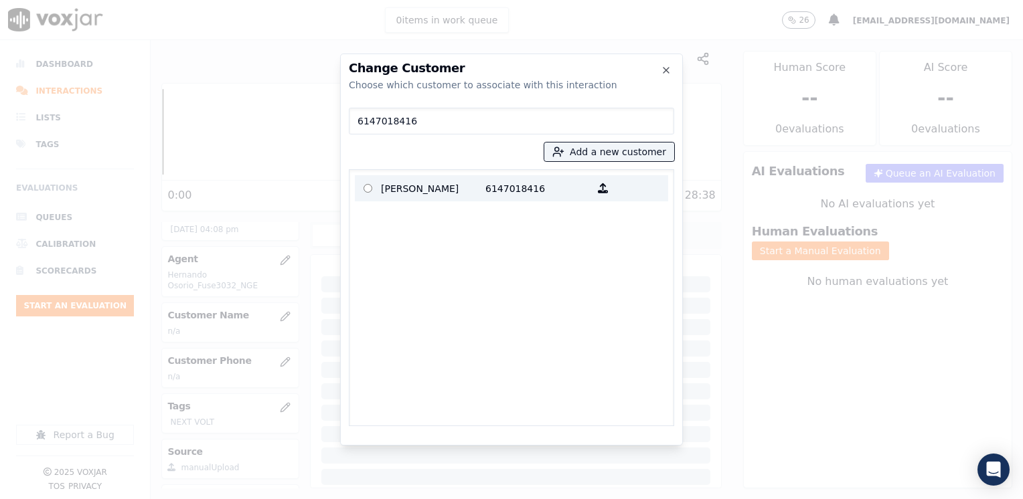
type input "6147018416"
click at [491, 194] on p "6147018416" at bounding box center [537, 188] width 104 height 21
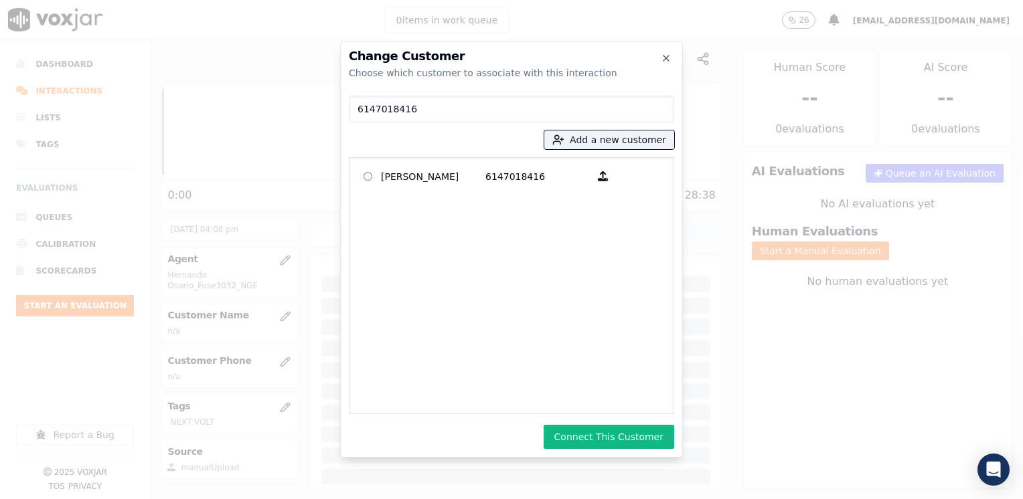
click at [619, 449] on div "Change Customer Choose which customer to associate with this interaction 614701…" at bounding box center [511, 250] width 343 height 416
click at [618, 438] on button "Connect This Customer" at bounding box center [609, 437] width 131 height 24
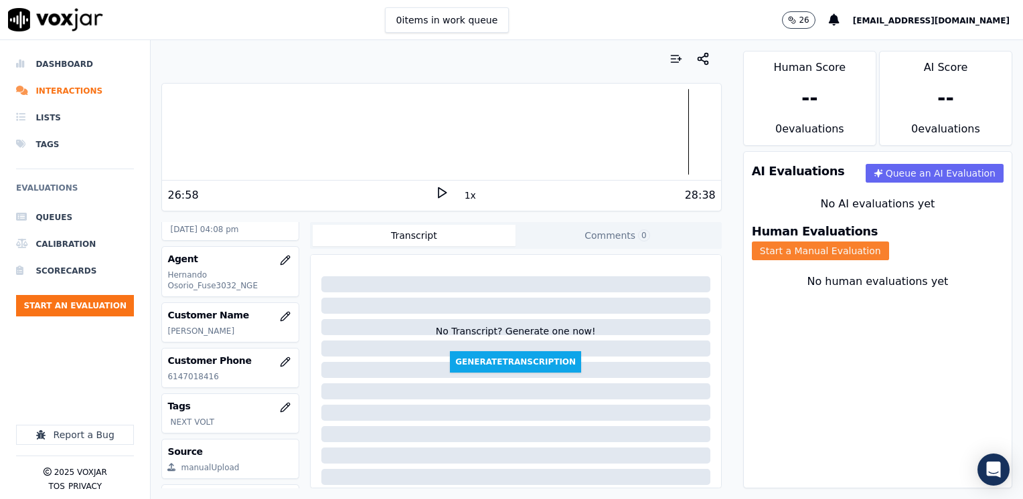
click at [889, 242] on button "Start a Manual Evaluation" at bounding box center [820, 251] width 137 height 19
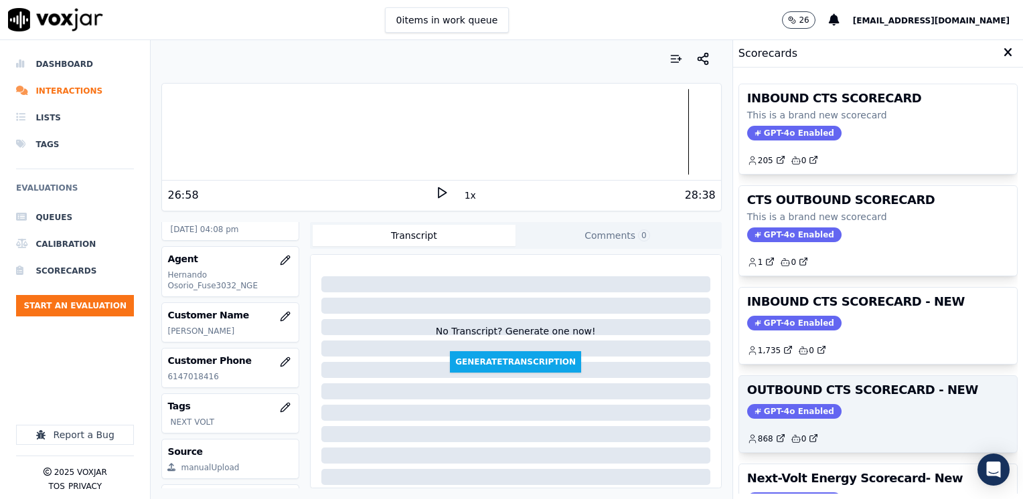
click at [752, 410] on span "GPT-4o Enabled" at bounding box center [794, 411] width 94 height 15
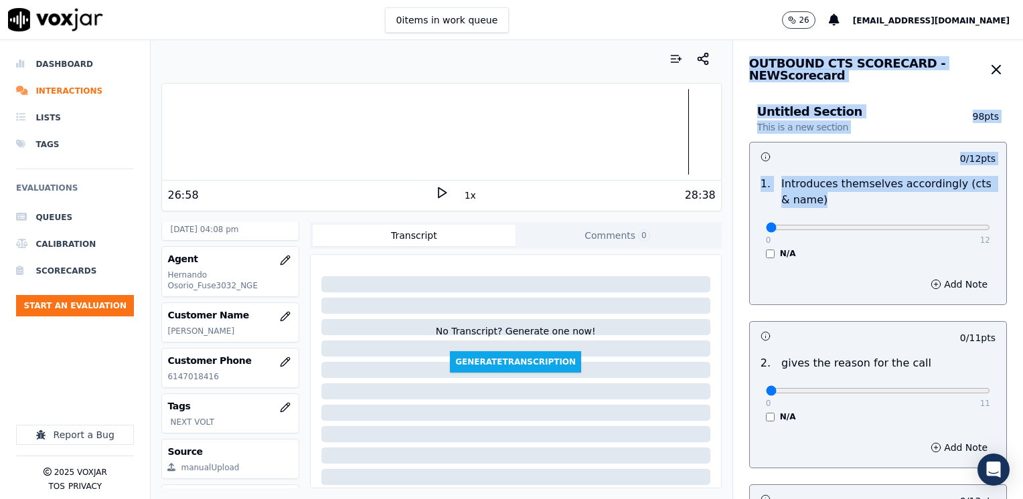
drag, startPoint x: 756, startPoint y: 222, endPoint x: 1025, endPoint y: 257, distance: 271.4
click at [1022, 257] on html "0 items in work queue 26 [EMAIL_ADDRESS][DOMAIN_NAME] Dashboard Interactions Li…" at bounding box center [511, 249] width 1023 height 499
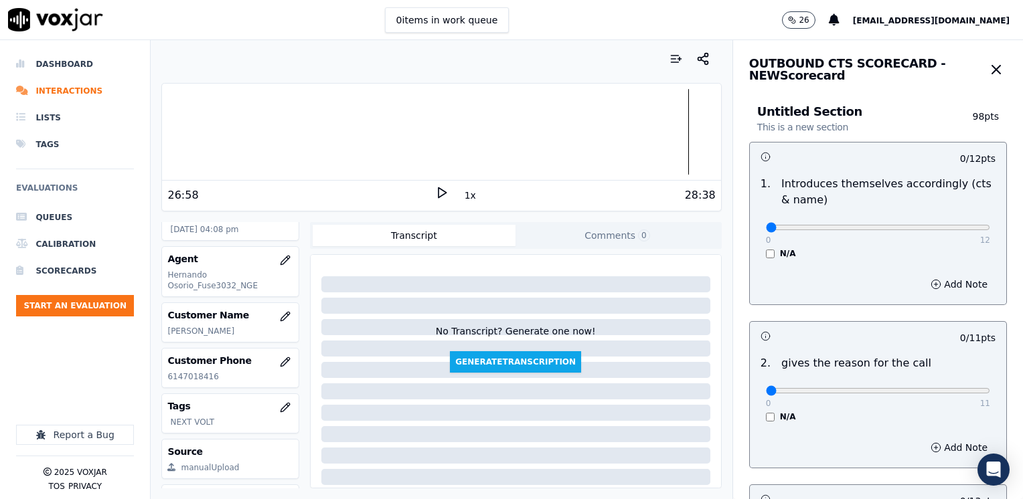
click at [819, 261] on div "1 . Introduces themselves accordingly (cts & name) 0 12 N/A" at bounding box center [878, 218] width 256 height 94
drag, startPoint x: 756, startPoint y: 228, endPoint x: 1025, endPoint y: 285, distance: 275.1
type input "12"
click at [990, 230] on input "range" at bounding box center [878, 227] width 224 height 5
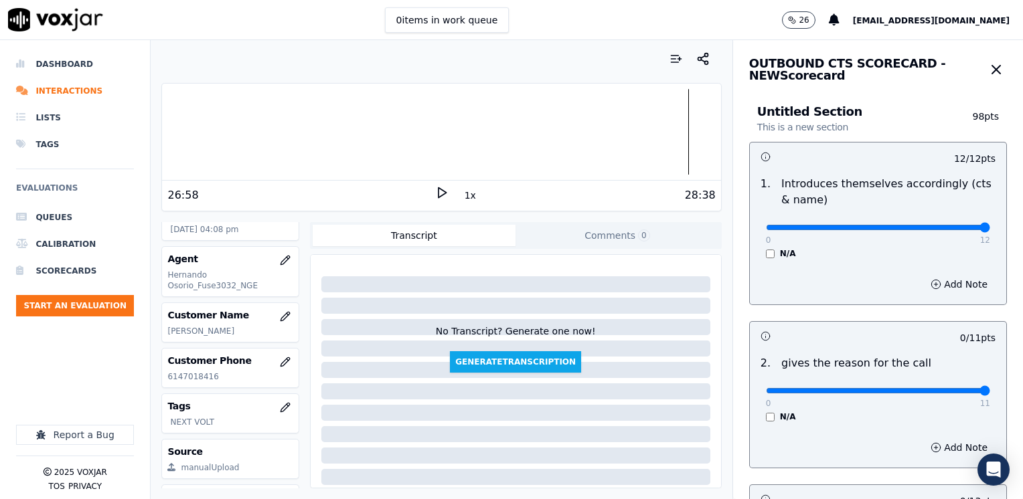
drag, startPoint x: 754, startPoint y: 389, endPoint x: 990, endPoint y: 394, distance: 236.4
type input "11"
click at [990, 230] on input "range" at bounding box center [878, 227] width 224 height 5
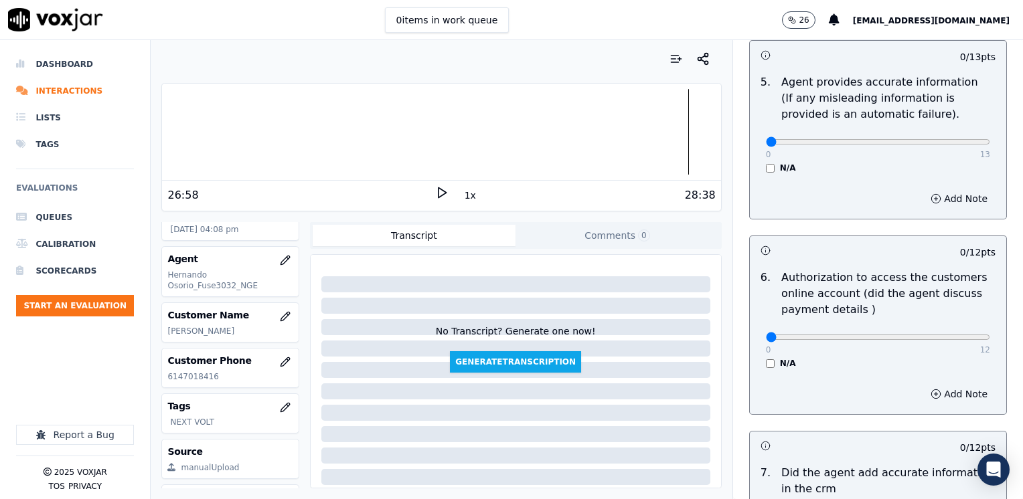
scroll to position [1170, 0]
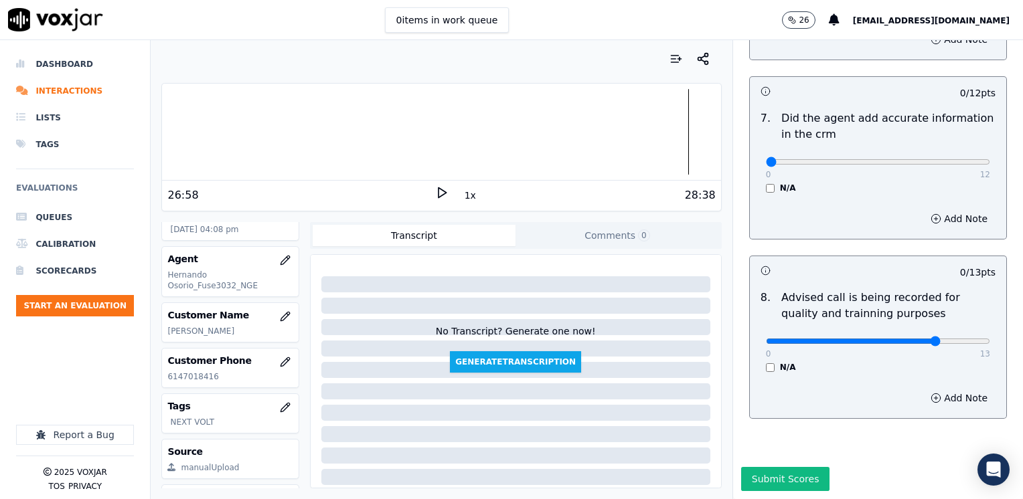
type input "10"
drag, startPoint x: 758, startPoint y: 130, endPoint x: 1025, endPoint y: 165, distance: 269.4
type input "12"
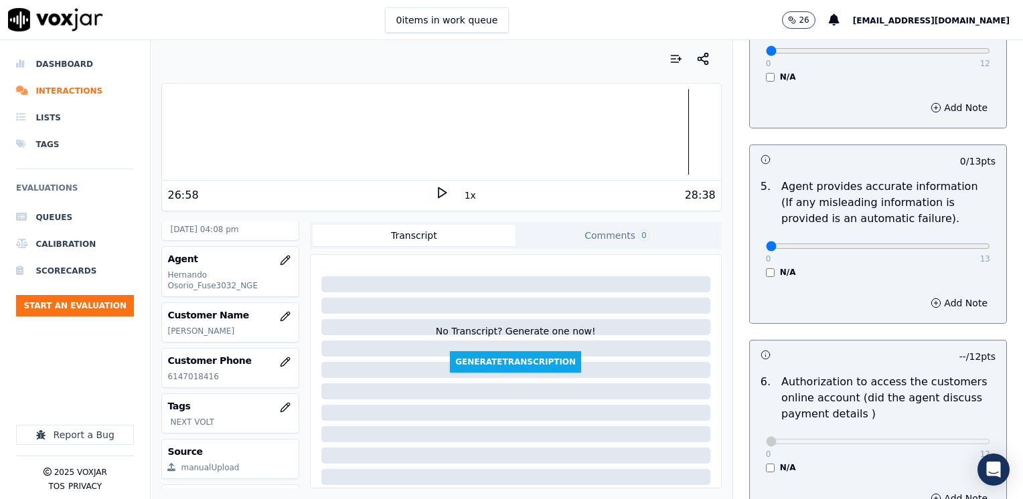
scroll to position [501, 0]
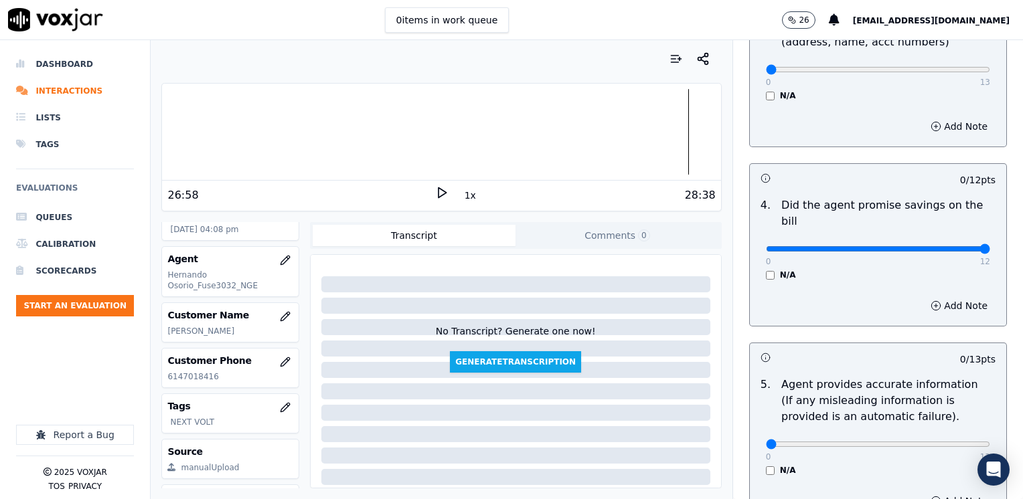
drag, startPoint x: 754, startPoint y: 232, endPoint x: 1025, endPoint y: 223, distance: 270.6
type input "12"
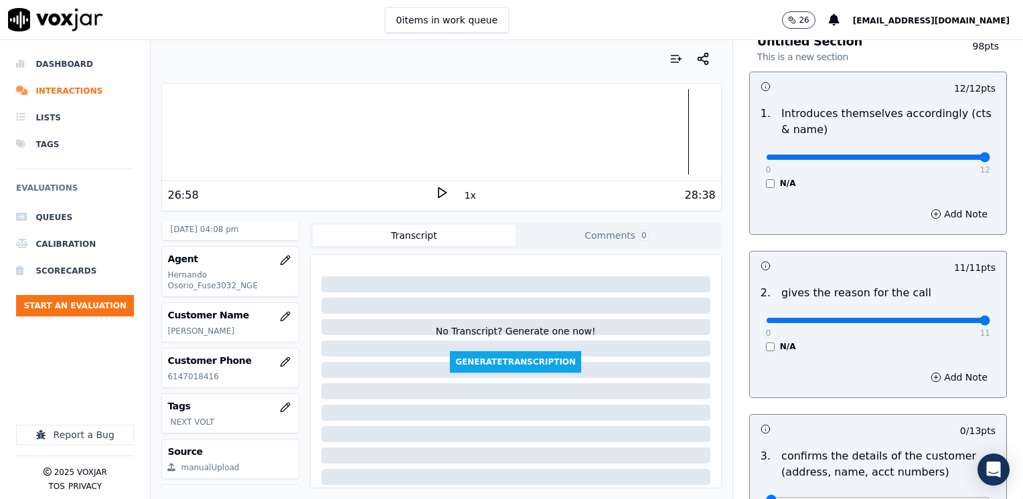
scroll to position [0, 0]
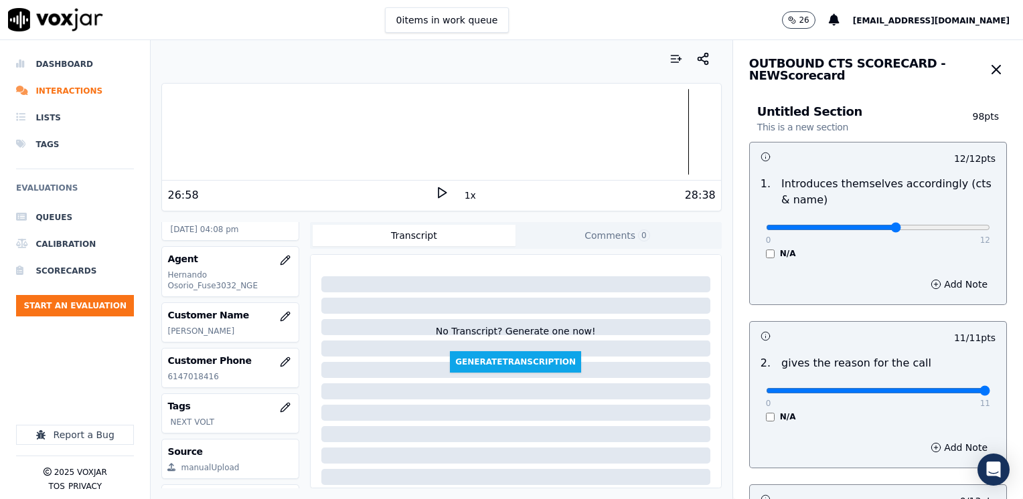
type input "7"
click at [880, 229] on input "range" at bounding box center [878, 227] width 224 height 5
click at [932, 291] on button "Add Note" at bounding box center [958, 284] width 73 height 19
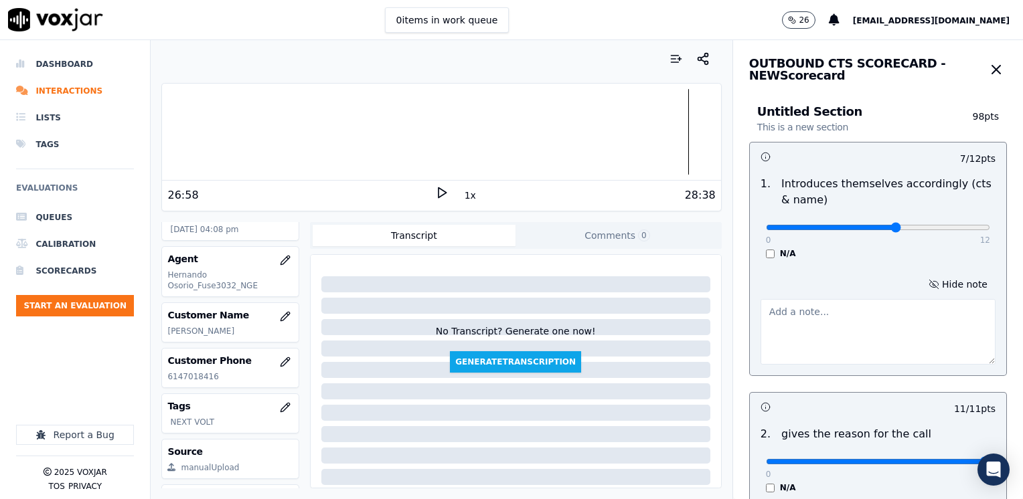
click at [866, 327] on textarea at bounding box center [877, 332] width 235 height 66
type textarea "A"
type textarea "Cx asked if he was from AEP. Agent does not make it clear he's from CTS and doe…"
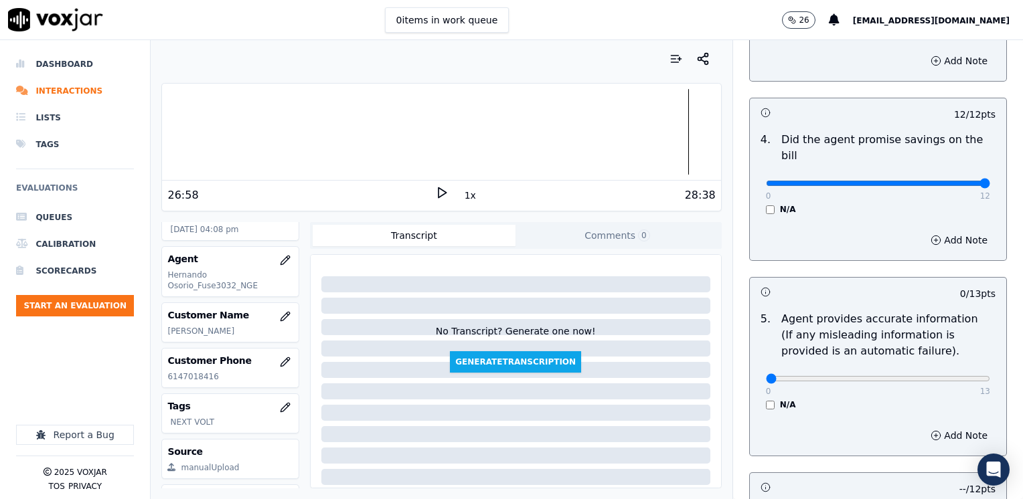
scroll to position [638, 0]
drag, startPoint x: 756, startPoint y: 363, endPoint x: 993, endPoint y: 317, distance: 241.3
type input "13"
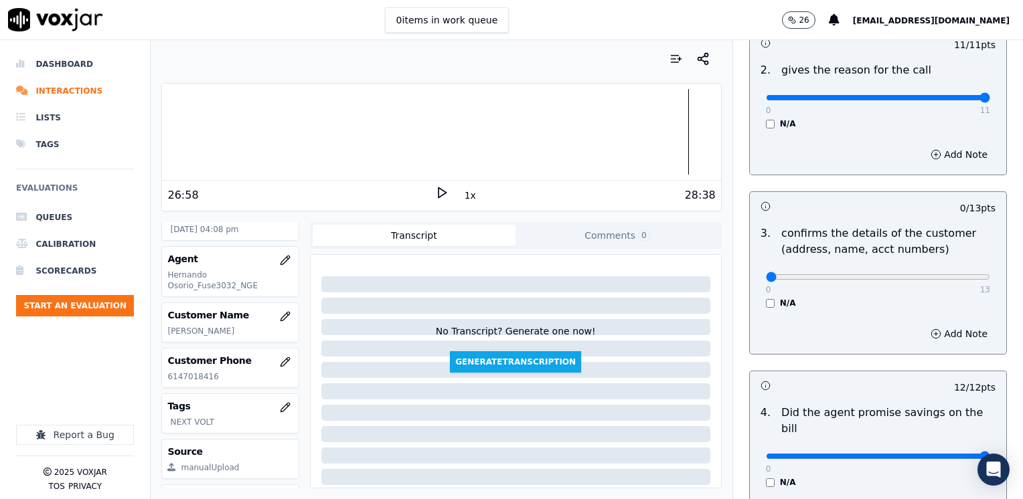
scroll to position [236, 0]
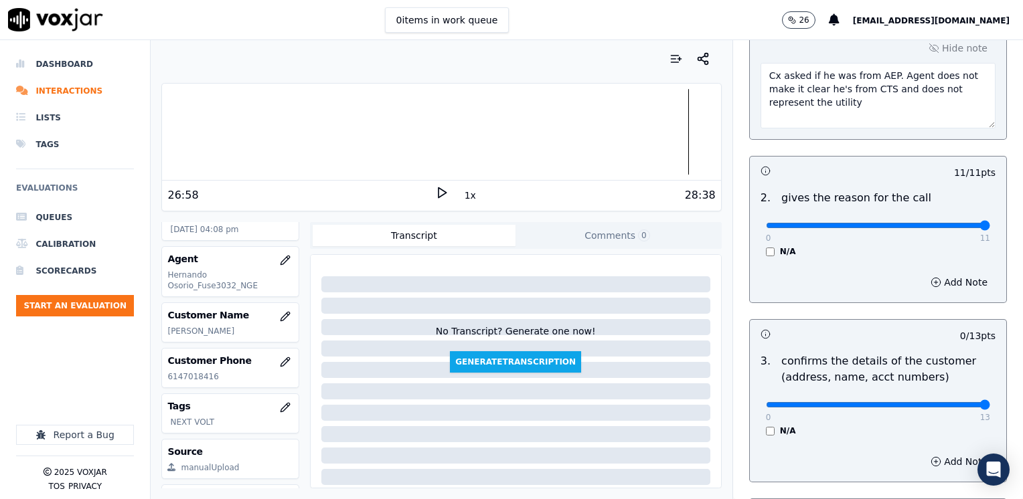
drag, startPoint x: 758, startPoint y: 404, endPoint x: 994, endPoint y: 406, distance: 235.6
type input "13"
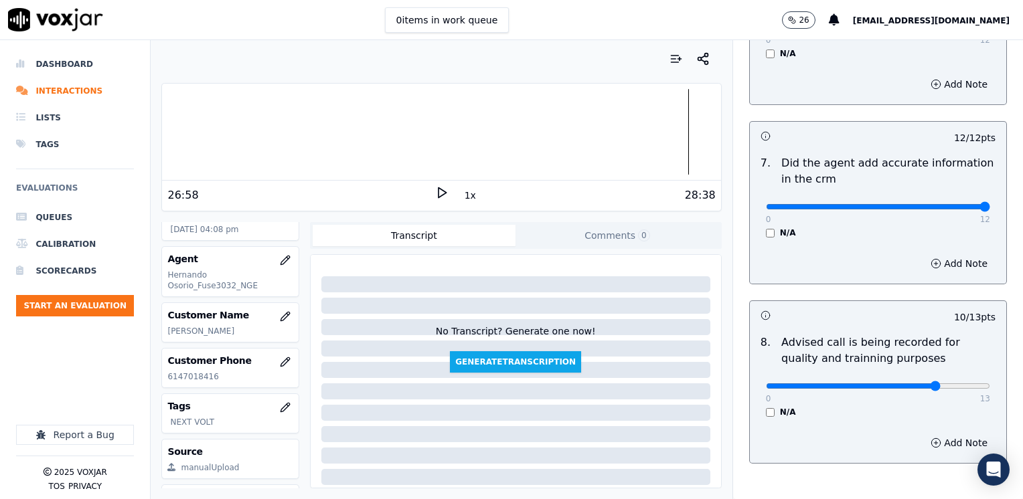
scroll to position [1240, 0]
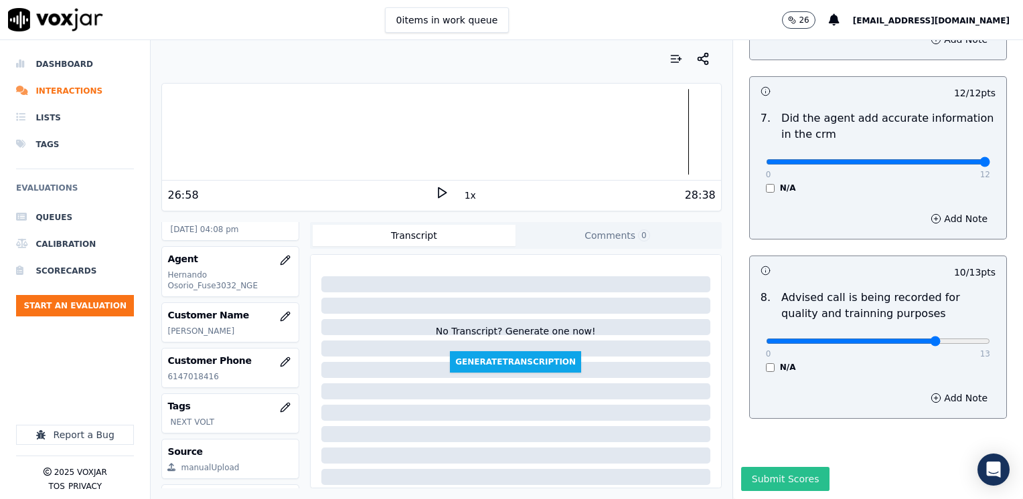
click at [789, 467] on button "Submit Scores" at bounding box center [785, 479] width 89 height 24
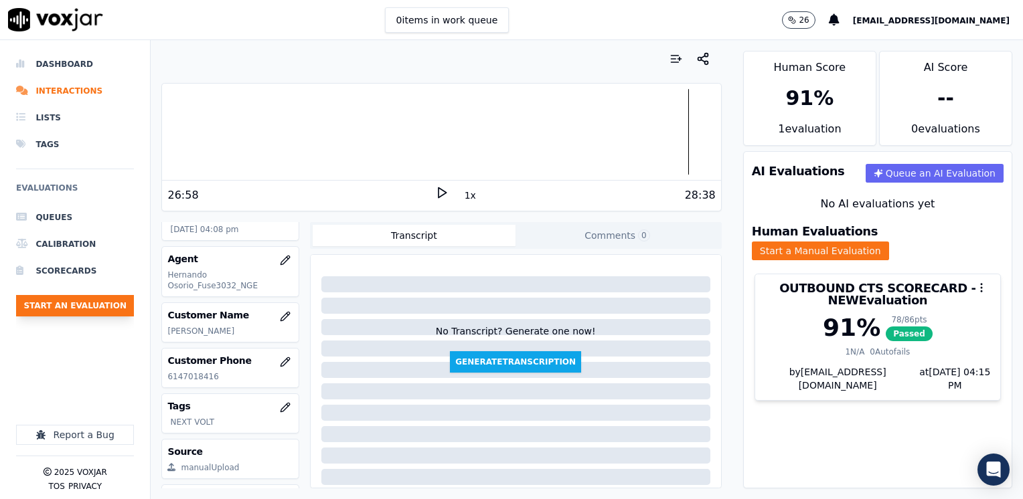
click at [82, 305] on button "Start an Evaluation" at bounding box center [75, 305] width 118 height 21
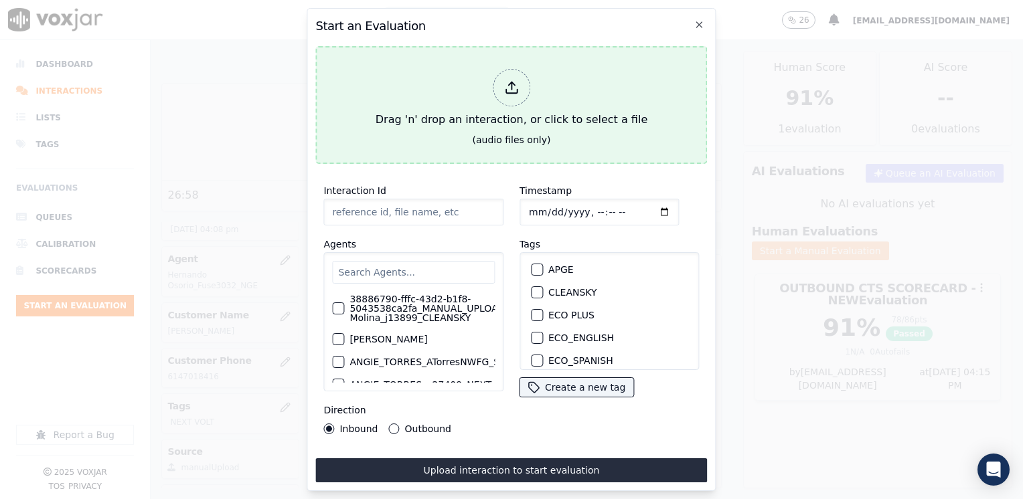
click at [506, 84] on icon at bounding box center [511, 87] width 15 height 15
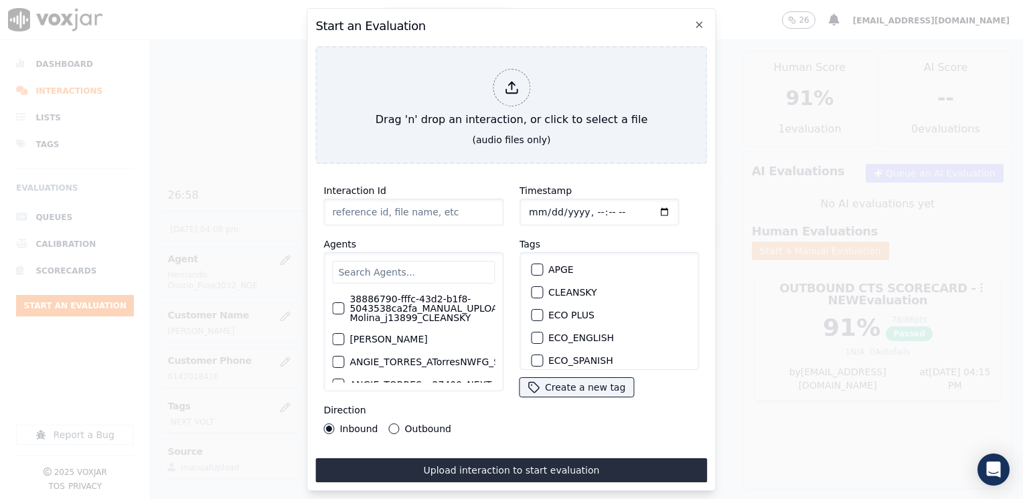
type input "20250821-172346_7738198333-[PERSON_NAME] 2 all (1).mp3"
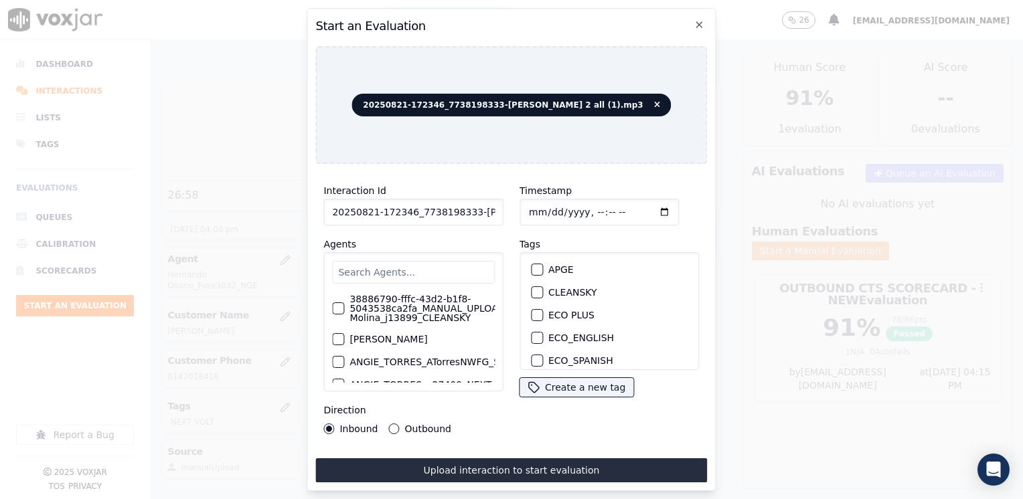
click at [425, 268] on input "text" at bounding box center [413, 272] width 163 height 23
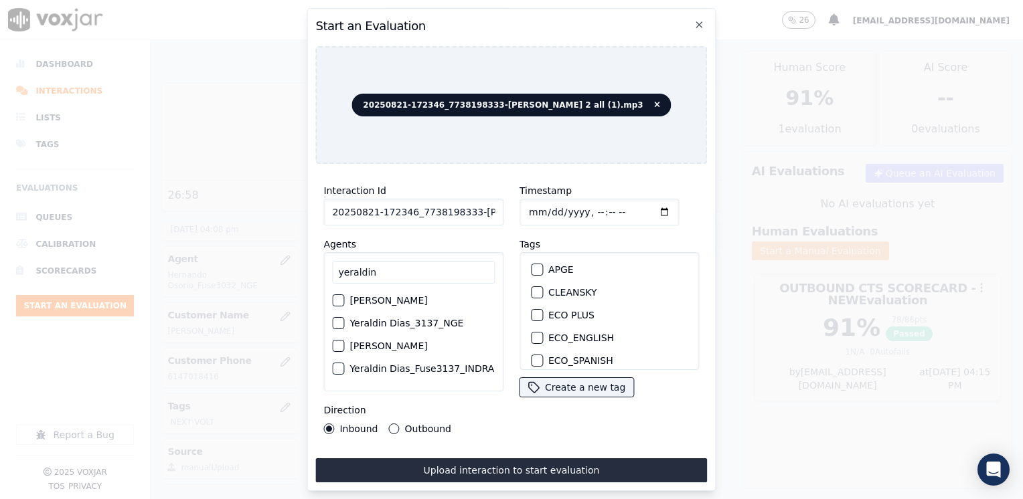
type input "yeraldin"
click at [420, 328] on label "Yeraldin Dias_3137_NGE" at bounding box center [406, 323] width 114 height 9
click at [344, 329] on button "Yeraldin Dias_3137_NGE" at bounding box center [338, 323] width 12 height 12
click at [532, 291] on div "button" at bounding box center [536, 295] width 9 height 9
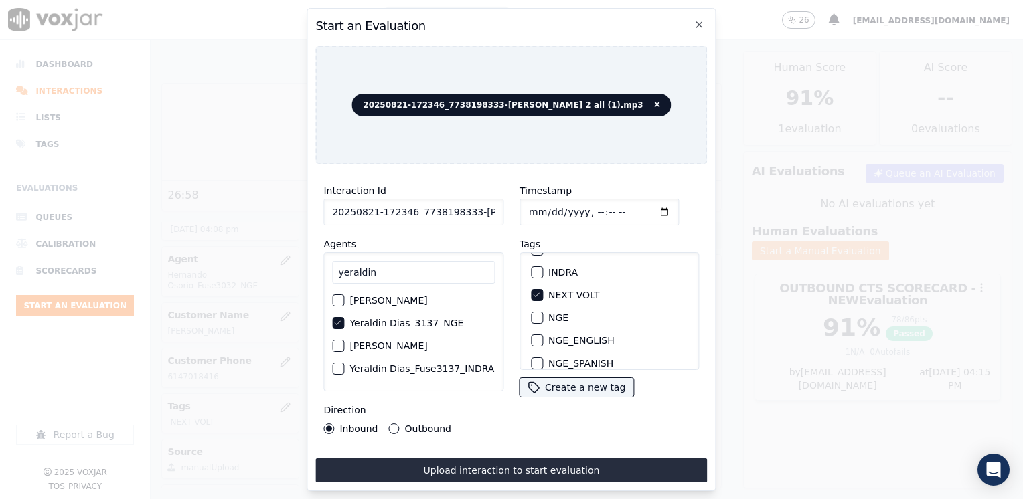
click at [641, 206] on input "Timestamp" at bounding box center [598, 212] width 159 height 27
type input "[DATE]T16:16"
click at [394, 424] on button "Outbound" at bounding box center [394, 429] width 11 height 11
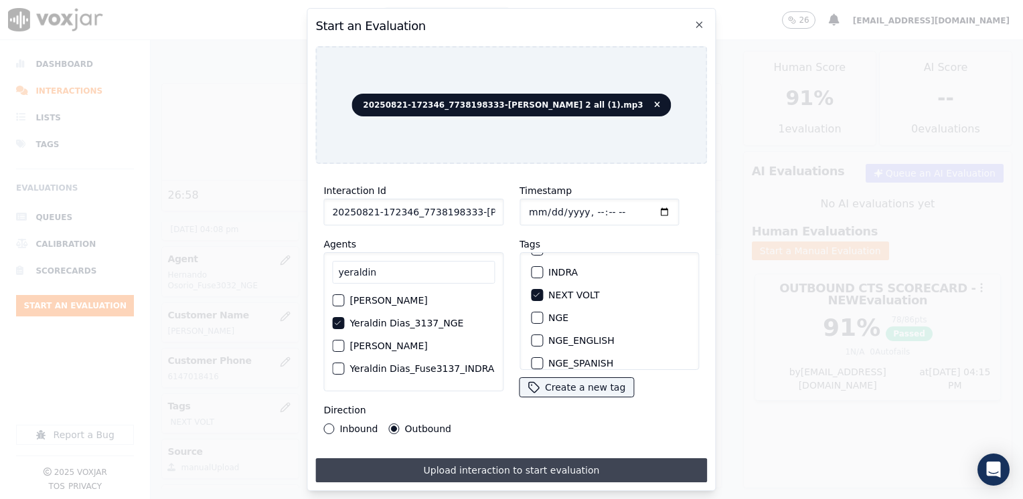
click at [519, 463] on button "Upload interaction to start evaluation" at bounding box center [511, 471] width 392 height 24
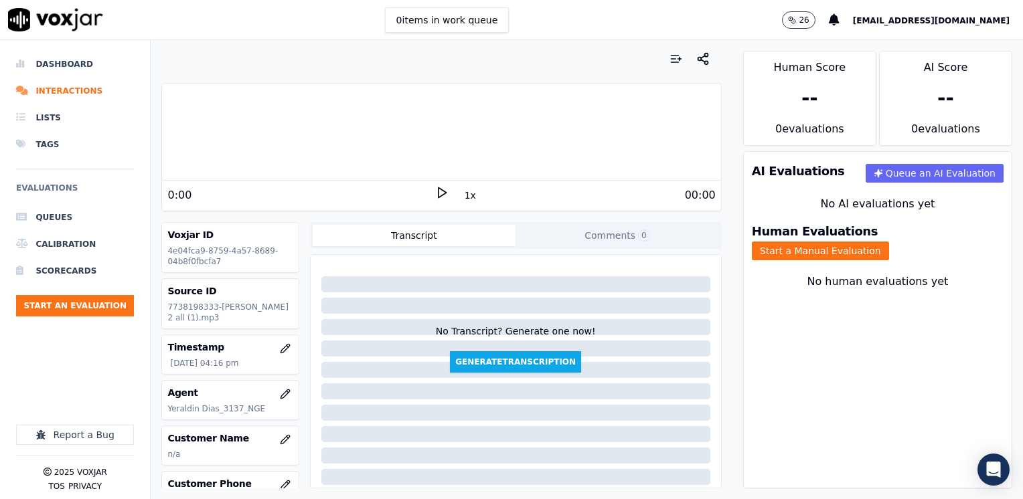
click at [438, 191] on polygon at bounding box center [442, 193] width 8 height 10
click at [442, 191] on rect at bounding box center [443, 192] width 2 height 9
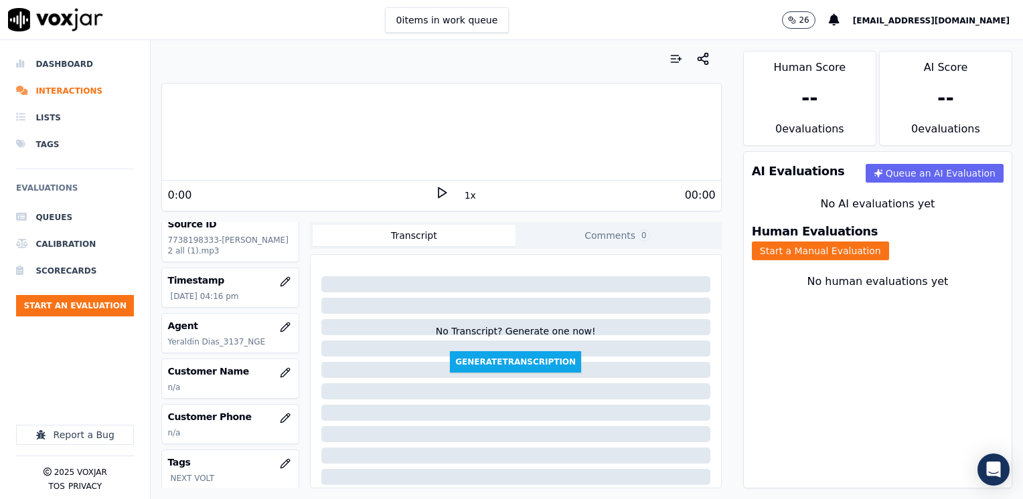
click at [280, 372] on icon "button" at bounding box center [285, 373] width 11 height 11
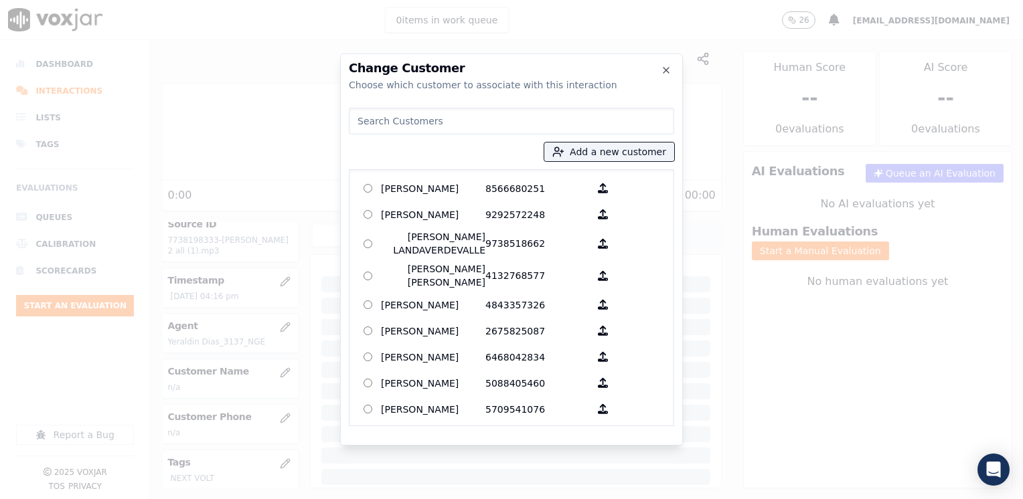
click at [483, 119] on input at bounding box center [511, 121] width 325 height 27
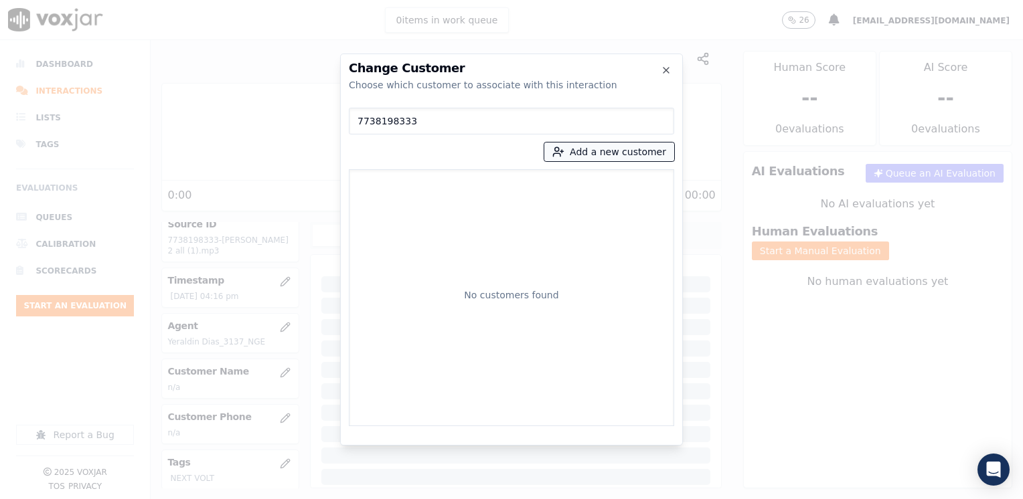
type input "7738198333"
click at [644, 153] on button "Add a new customer" at bounding box center [609, 152] width 130 height 19
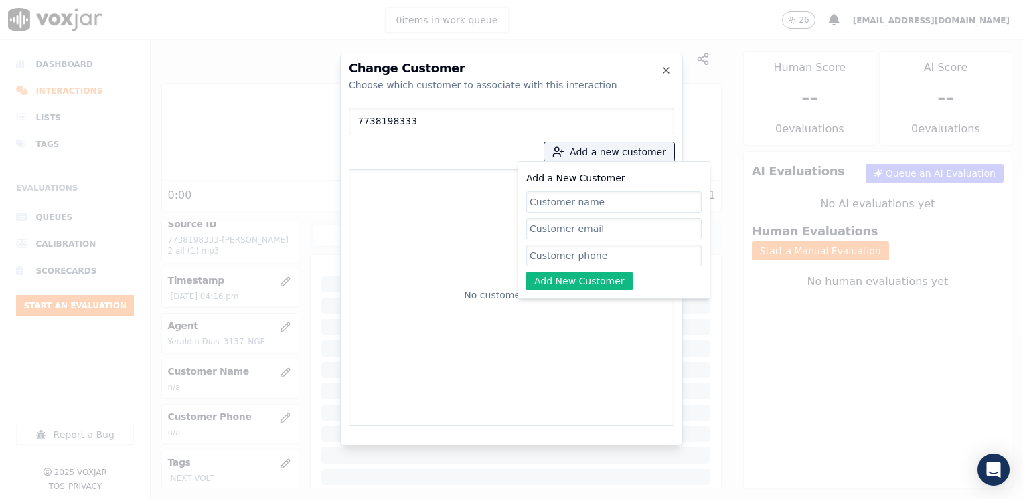
click at [580, 258] on input "Add a New Customer" at bounding box center [613, 255] width 175 height 21
paste input "7738198333"
type input "7738198333"
click at [604, 197] on input "Add a New Customer" at bounding box center [613, 201] width 175 height 21
paste input "[PERSON_NAME]"
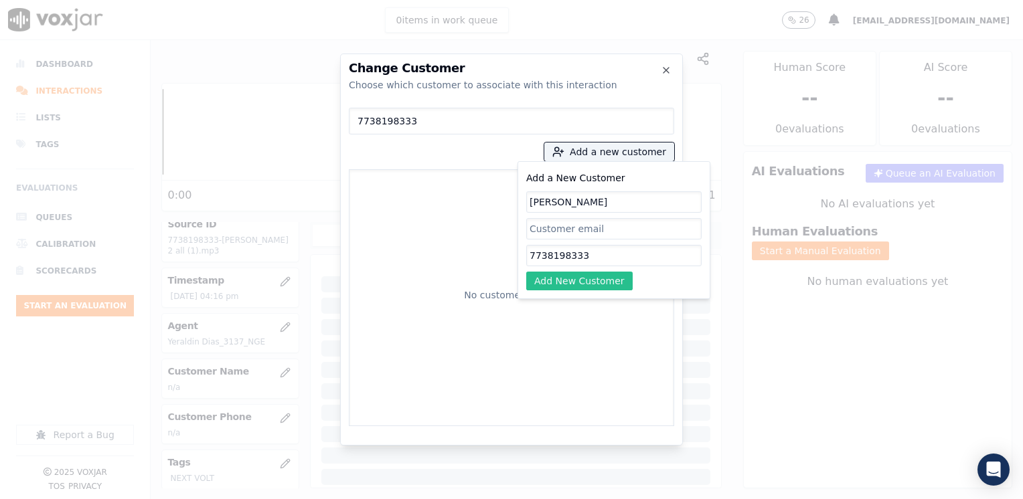
type input "[PERSON_NAME]"
click at [585, 280] on button "Add New Customer" at bounding box center [579, 281] width 106 height 19
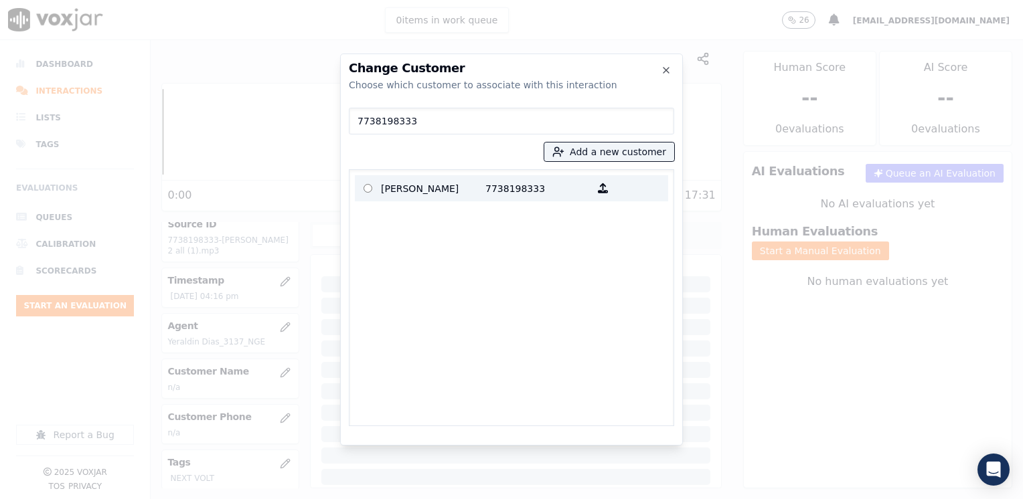
click at [523, 187] on p "7738198333" at bounding box center [537, 188] width 104 height 21
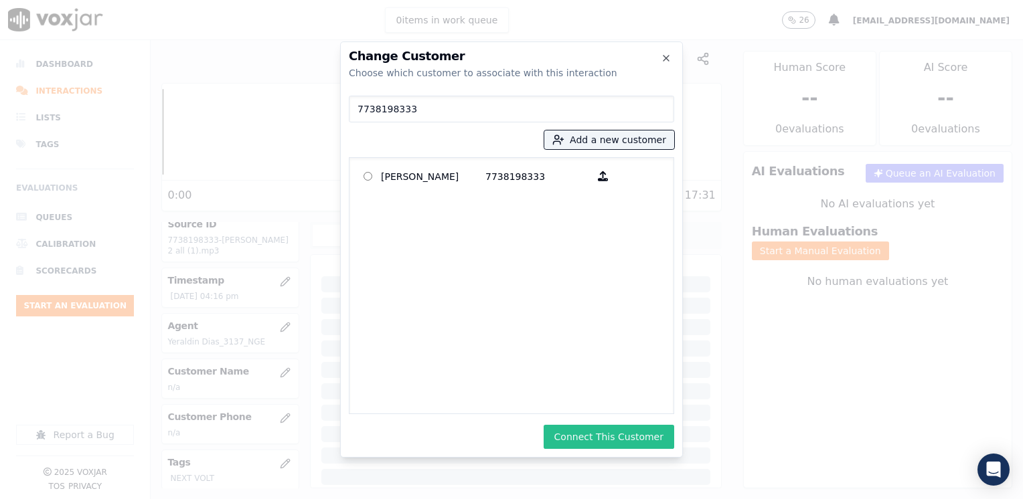
click at [623, 431] on button "Connect This Customer" at bounding box center [609, 437] width 131 height 24
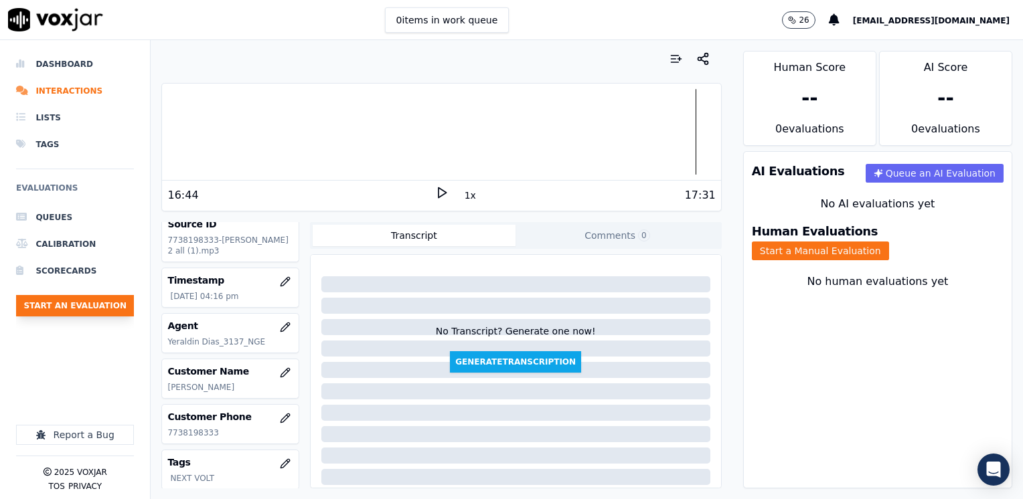
click at [74, 307] on button "Start an Evaluation" at bounding box center [75, 305] width 118 height 21
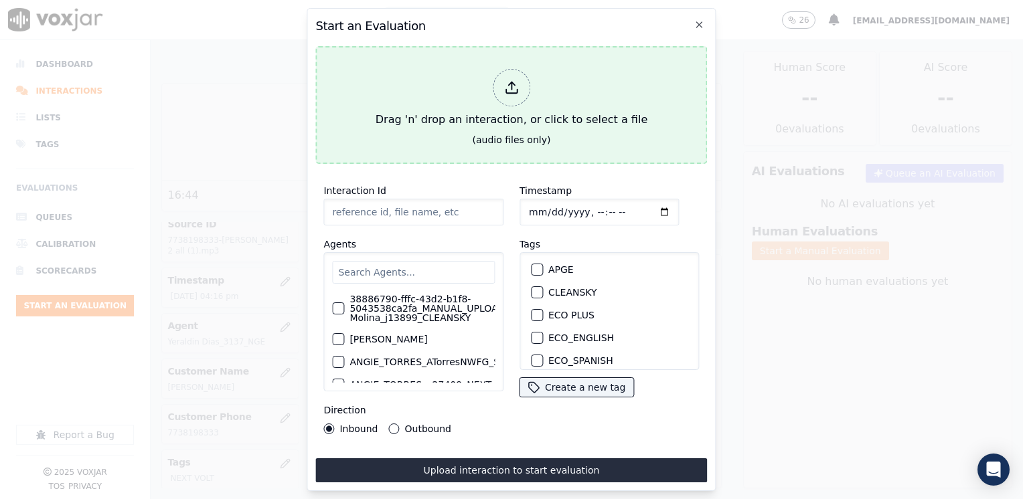
click at [503, 84] on div at bounding box center [511, 87] width 37 height 37
type input "20250821-173139_5713582751-[PERSON_NAME] 3 all.mp3"
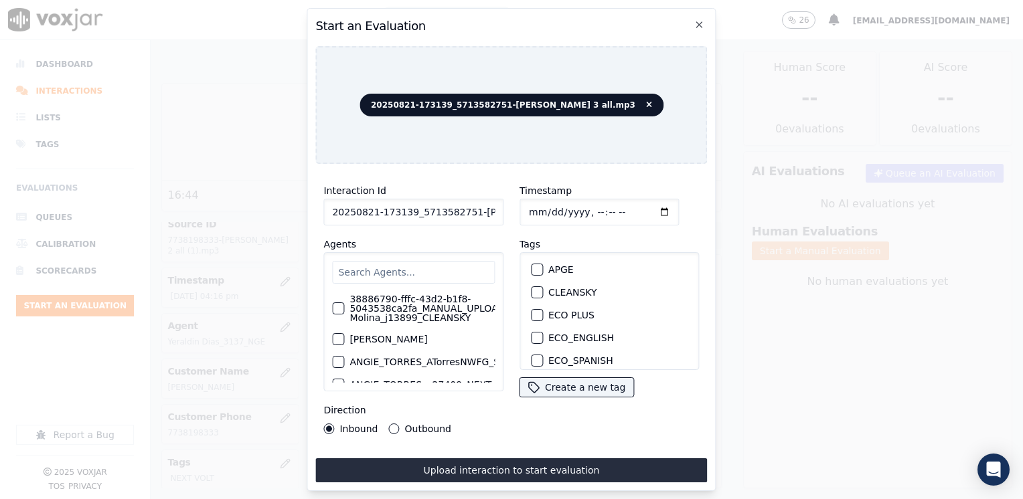
click at [445, 267] on input "text" at bounding box center [413, 272] width 163 height 23
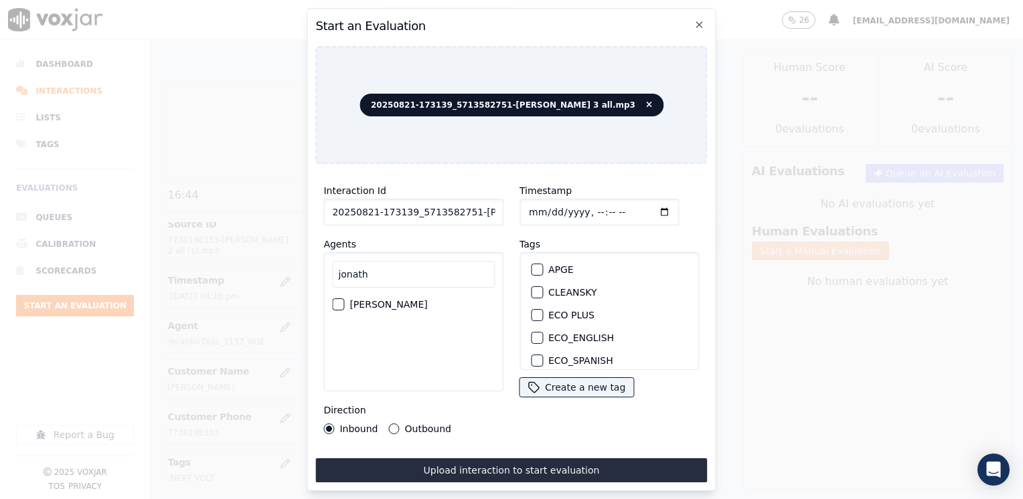
type input "jonath"
drag, startPoint x: 424, startPoint y: 305, endPoint x: 492, endPoint y: 292, distance: 68.8
click at [424, 304] on label "[PERSON_NAME]" at bounding box center [388, 304] width 78 height 9
click at [344, 304] on button "[PERSON_NAME]" at bounding box center [338, 305] width 12 height 12
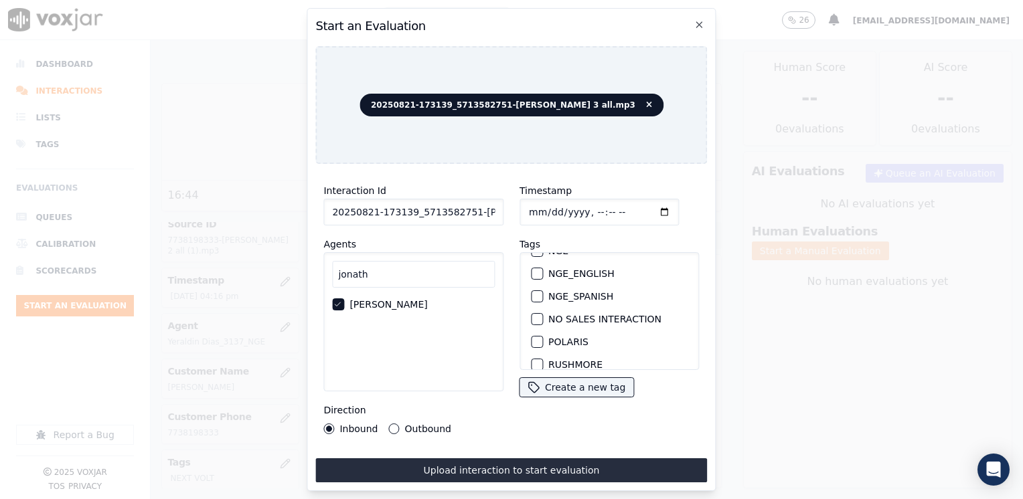
scroll to position [268, 0]
click at [533, 316] on div "button" at bounding box center [536, 320] width 9 height 9
click at [641, 209] on input "Timestamp" at bounding box center [598, 212] width 159 height 27
type input "[DATE]T16:19"
click at [405, 424] on label "Outbound" at bounding box center [428, 428] width 46 height 9
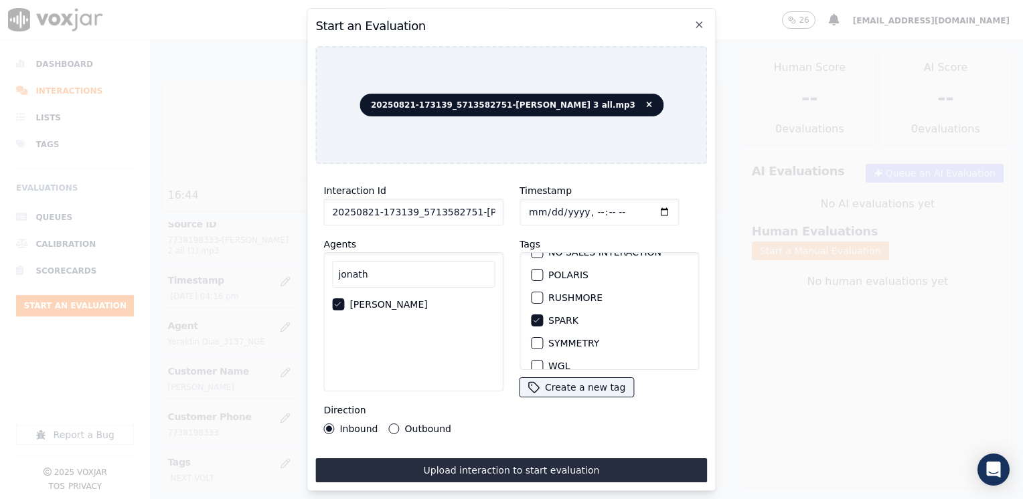
click at [400, 424] on button "Outbound" at bounding box center [394, 429] width 11 height 11
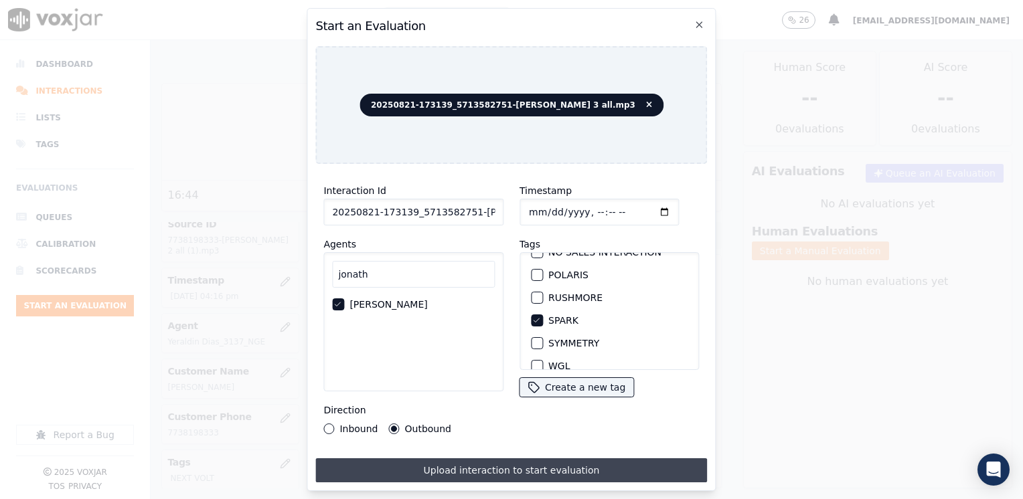
click at [459, 465] on button "Upload interaction to start evaluation" at bounding box center [511, 471] width 392 height 24
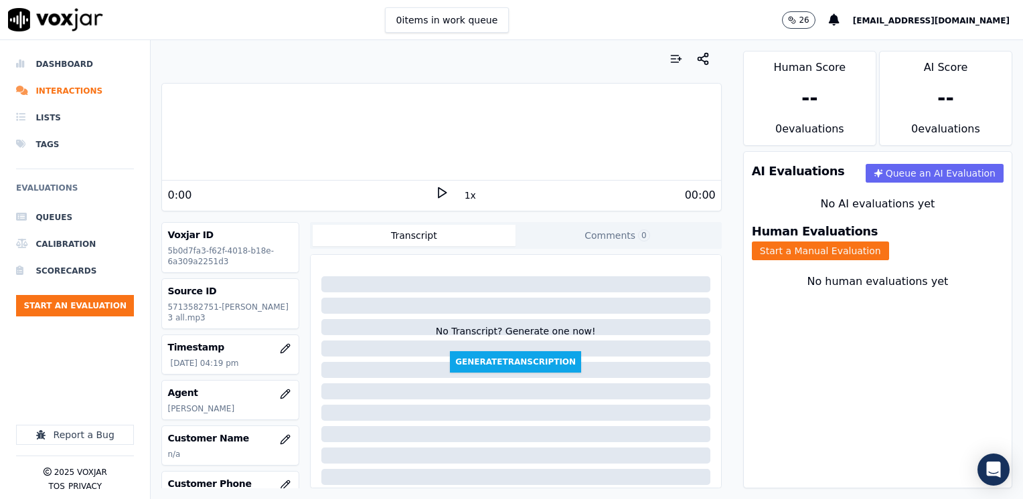
click at [435, 190] on icon at bounding box center [441, 192] width 13 height 13
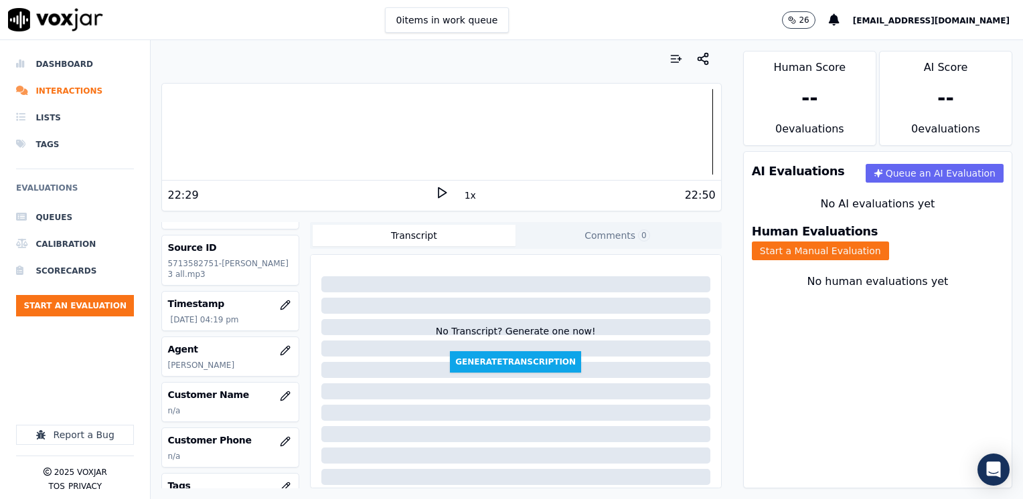
scroll to position [67, 0]
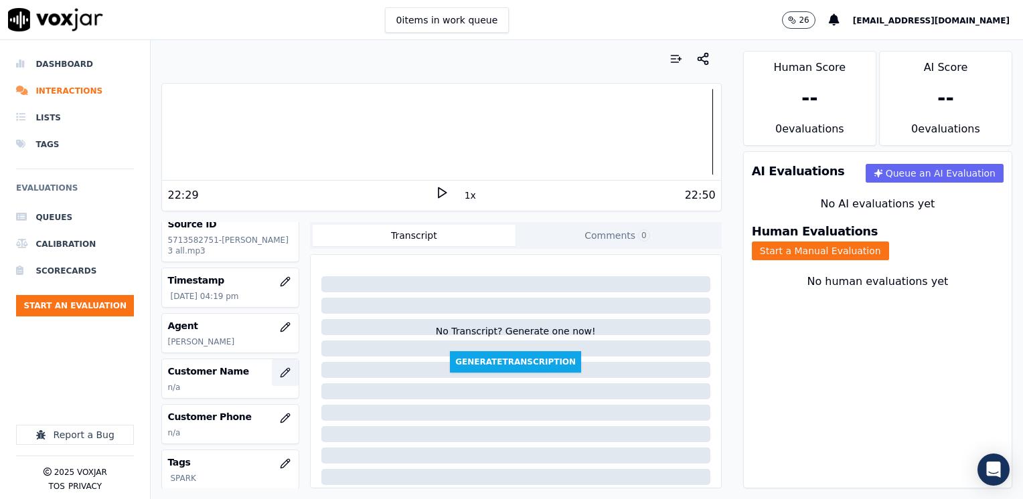
click at [280, 378] on icon "button" at bounding box center [285, 373] width 11 height 11
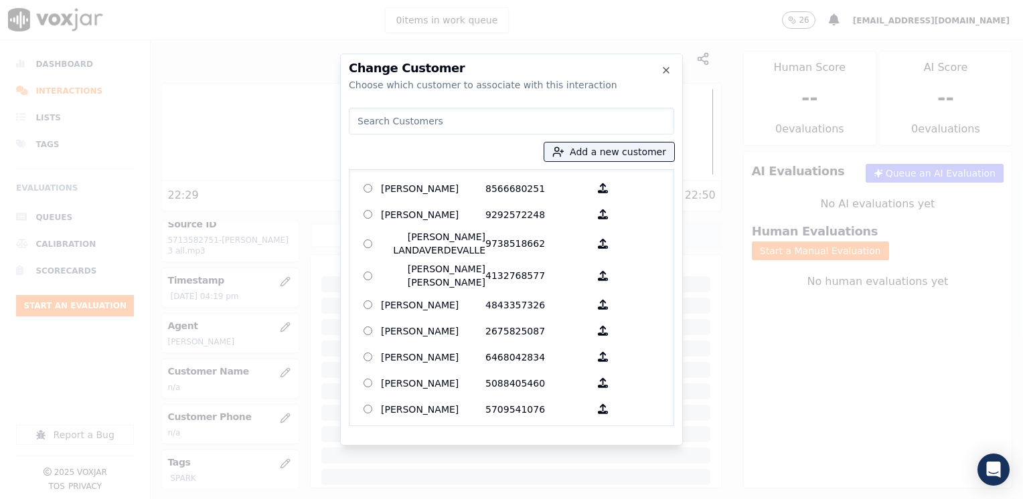
click at [506, 125] on input at bounding box center [511, 121] width 325 height 27
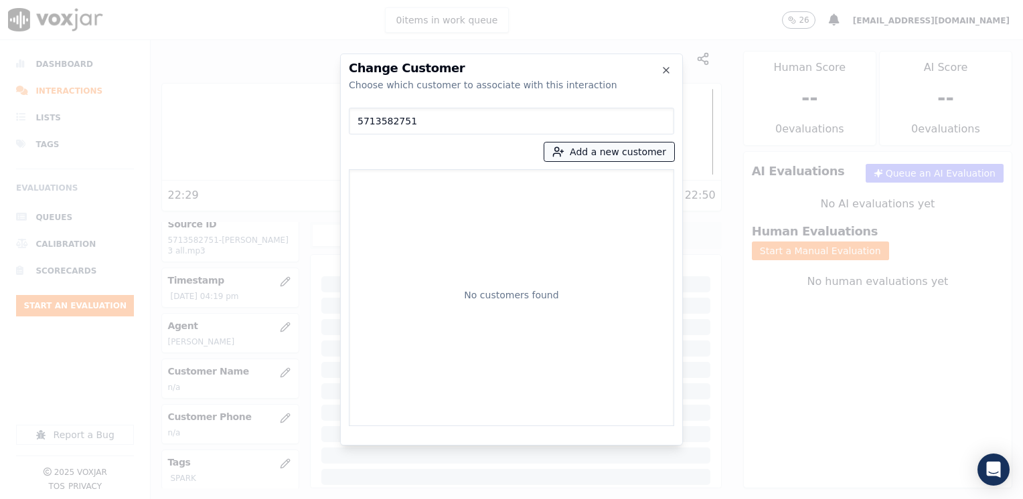
type input "5713582751"
click at [640, 147] on button "Add a new customer" at bounding box center [609, 152] width 130 height 19
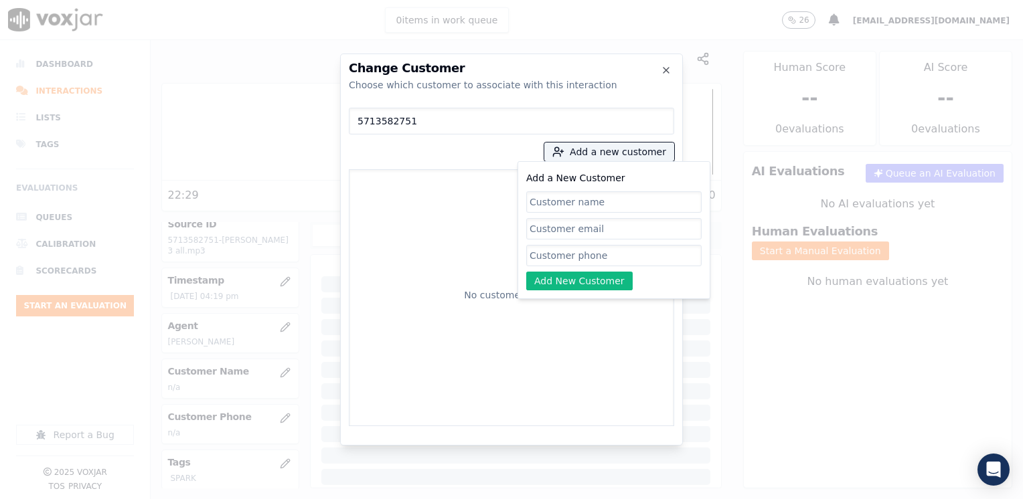
click at [586, 255] on input "Add a New Customer" at bounding box center [613, 255] width 175 height 21
paste input "5713582751"
type input "5713582751"
click at [619, 203] on input "Add a New Customer" at bounding box center [613, 201] width 175 height 21
paste input "[PERSON_NAME]"
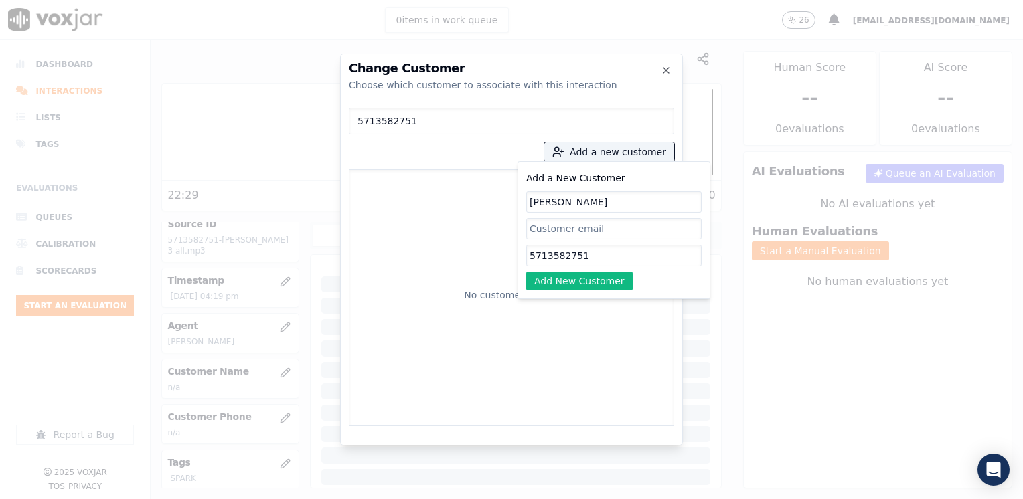
type input "[PERSON_NAME]"
click at [580, 297] on div "Add a New Customer [PERSON_NAME] 5713582751 Add New Customer" at bounding box center [613, 230] width 193 height 138
click at [588, 280] on button "Add New Customer" at bounding box center [579, 281] width 106 height 19
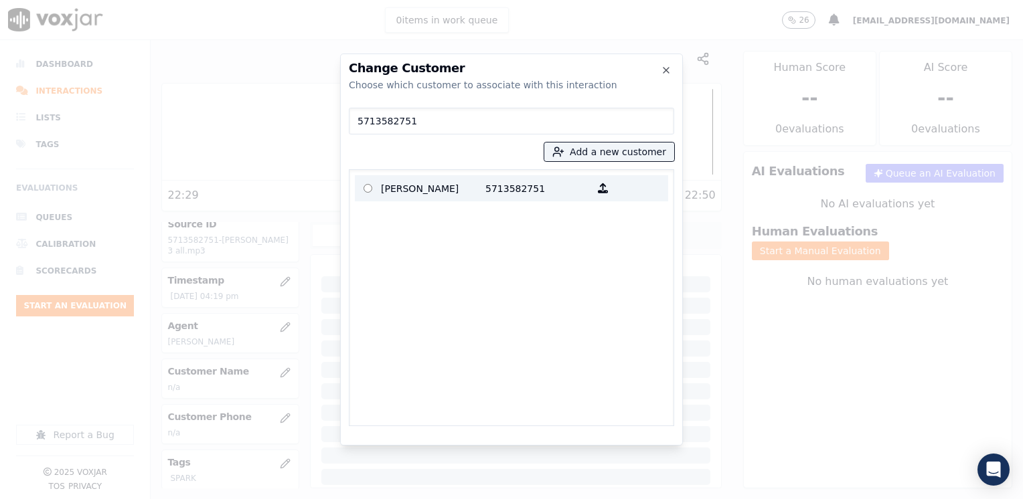
click at [528, 185] on p "5713582751" at bounding box center [537, 188] width 104 height 21
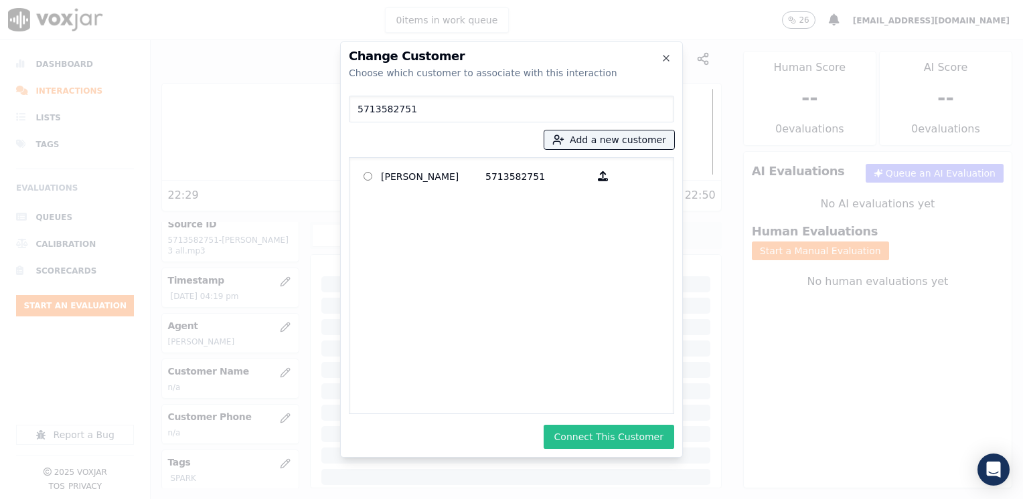
click at [647, 440] on button "Connect This Customer" at bounding box center [609, 437] width 131 height 24
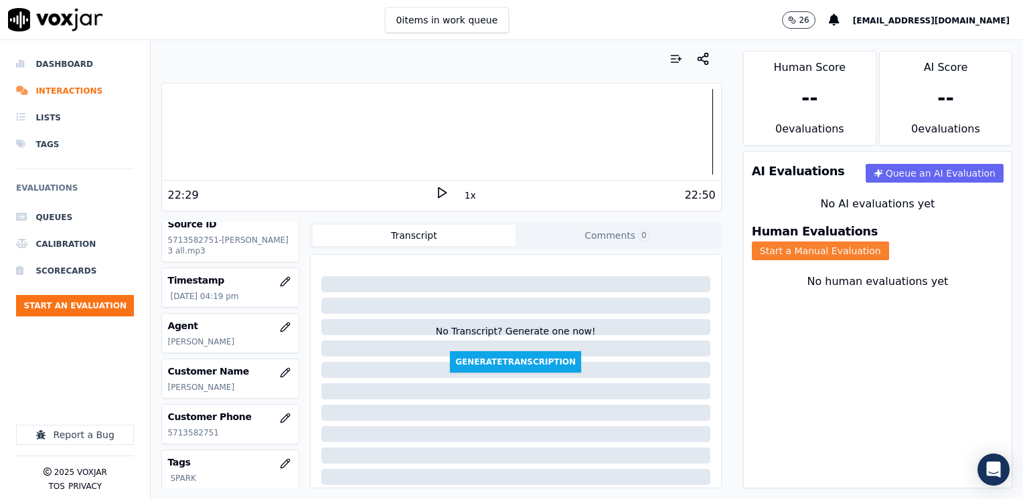
click at [889, 242] on button "Start a Manual Evaluation" at bounding box center [820, 251] width 137 height 19
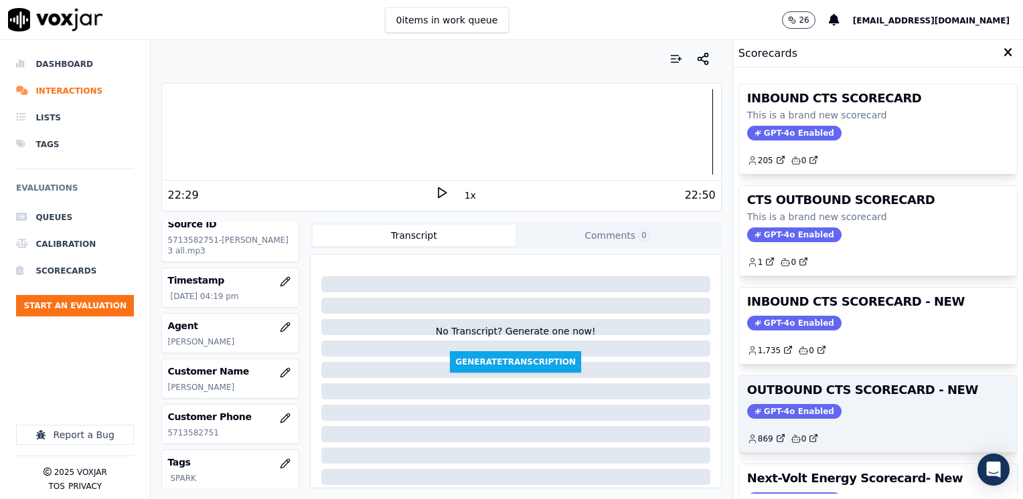
click at [781, 410] on span "GPT-4o Enabled" at bounding box center [794, 411] width 94 height 15
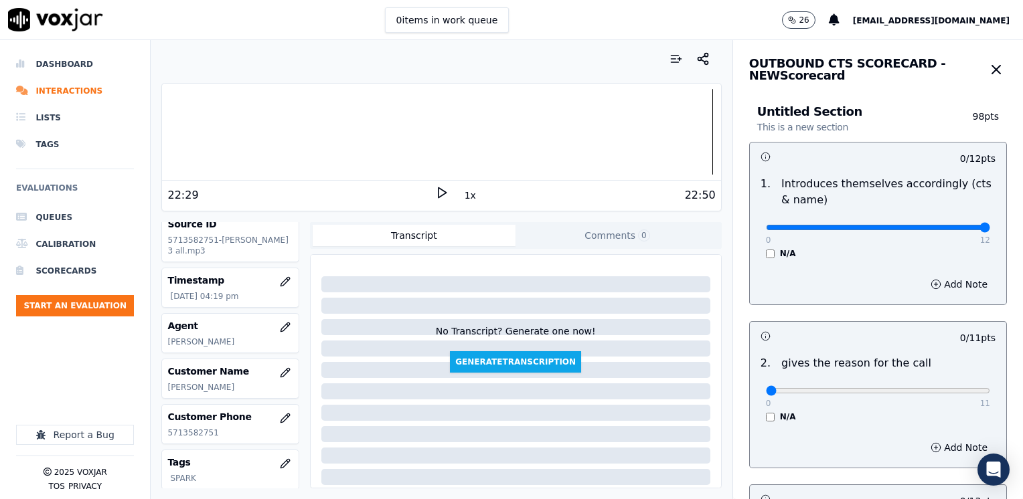
drag, startPoint x: 756, startPoint y: 225, endPoint x: 1025, endPoint y: 217, distance: 268.6
type input "12"
click at [990, 225] on input "range" at bounding box center [878, 227] width 224 height 5
drag, startPoint x: 758, startPoint y: 388, endPoint x: 1025, endPoint y: 380, distance: 267.2
type input "11"
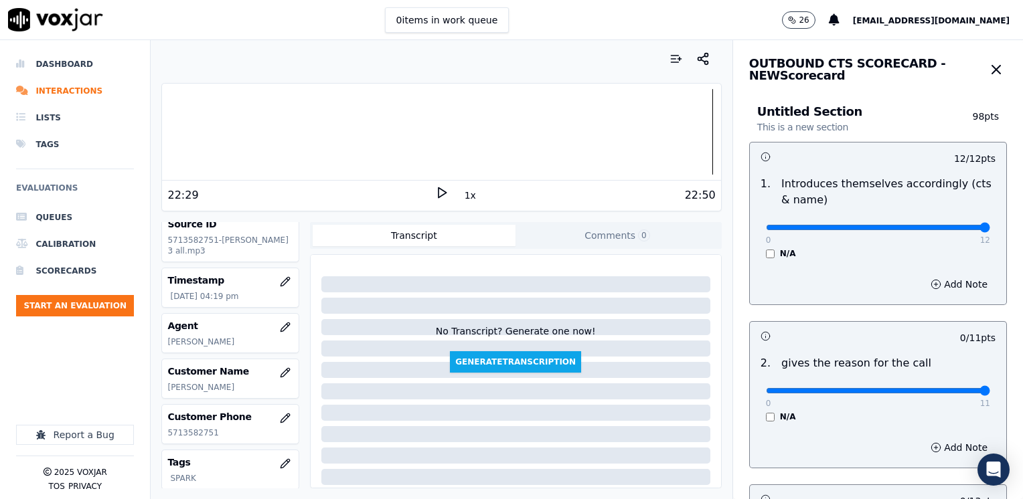
click at [990, 230] on input "range" at bounding box center [878, 227] width 224 height 5
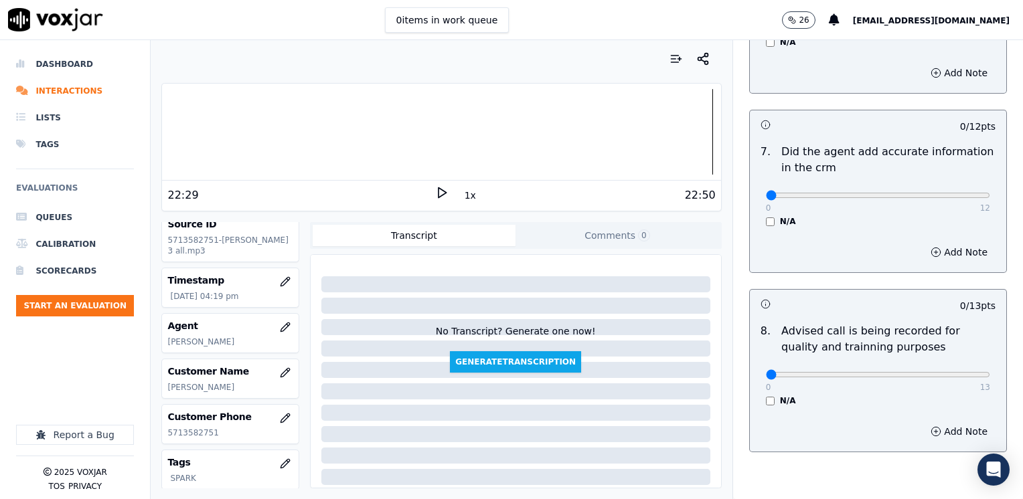
scroll to position [1170, 0]
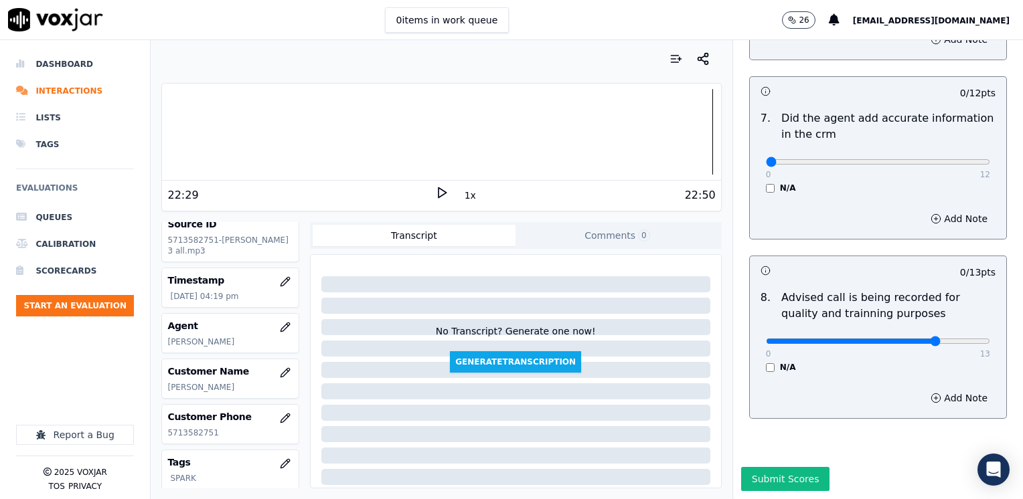
type input "10"
drag, startPoint x: 760, startPoint y: 131, endPoint x: 1025, endPoint y: 169, distance: 267.2
type input "12"
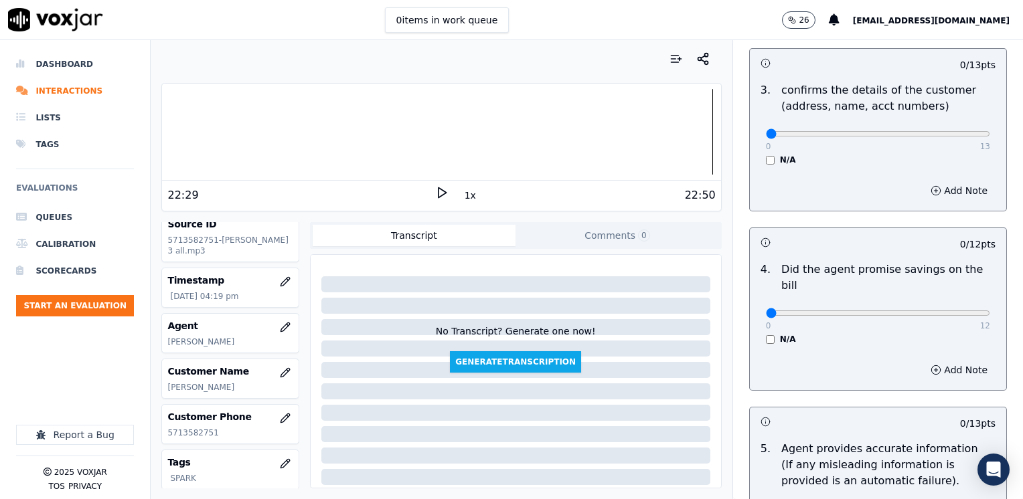
scroll to position [434, 0]
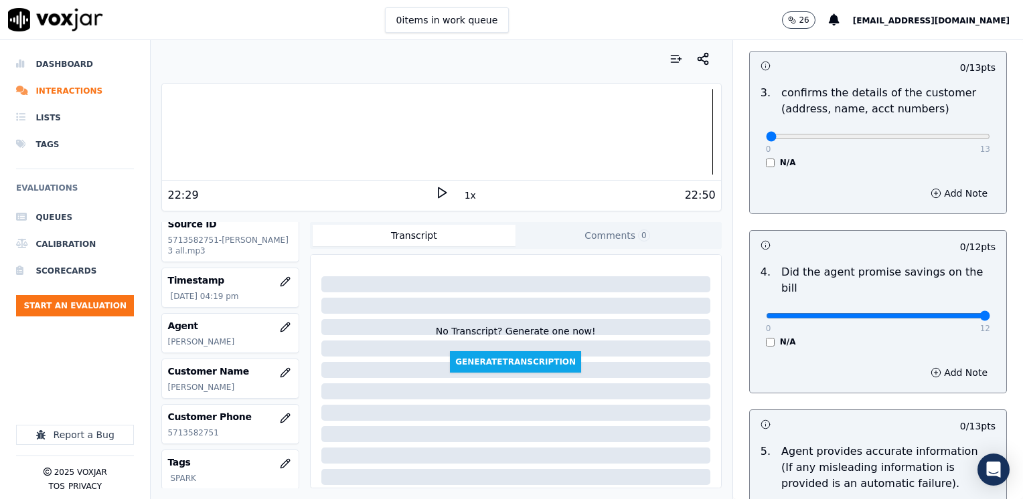
drag, startPoint x: 760, startPoint y: 297, endPoint x: 1025, endPoint y: 317, distance: 265.2
type input "12"
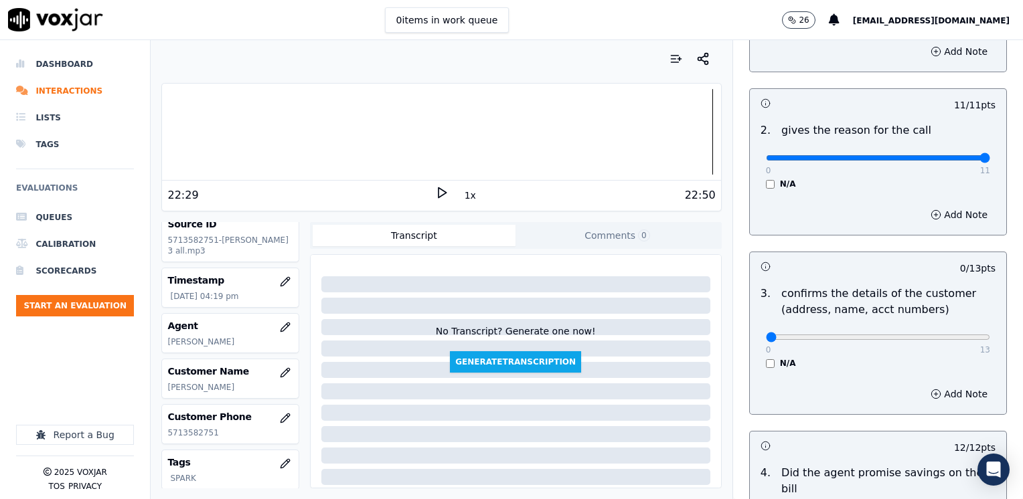
scroll to position [67, 0]
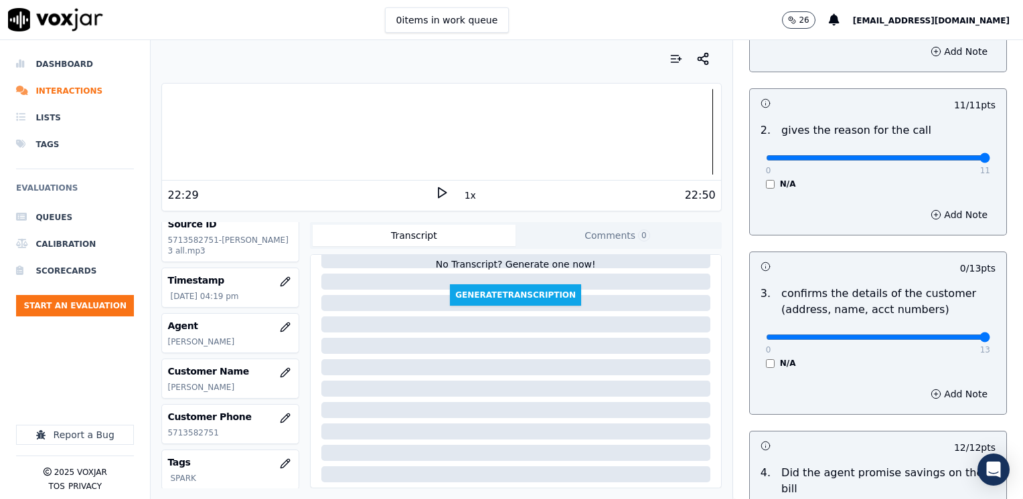
drag, startPoint x: 846, startPoint y: 333, endPoint x: 1022, endPoint y: 327, distance: 176.1
type input "13"
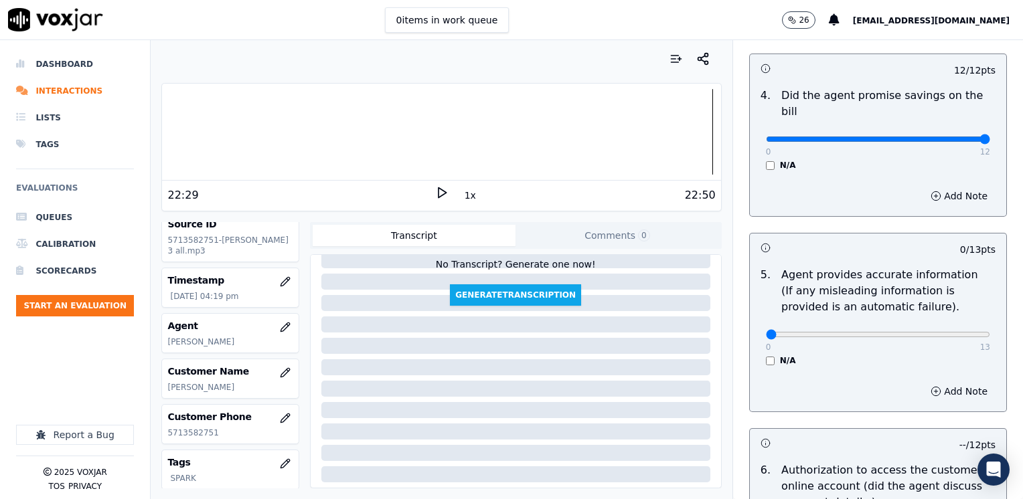
scroll to position [702, 0]
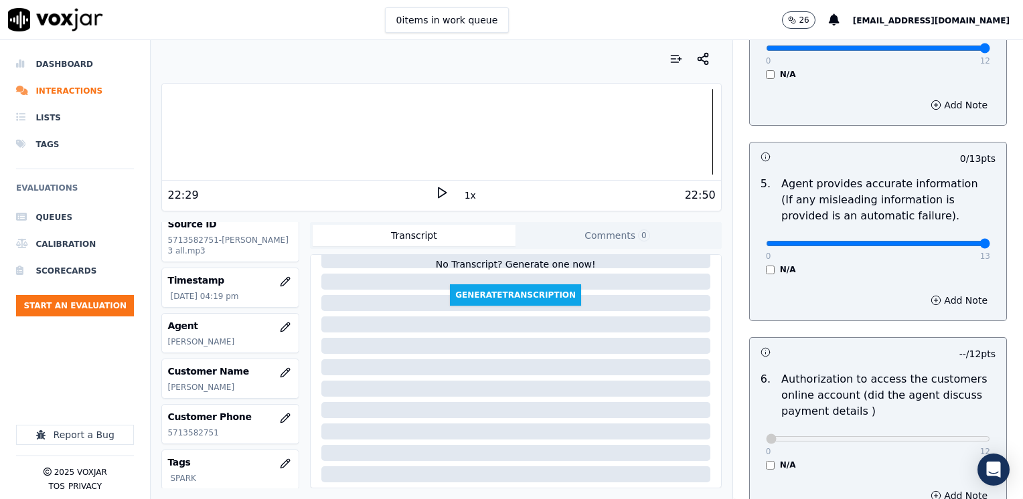
drag, startPoint x: 758, startPoint y: 223, endPoint x: 1025, endPoint y: 272, distance: 270.9
type input "13"
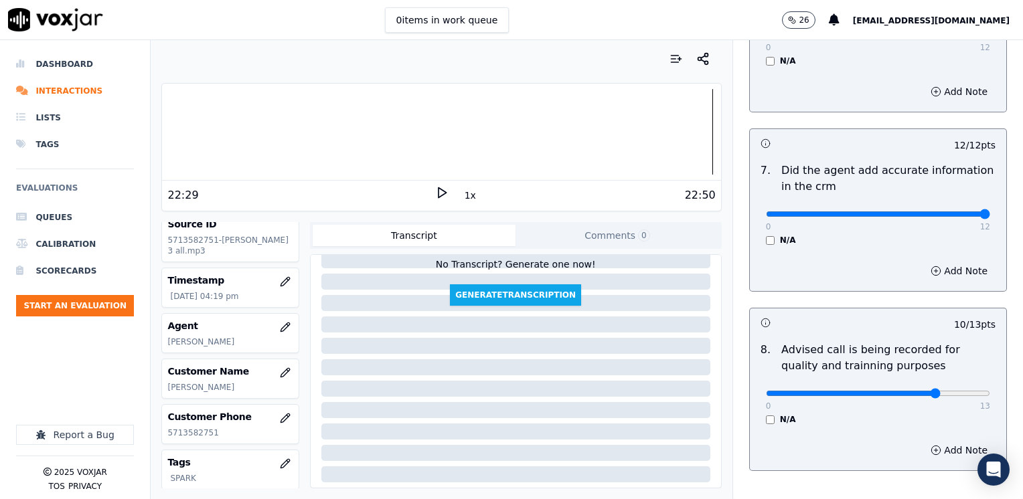
scroll to position [1170, 0]
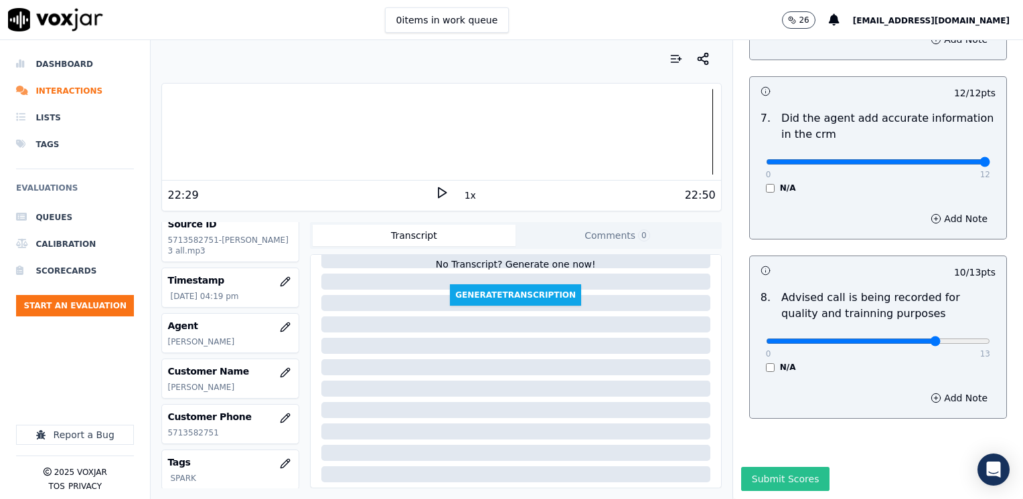
click at [766, 467] on button "Submit Scores" at bounding box center [785, 479] width 89 height 24
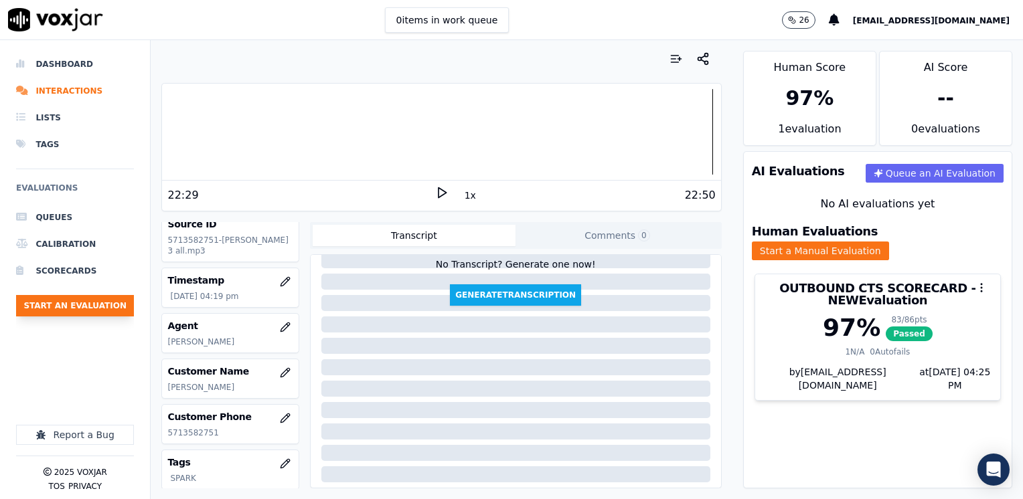
click at [87, 303] on button "Start an Evaluation" at bounding box center [75, 305] width 118 height 21
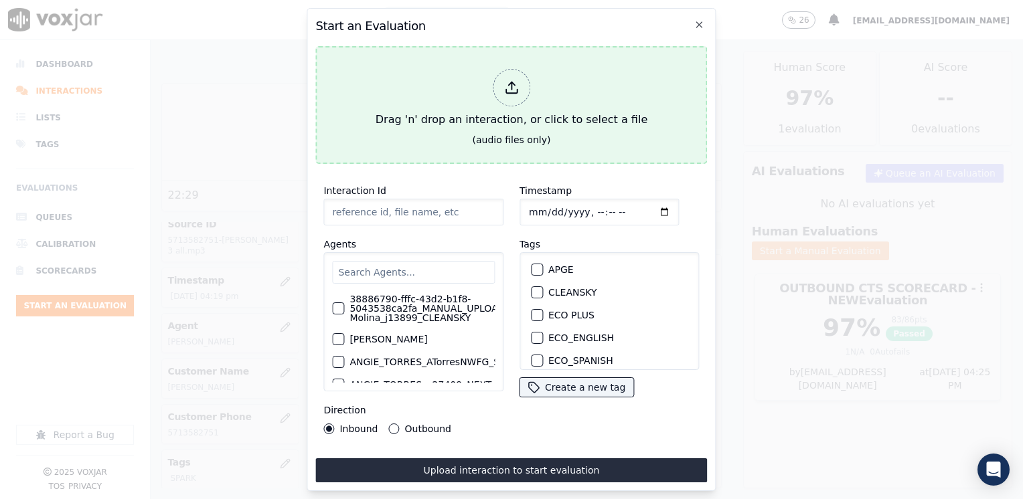
click at [502, 79] on div at bounding box center [511, 87] width 37 height 37
type input "20250821-150408_8573917843-[PERSON_NAME] all.mp3"
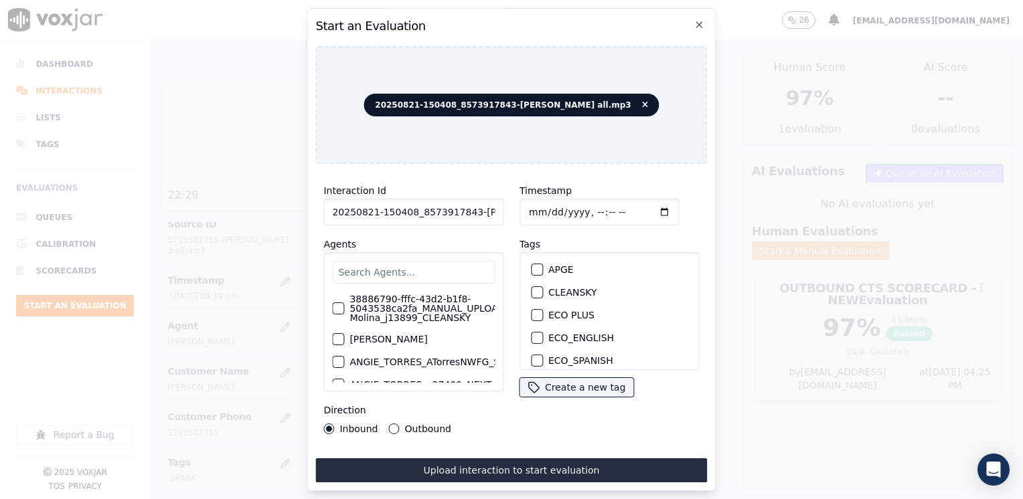
click at [391, 261] on input "text" at bounding box center [413, 272] width 163 height 23
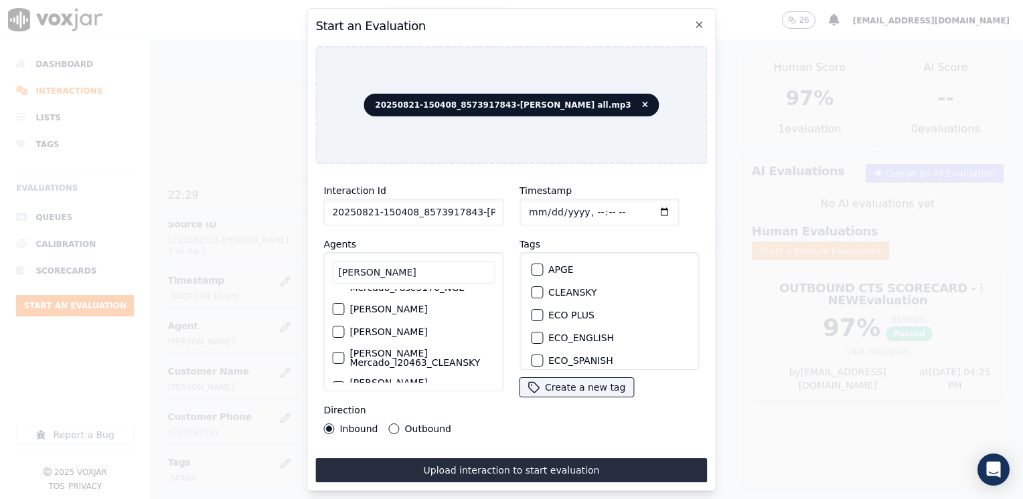
scroll to position [67, 0]
type input "[PERSON_NAME]"
click at [343, 299] on div "[PERSON_NAME]" at bounding box center [413, 308] width 163 height 23
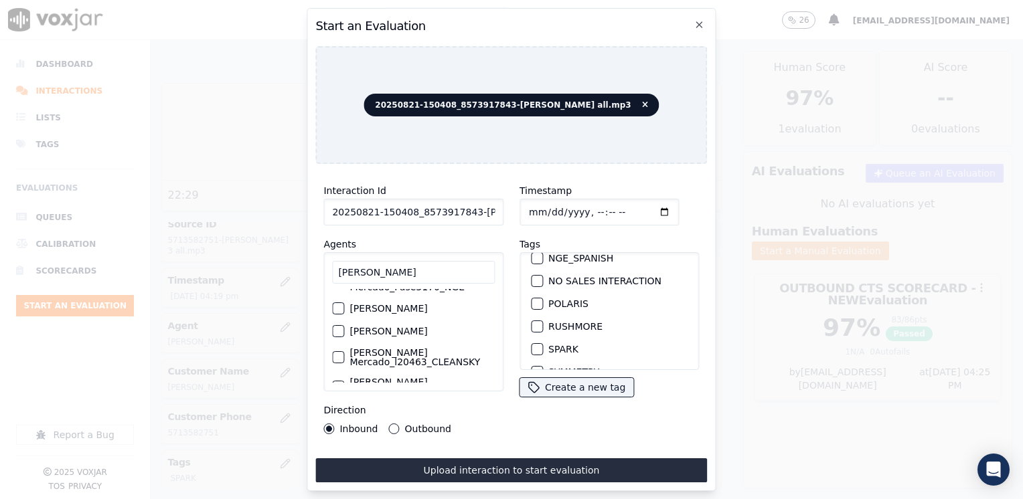
scroll to position [268, 0]
click at [534, 316] on div "button" at bounding box center [536, 320] width 9 height 9
click at [643, 206] on input "Timestamp" at bounding box center [598, 212] width 159 height 27
type input "[DATE]T16:25"
click at [394, 424] on button "Outbound" at bounding box center [394, 429] width 11 height 11
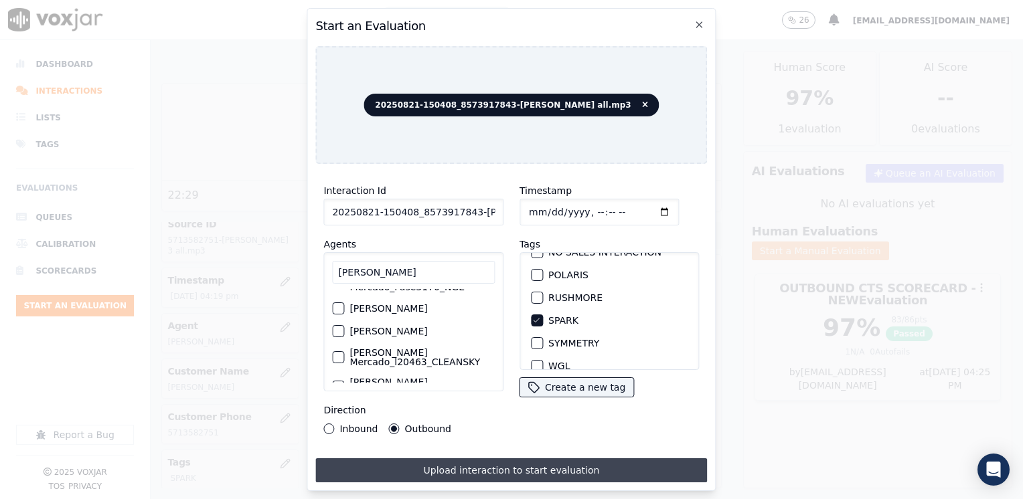
click at [499, 467] on button "Upload interaction to start evaluation" at bounding box center [511, 471] width 392 height 24
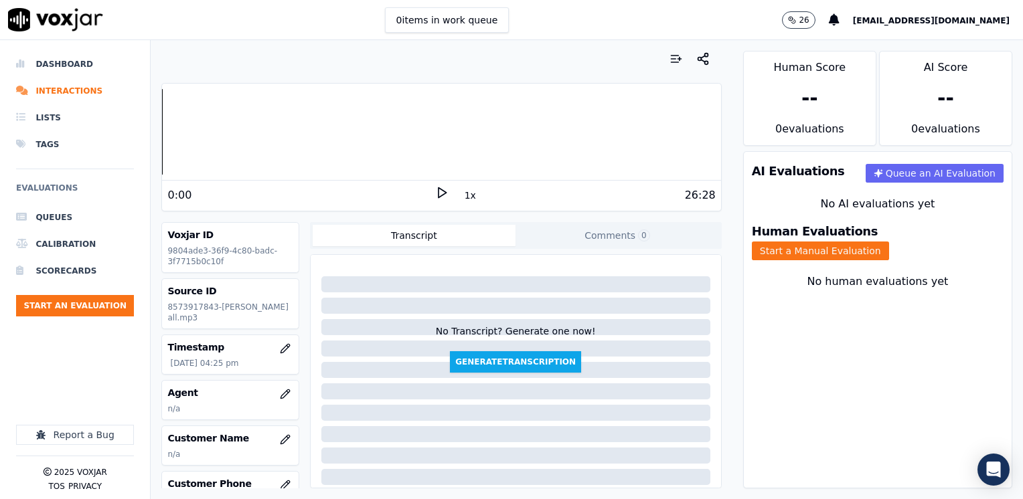
click at [435, 187] on icon at bounding box center [441, 192] width 13 height 13
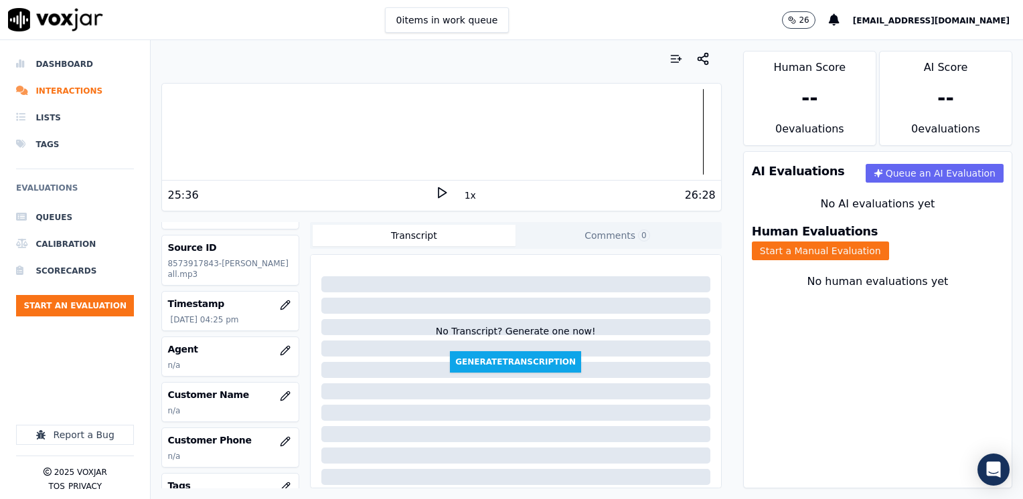
scroll to position [67, 0]
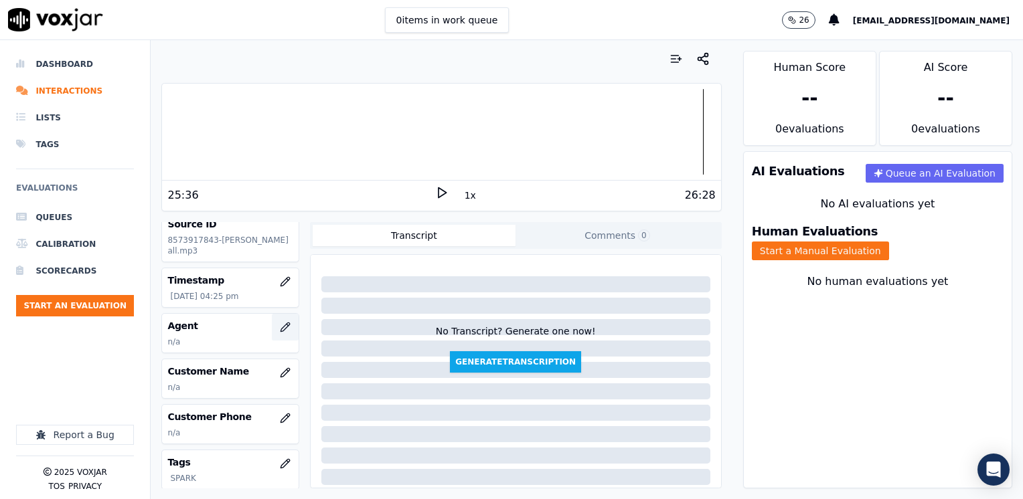
click at [272, 323] on button "button" at bounding box center [285, 327] width 27 height 27
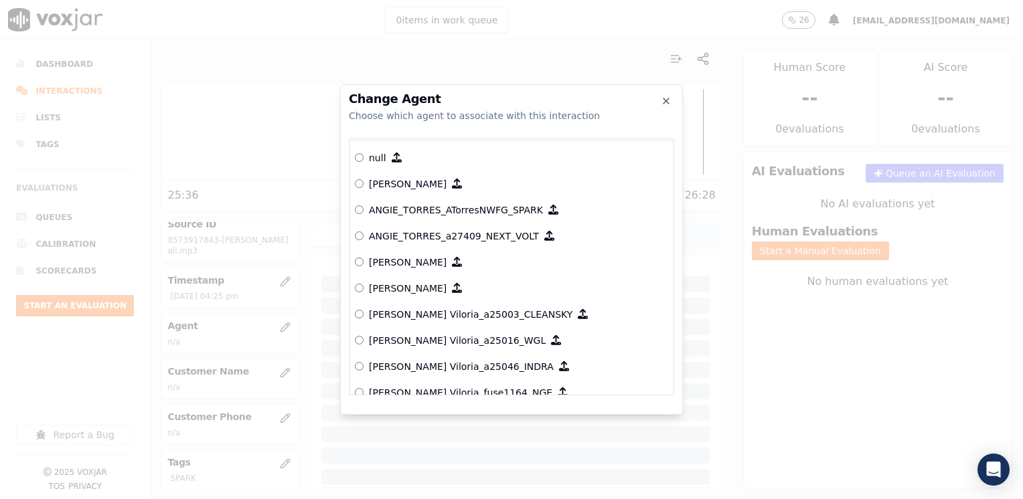
click at [255, 282] on div at bounding box center [511, 249] width 1023 height 499
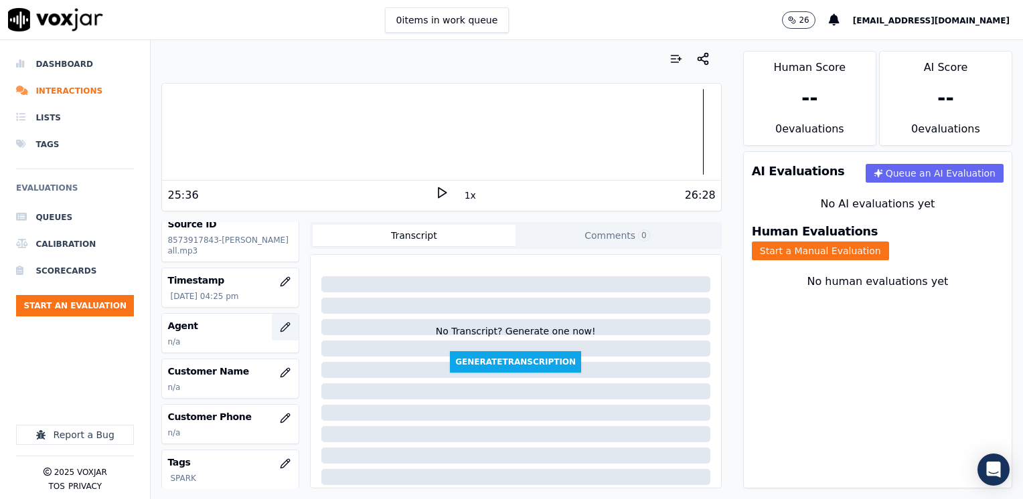
click at [280, 323] on icon "button" at bounding box center [285, 327] width 11 height 11
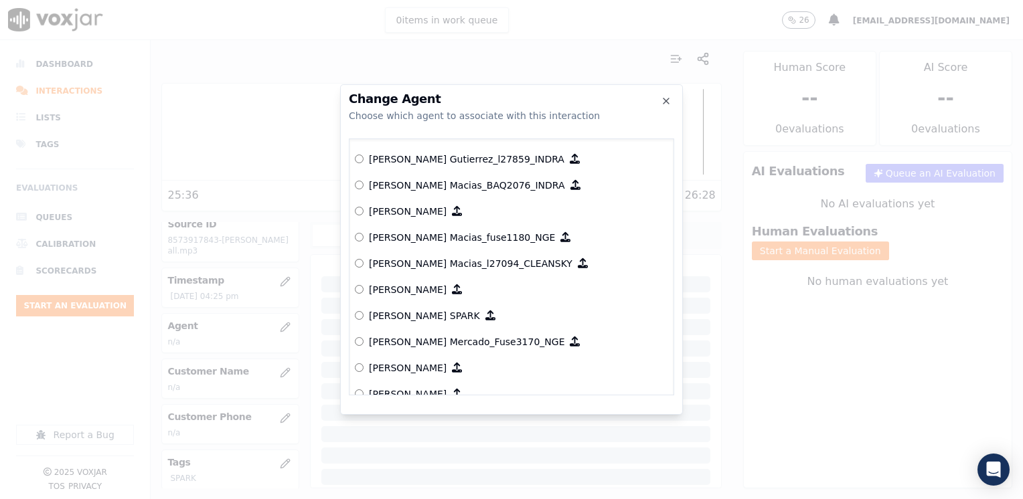
scroll to position [4668, 0]
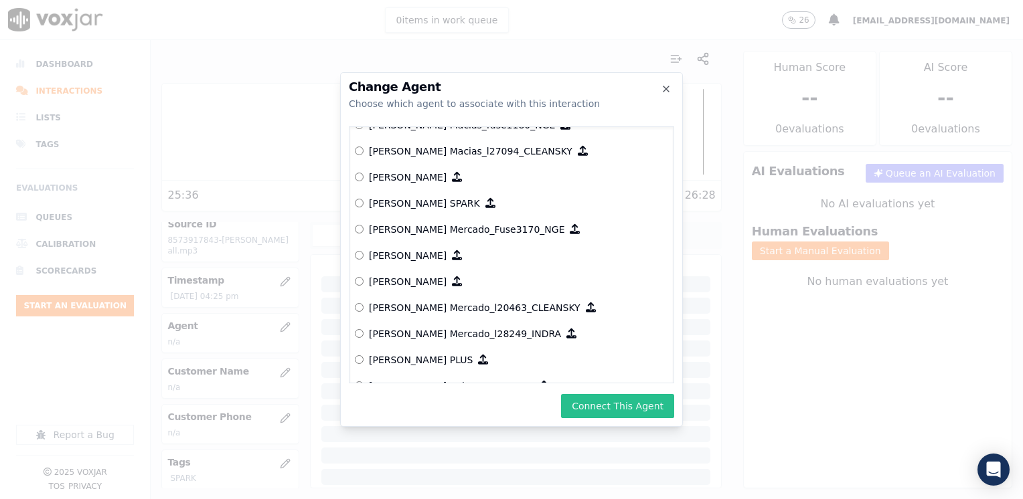
click at [625, 396] on button "Connect This Agent" at bounding box center [617, 406] width 113 height 24
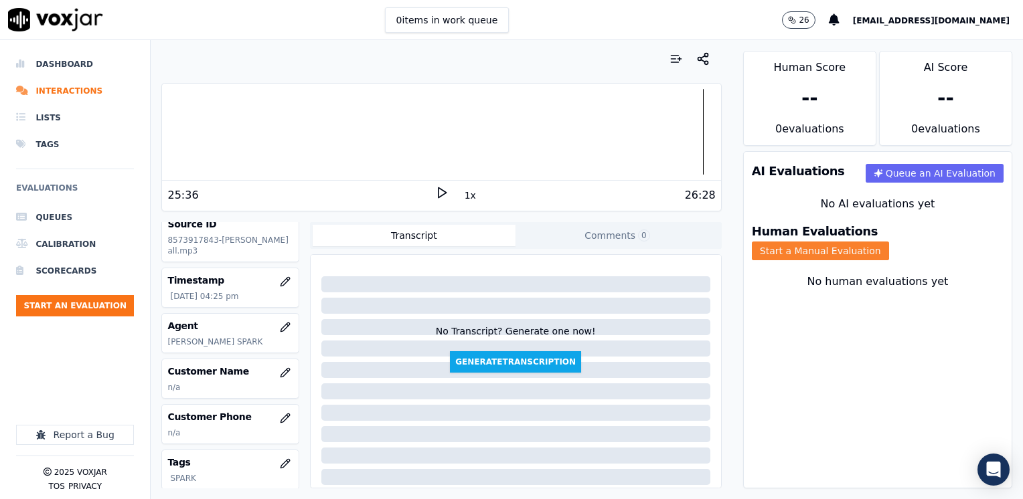
click at [889, 242] on button "Start a Manual Evaluation" at bounding box center [820, 251] width 137 height 19
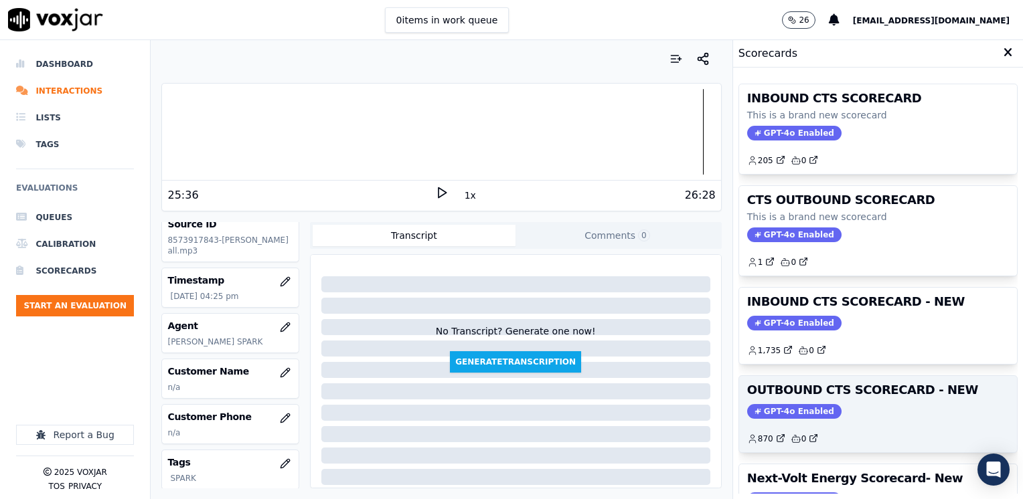
click at [778, 404] on span "GPT-4o Enabled" at bounding box center [794, 411] width 94 height 15
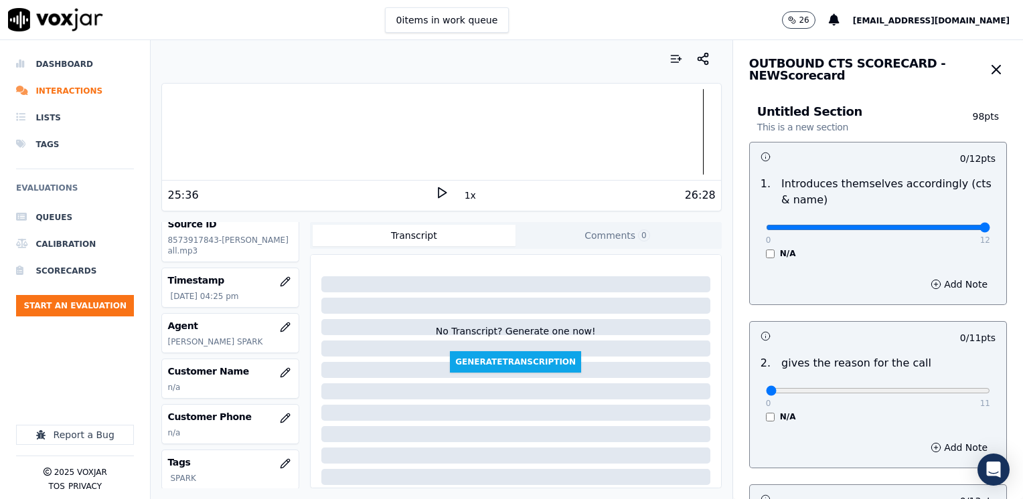
drag, startPoint x: 758, startPoint y: 224, endPoint x: 1025, endPoint y: 220, distance: 266.5
type input "12"
click at [990, 225] on input "range" at bounding box center [878, 227] width 224 height 5
drag, startPoint x: 756, startPoint y: 390, endPoint x: 860, endPoint y: 382, distance: 104.7
type input "11"
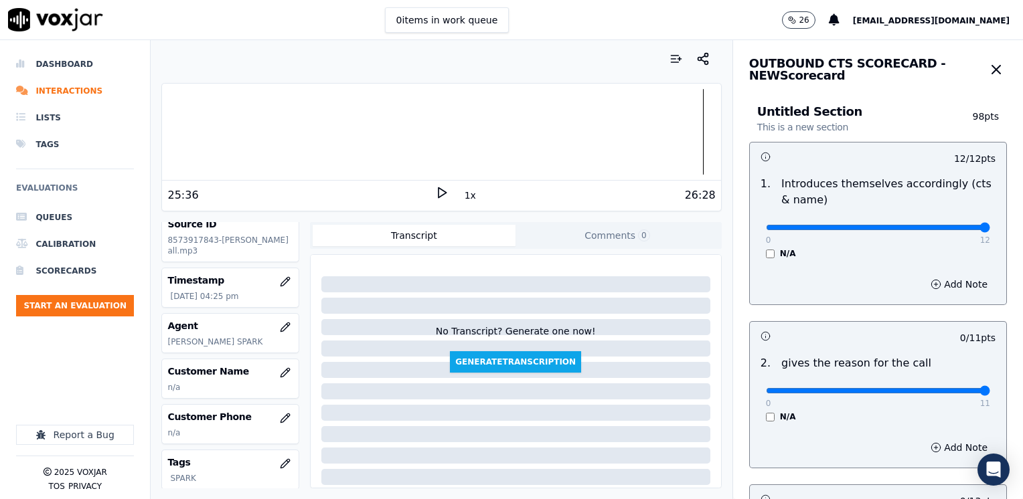
click at [990, 230] on input "range" at bounding box center [878, 227] width 224 height 5
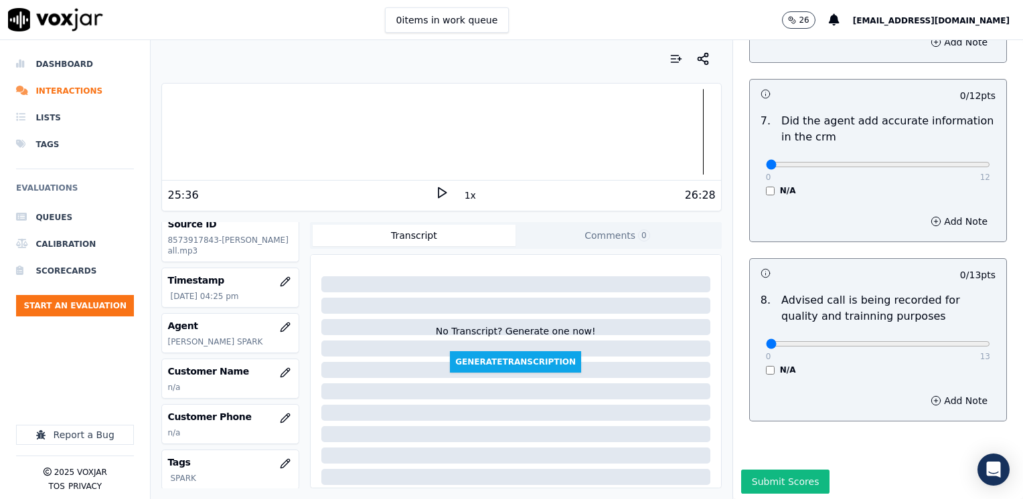
scroll to position [1170, 0]
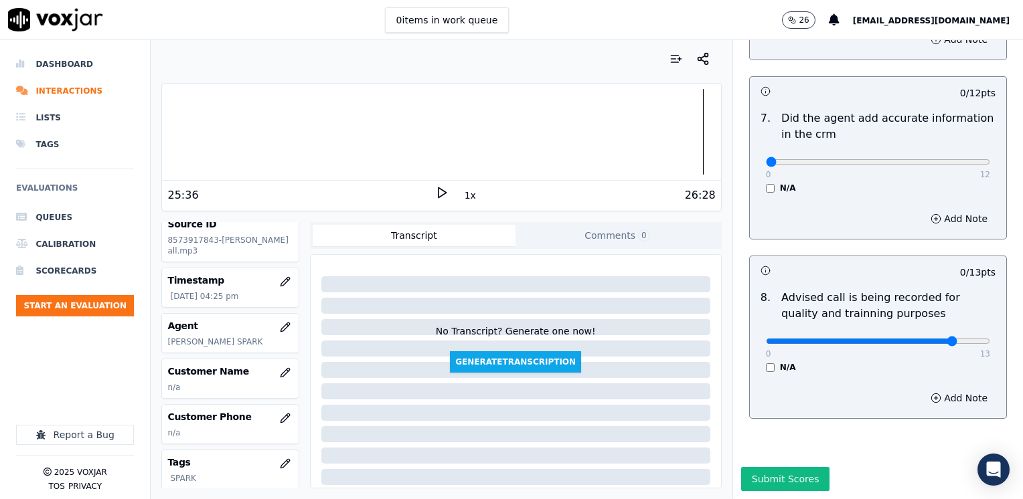
click at [908, 333] on div "0 13" at bounding box center [878, 341] width 224 height 16
type input "10"
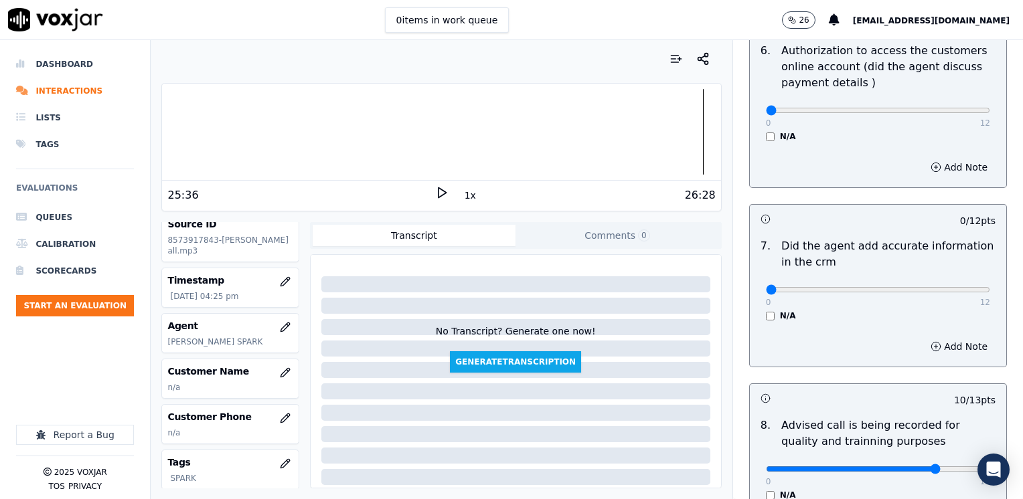
scroll to position [969, 0]
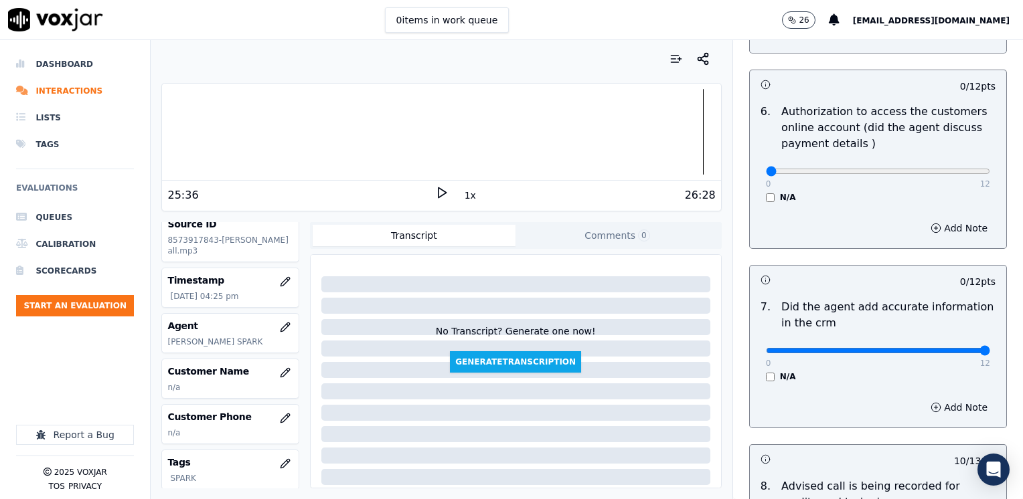
drag, startPoint x: 760, startPoint y: 329, endPoint x: 945, endPoint y: 295, distance: 187.1
type input "12"
click at [766, 192] on div "N/A" at bounding box center [878, 197] width 224 height 11
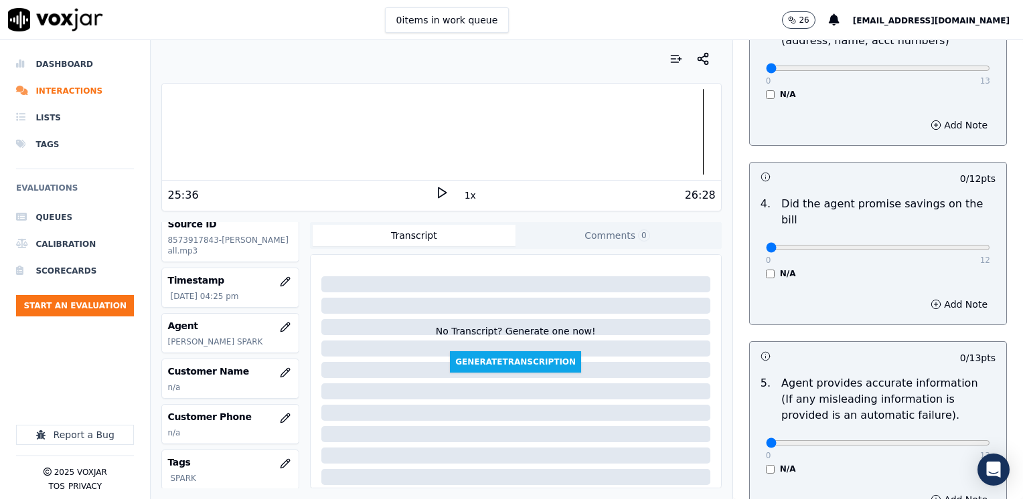
scroll to position [501, 0]
drag, startPoint x: 757, startPoint y: 228, endPoint x: 1022, endPoint y: 266, distance: 267.9
type input "12"
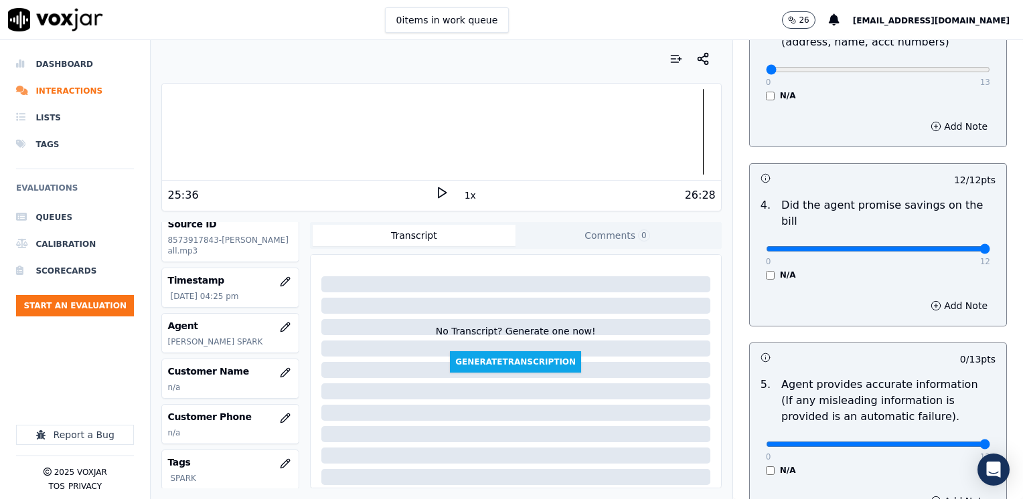
drag, startPoint x: 758, startPoint y: 427, endPoint x: 1025, endPoint y: 422, distance: 266.5
type input "13"
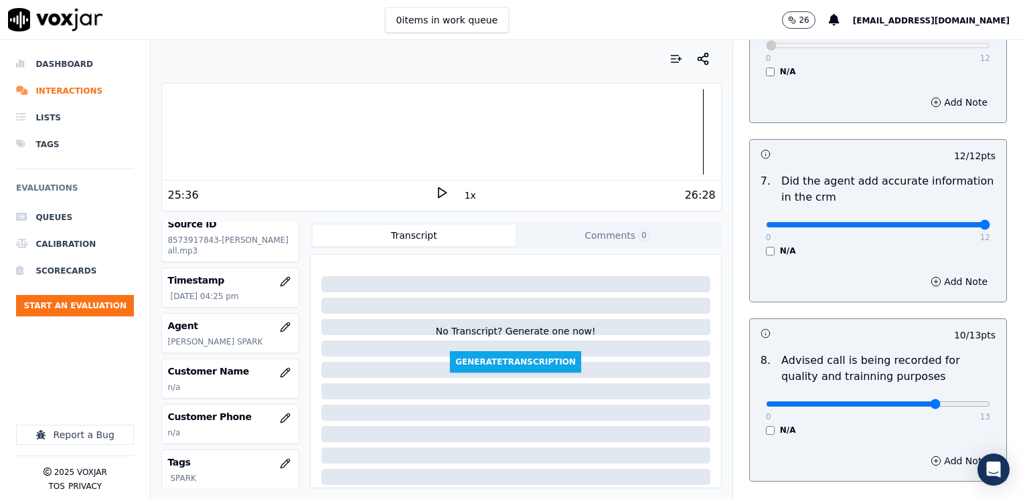
scroll to position [1170, 0]
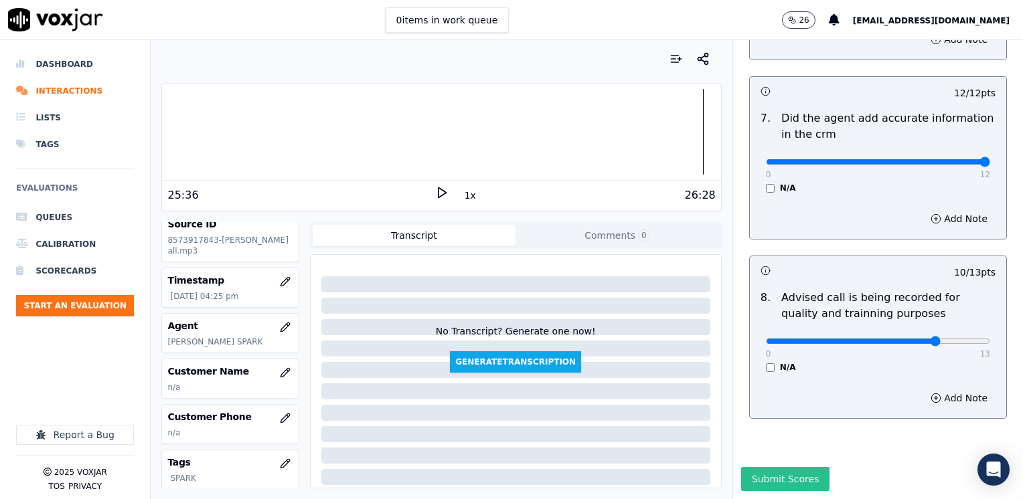
click at [787, 467] on button "Submit Scores" at bounding box center [785, 479] width 89 height 24
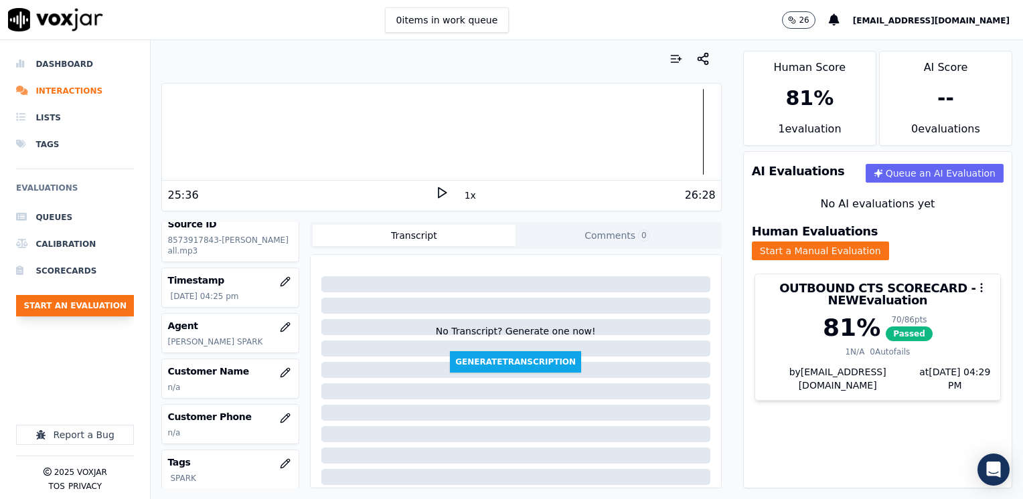
click at [84, 304] on button "Start an Evaluation" at bounding box center [75, 305] width 118 height 21
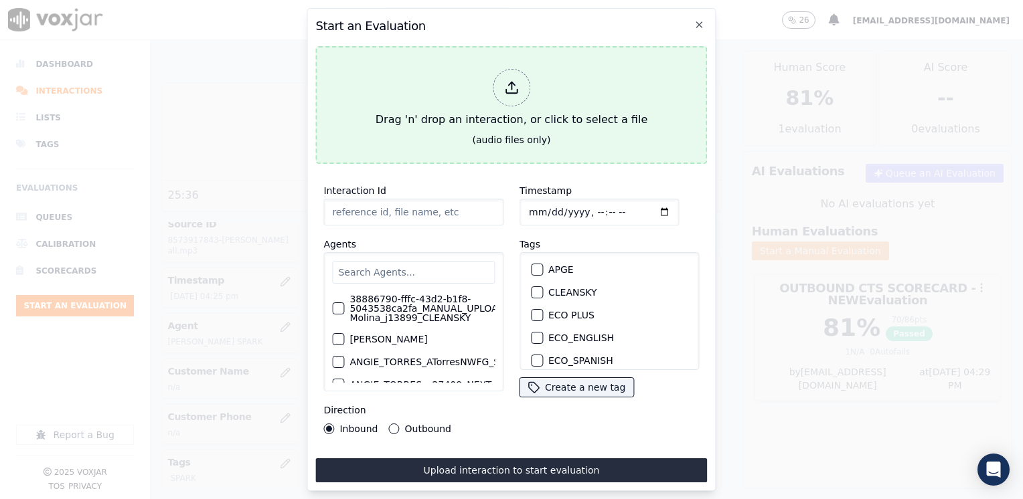
click at [516, 100] on div at bounding box center [511, 87] width 37 height 37
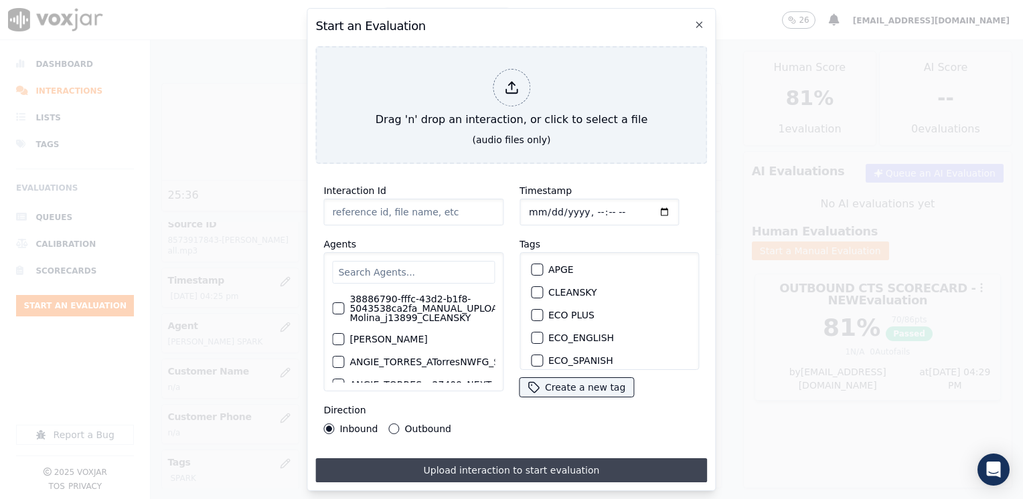
type input "20250821-152907_9144419263-[PERSON_NAME].mp3"
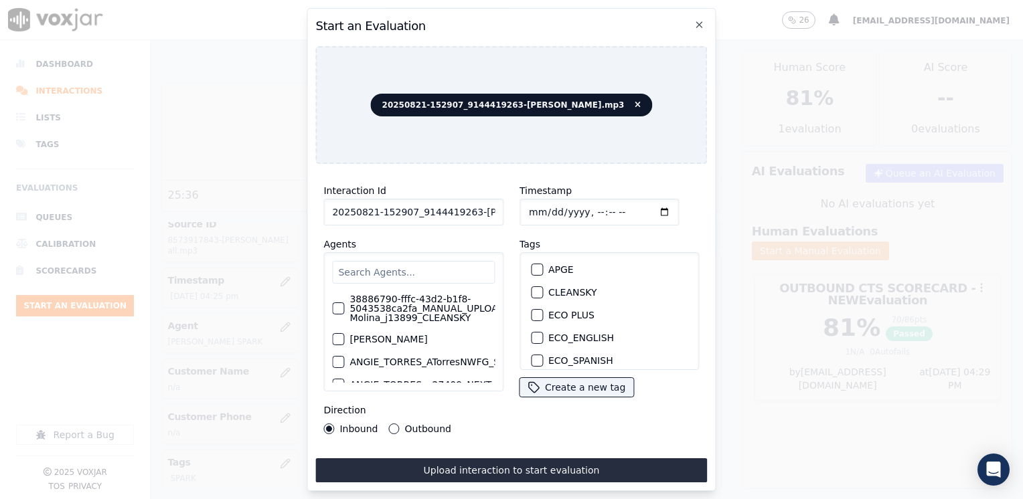
click at [401, 261] on input "text" at bounding box center [413, 272] width 163 height 23
type input "francisco"
click at [338, 328] on div "button" at bounding box center [337, 329] width 9 height 9
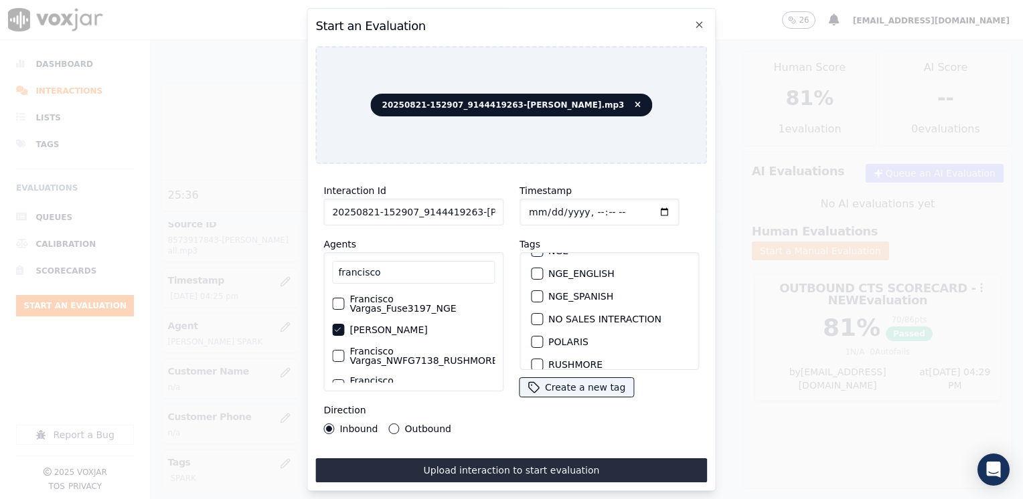
scroll to position [268, 0]
click at [532, 316] on div "button" at bounding box center [536, 320] width 9 height 9
click at [645, 208] on input "Timestamp" at bounding box center [598, 212] width 159 height 27
type input "[DATE]T16:29"
click at [394, 424] on button "Outbound" at bounding box center [394, 429] width 11 height 11
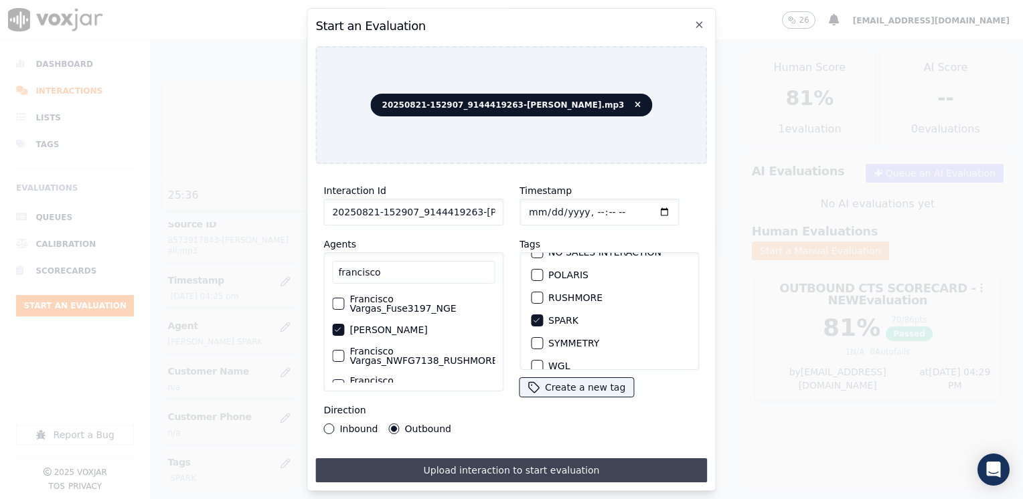
click at [505, 465] on button "Upload interaction to start evaluation" at bounding box center [511, 471] width 392 height 24
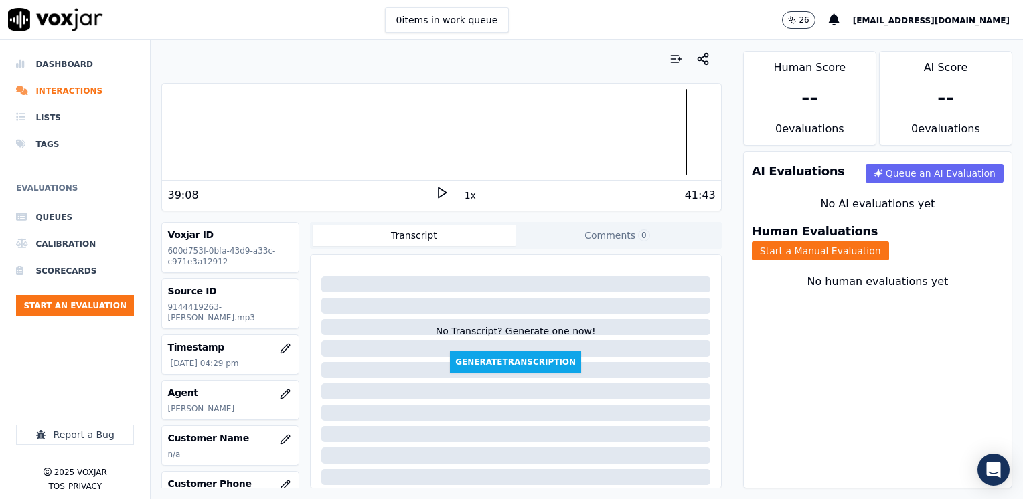
scroll to position [67, 0]
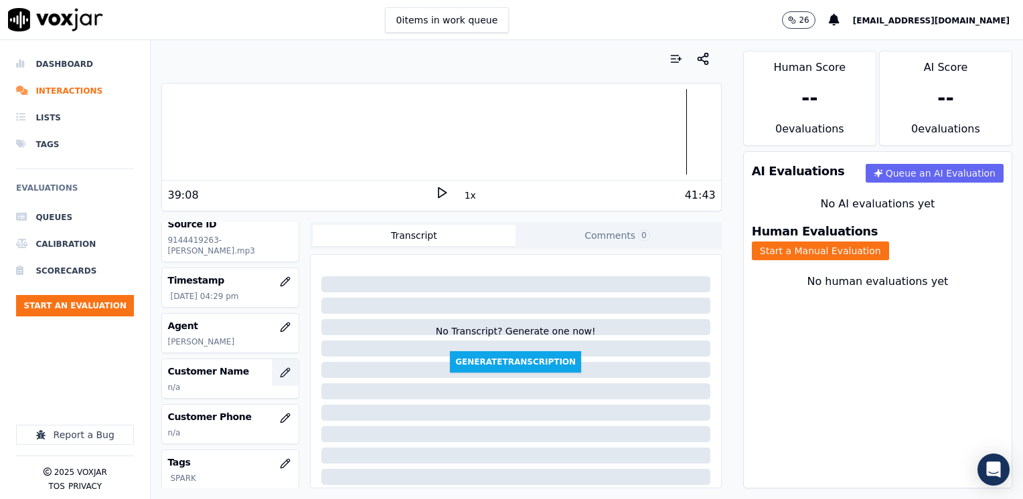
click at [280, 376] on icon "button" at bounding box center [285, 373] width 11 height 11
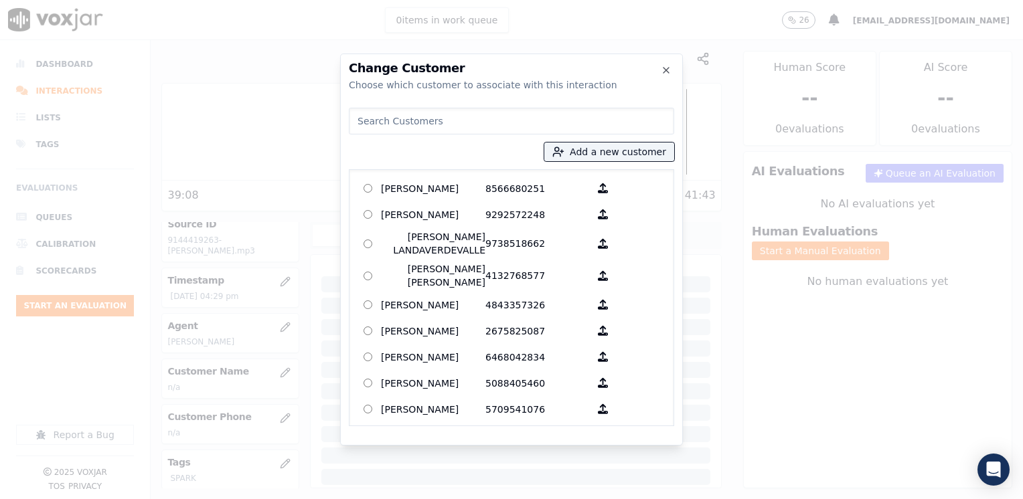
click at [546, 122] on input at bounding box center [511, 121] width 325 height 27
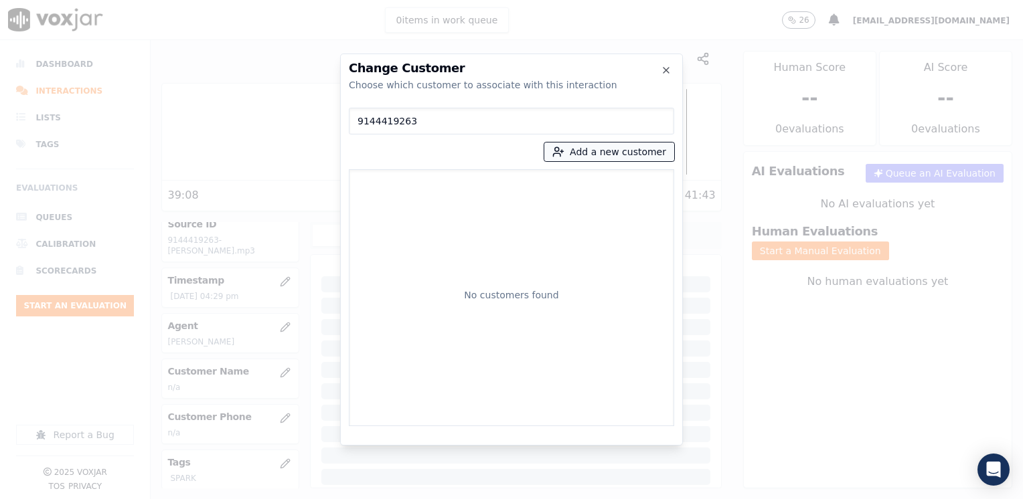
type input "9144419263"
click at [645, 149] on button "Add a new customer" at bounding box center [609, 152] width 130 height 19
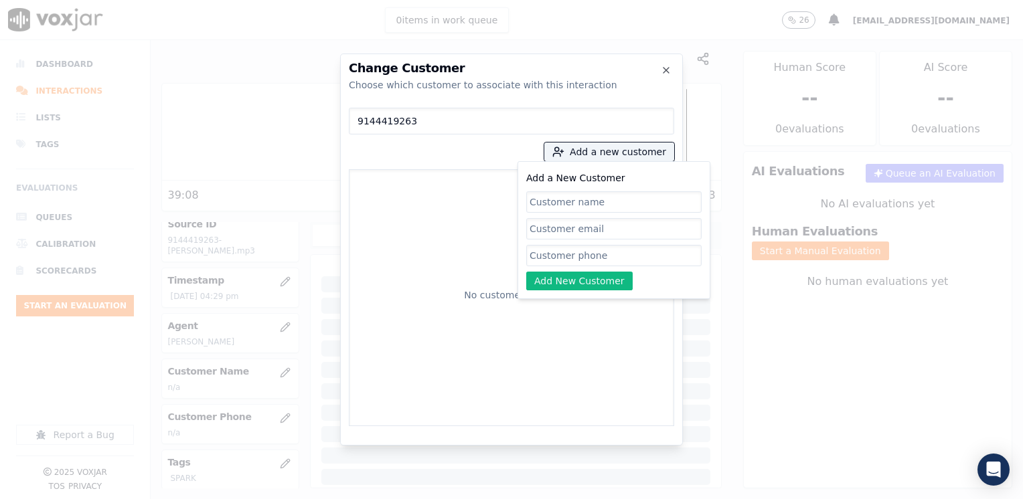
click at [596, 254] on input "Add a New Customer" at bounding box center [613, 255] width 175 height 21
paste input "9144419263"
type input "9144419263"
click at [602, 245] on input "Add a New Customer" at bounding box center [613, 255] width 175 height 21
click at [588, 202] on input "Add a New Customer" at bounding box center [613, 201] width 175 height 21
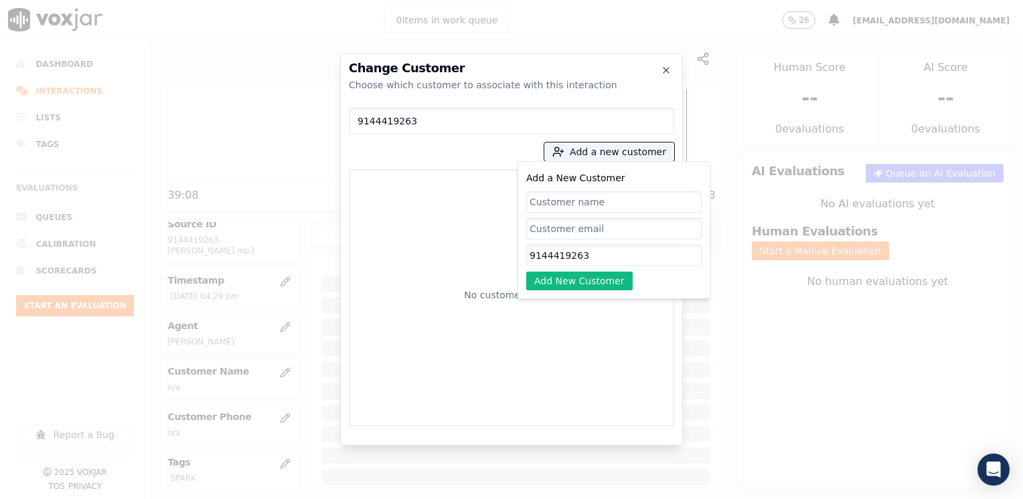
paste input "[PERSON_NAME] [PERSON_NAME]"
type input "[PERSON_NAME] [PERSON_NAME]"
click at [585, 278] on button "Add New Customer" at bounding box center [579, 281] width 106 height 19
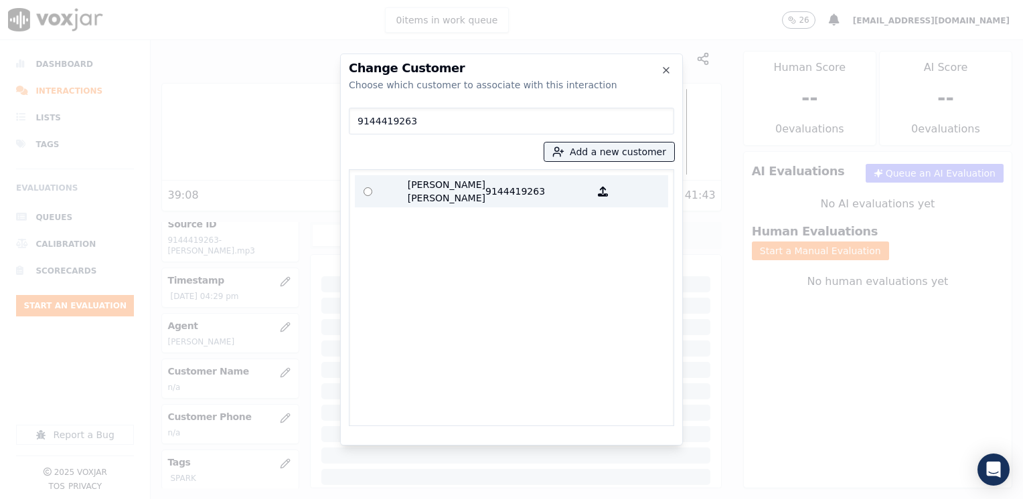
click at [502, 187] on p "9144419263" at bounding box center [537, 191] width 104 height 27
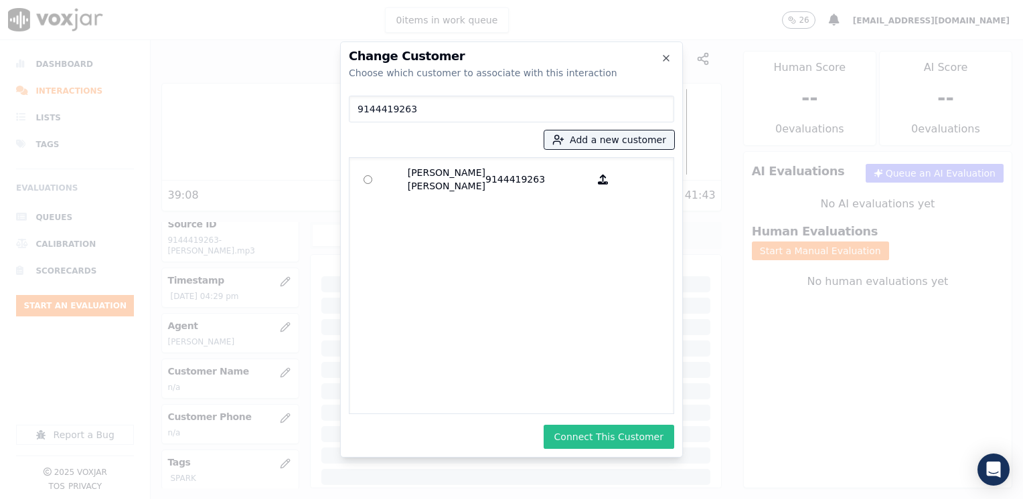
click at [624, 432] on button "Connect This Customer" at bounding box center [609, 437] width 131 height 24
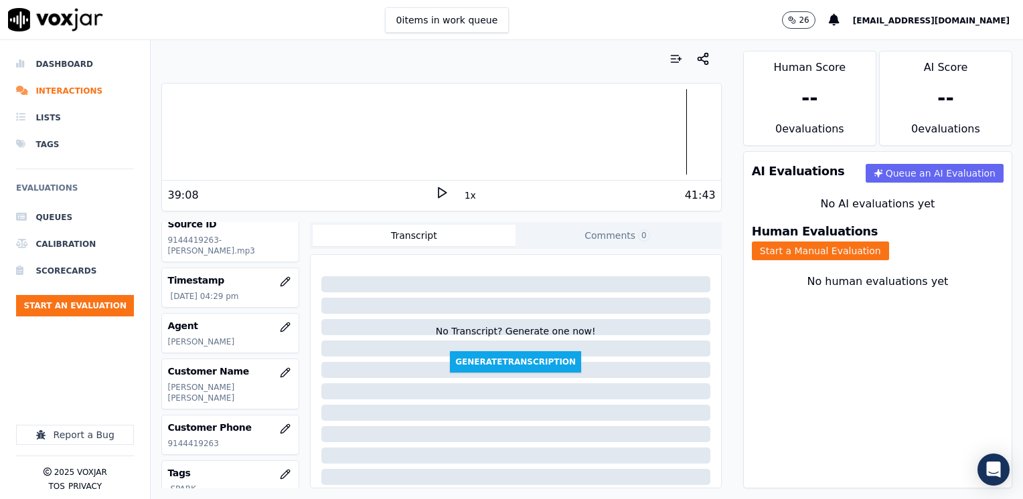
click at [898, 227] on div "Human Evaluations Start a Manual Evaluation" at bounding box center [878, 243] width 268 height 51
click at [889, 242] on button "Start a Manual Evaluation" at bounding box center [820, 251] width 137 height 19
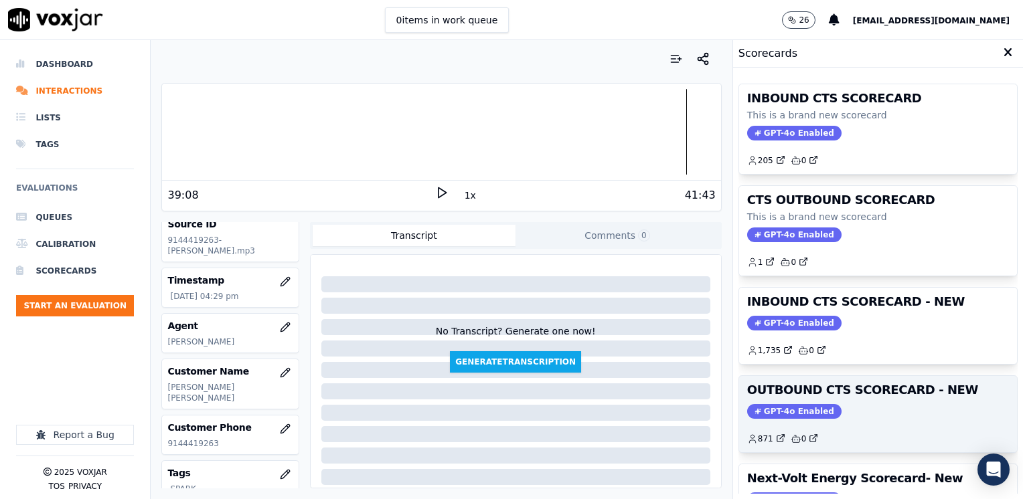
click at [767, 405] on span "GPT-4o Enabled" at bounding box center [794, 411] width 94 height 15
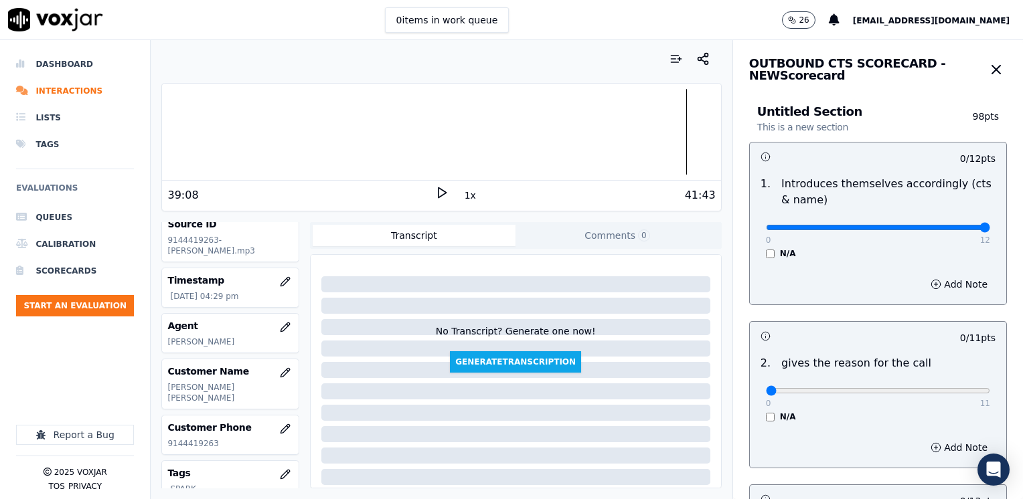
drag, startPoint x: 760, startPoint y: 228, endPoint x: 1025, endPoint y: 228, distance: 265.1
type input "12"
click at [990, 228] on input "range" at bounding box center [878, 227] width 224 height 5
drag, startPoint x: 762, startPoint y: 396, endPoint x: 1025, endPoint y: 379, distance: 263.6
type input "11"
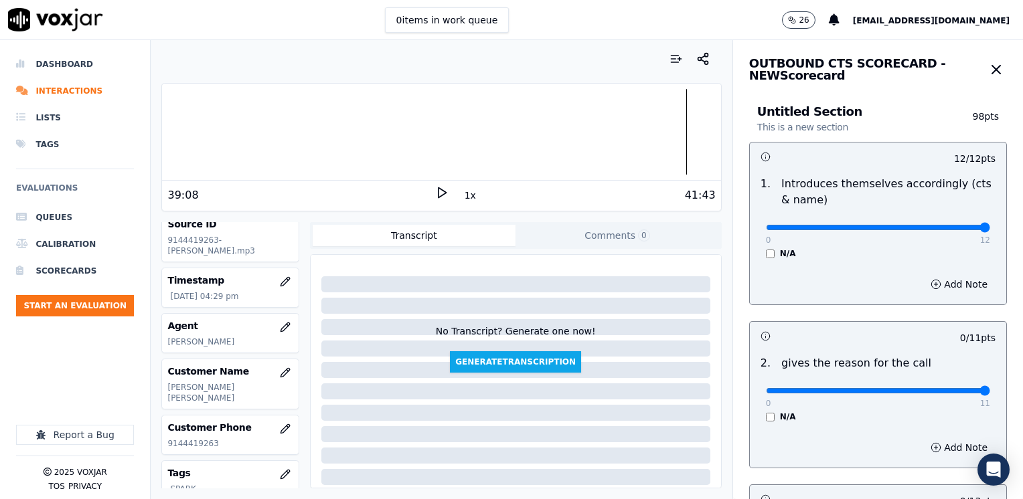
click at [990, 230] on input "range" at bounding box center [878, 227] width 224 height 5
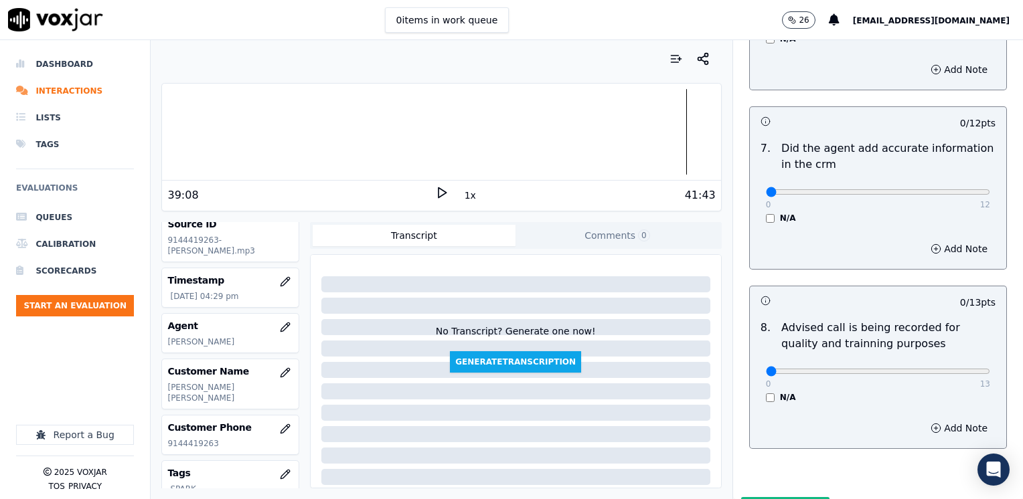
scroll to position [1170, 0]
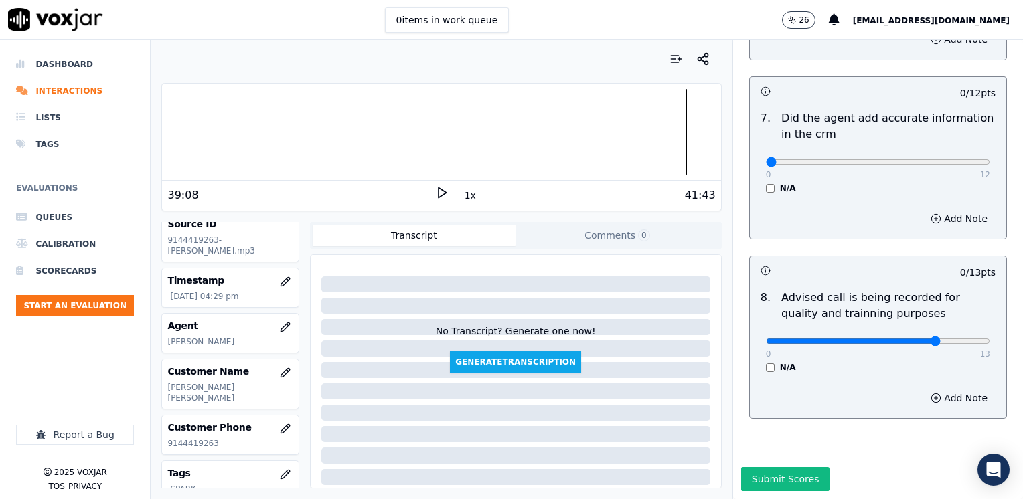
type input "10"
drag, startPoint x: 760, startPoint y: 130, endPoint x: 1025, endPoint y: 130, distance: 264.4
type input "12"
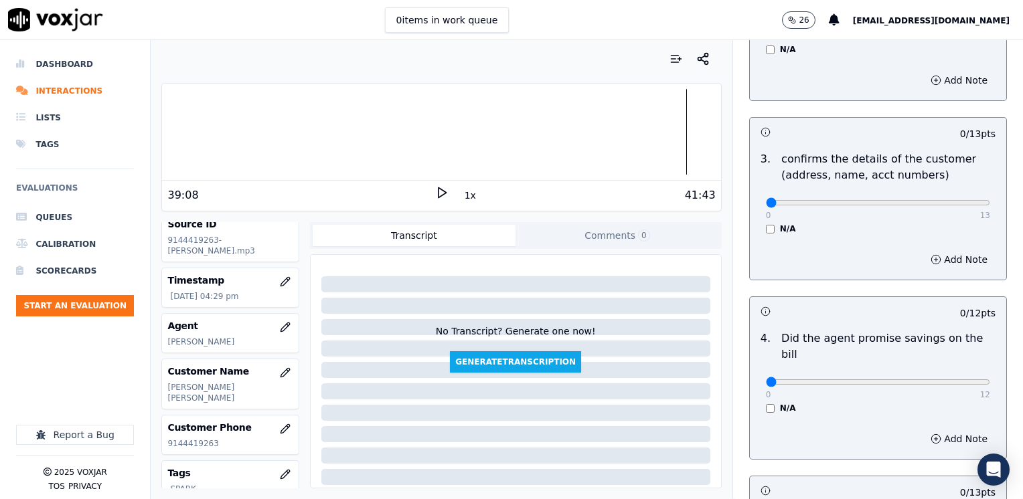
scroll to position [367, 0]
drag, startPoint x: 758, startPoint y: 366, endPoint x: 1022, endPoint y: 372, distance: 263.8
type input "12"
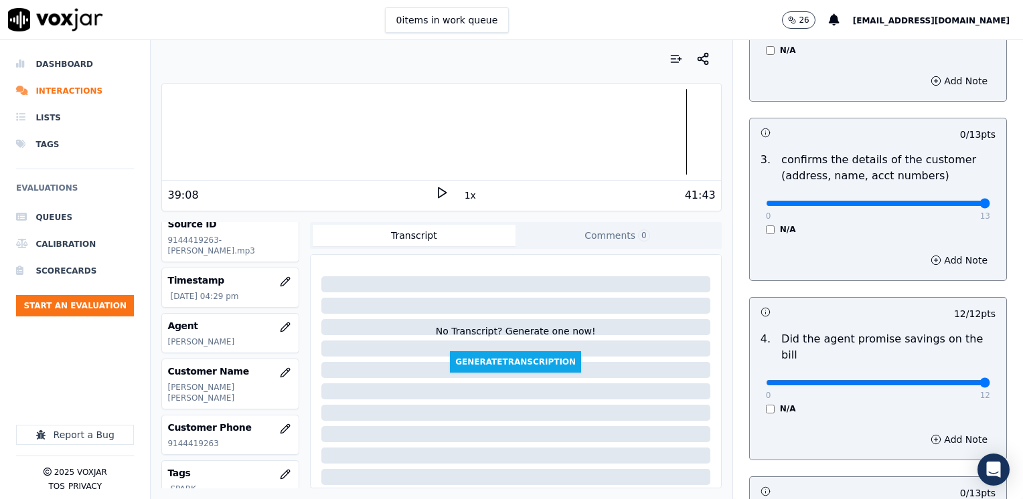
drag, startPoint x: 757, startPoint y: 198, endPoint x: 1025, endPoint y: 198, distance: 267.8
type input "13"
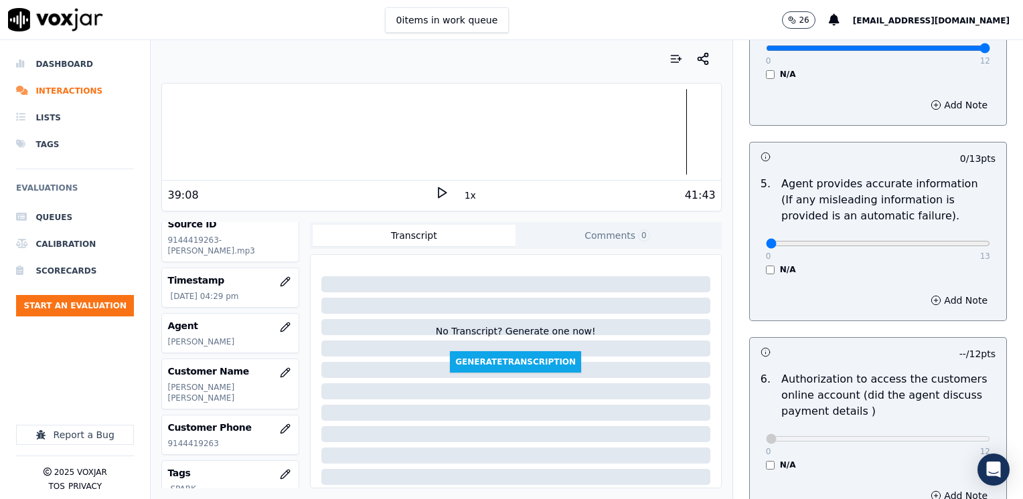
scroll to position [768, 0]
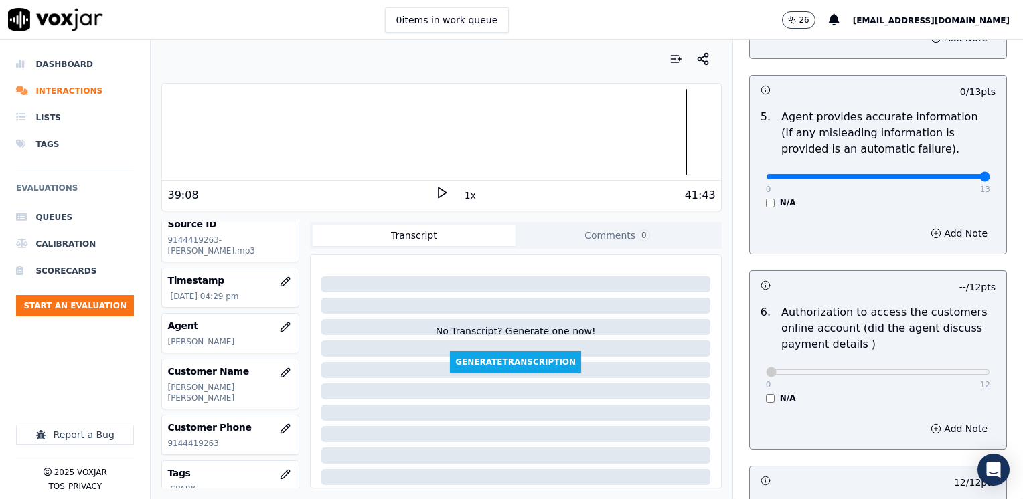
drag, startPoint x: 755, startPoint y: 158, endPoint x: 1025, endPoint y: 157, distance: 269.8
type input "13"
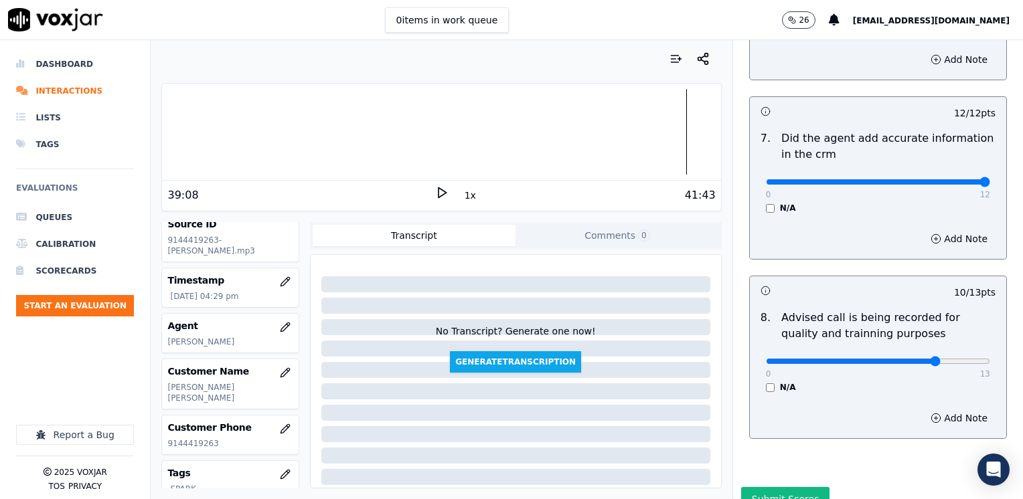
scroll to position [1170, 0]
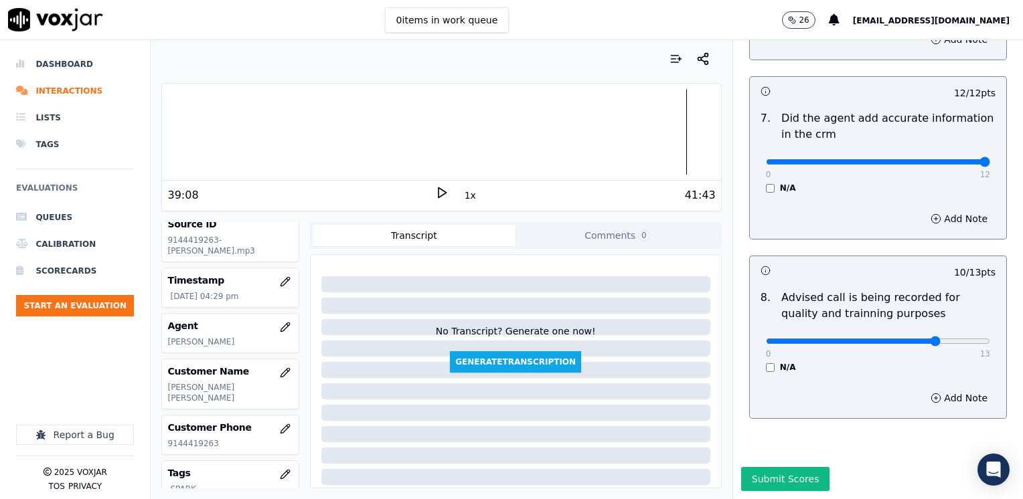
drag, startPoint x: 744, startPoint y: 449, endPoint x: 622, endPoint y: 454, distance: 121.9
click at [745, 467] on button "Submit Scores" at bounding box center [785, 479] width 89 height 24
click at [64, 314] on button "Start an Evaluation" at bounding box center [75, 305] width 118 height 21
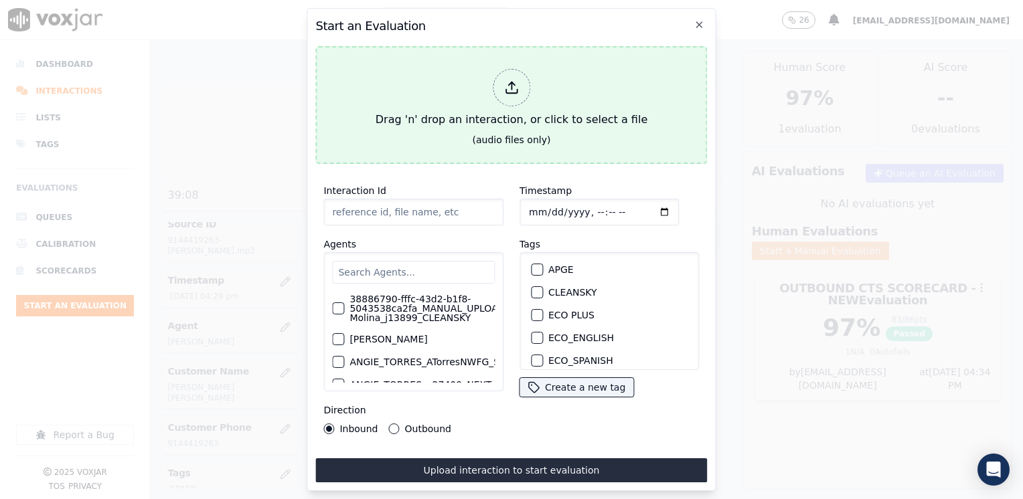
click at [520, 85] on div at bounding box center [511, 87] width 37 height 37
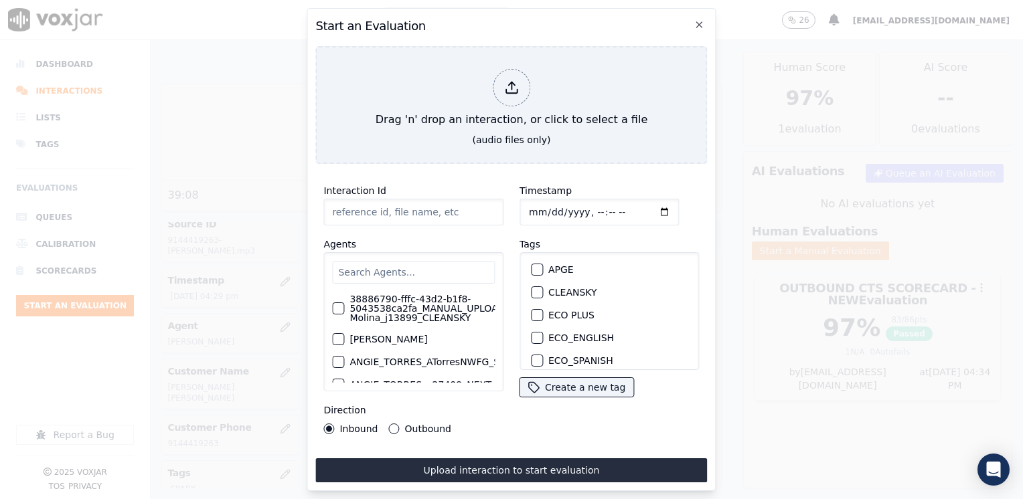
click at [696, 25] on h2 "Start an Evaluation" at bounding box center [511, 26] width 392 height 19
click at [707, 17] on h2 "Start an Evaluation" at bounding box center [511, 26] width 392 height 19
click at [701, 19] on icon "button" at bounding box center [699, 24] width 11 height 11
